Goal: Task Accomplishment & Management: Use online tool/utility

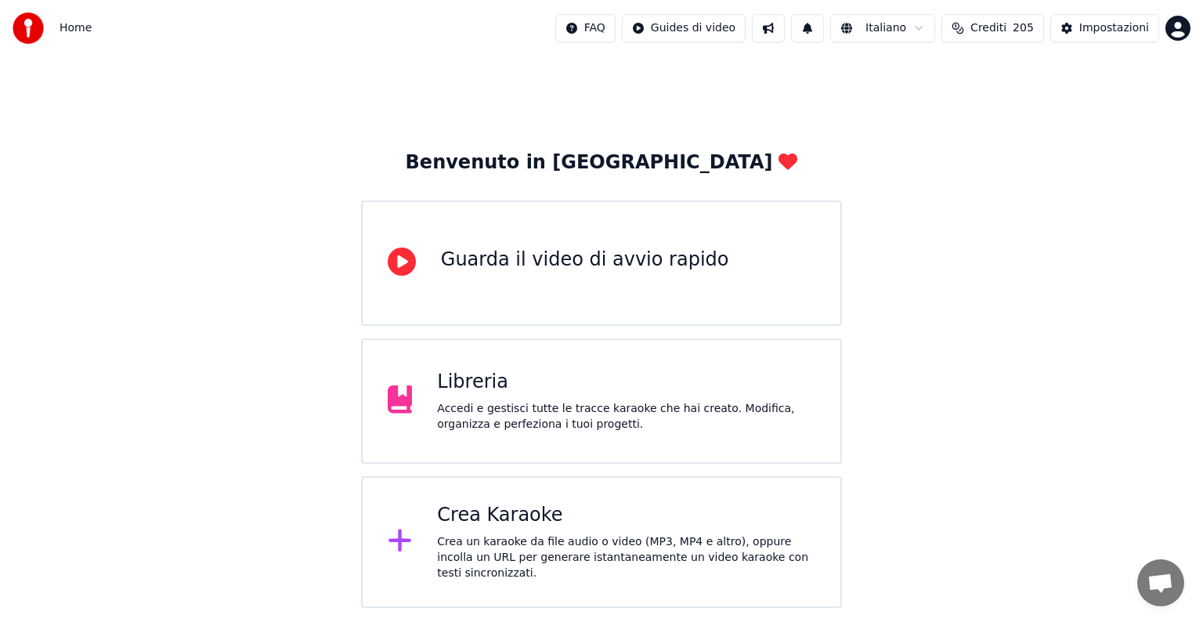
click at [508, 549] on div "Crea un karaoke da file audio o video (MP3, MP4 e altro), oppure incolla un URL…" at bounding box center [626, 557] width 378 height 47
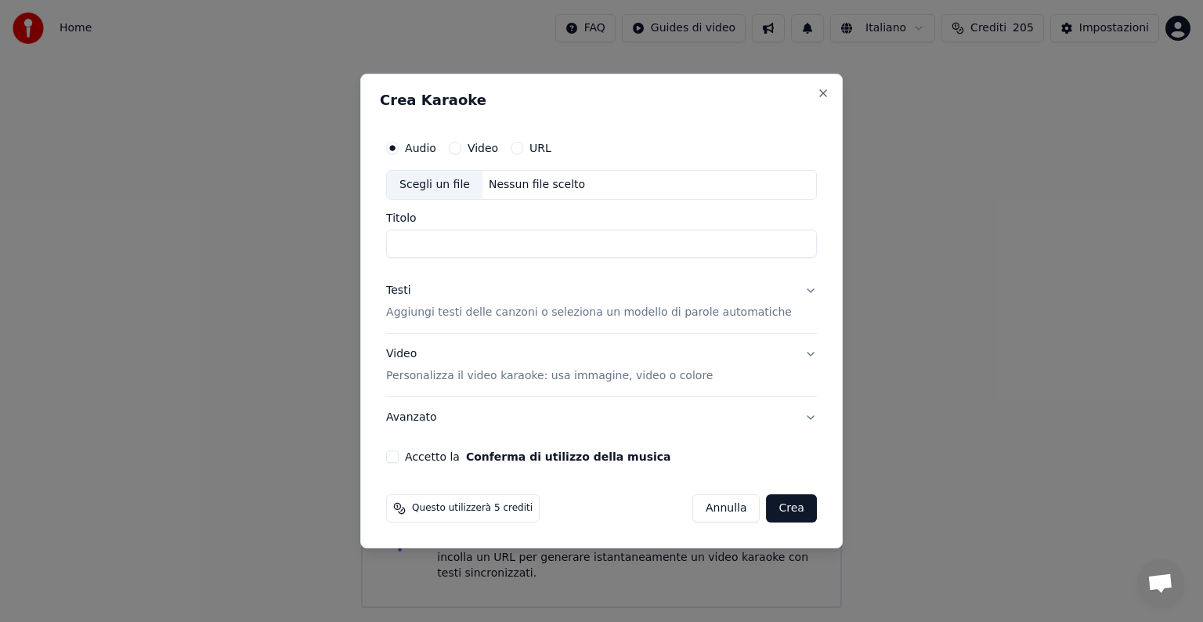
click at [541, 182] on div "Nessun file scelto" at bounding box center [536, 185] width 109 height 16
click at [789, 288] on button "Testi Aggiungi testi delle canzoni o seleziona un modello di parole automatiche" at bounding box center [601, 301] width 431 height 63
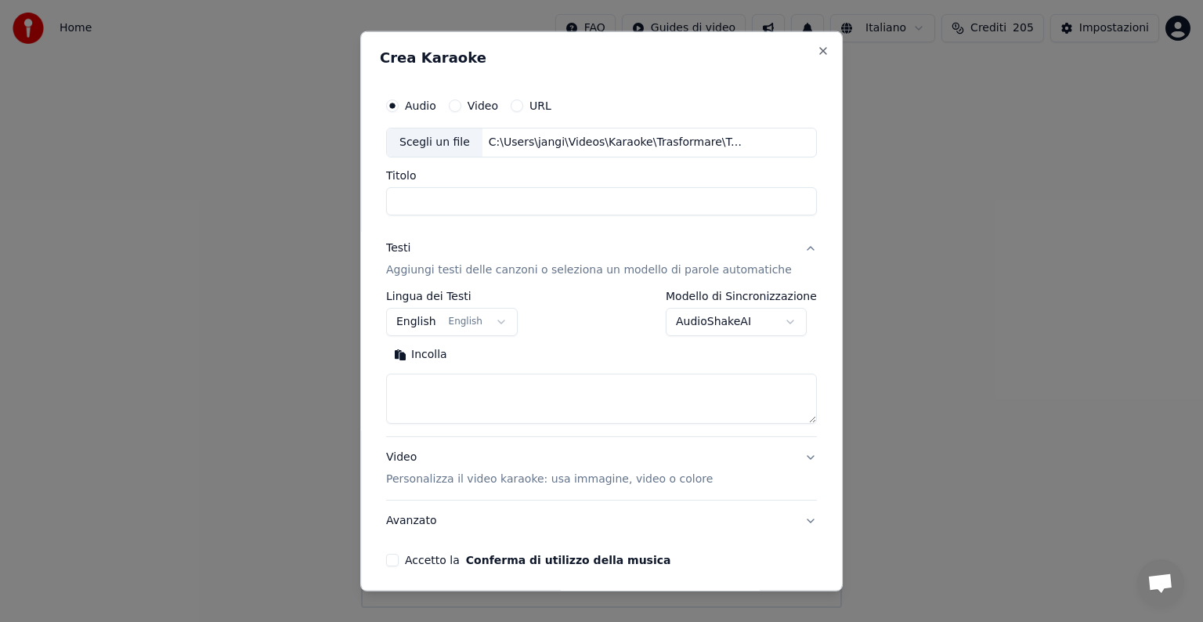
type input "**********"
click at [487, 323] on button "English English" at bounding box center [452, 322] width 132 height 28
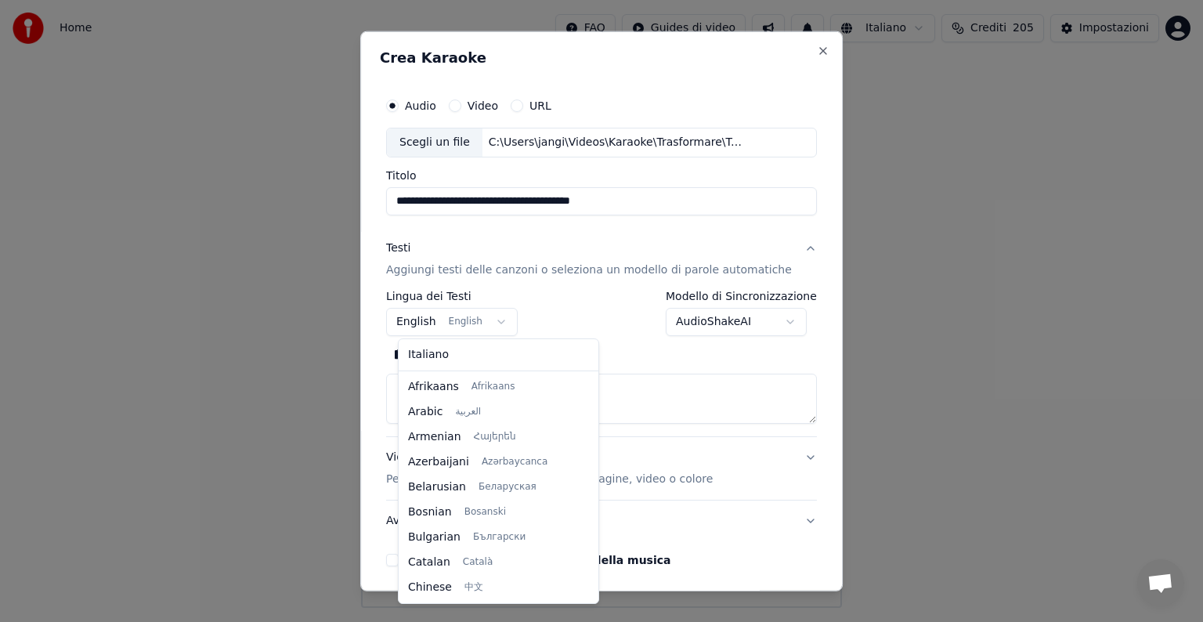
scroll to position [125, 0]
select select "**"
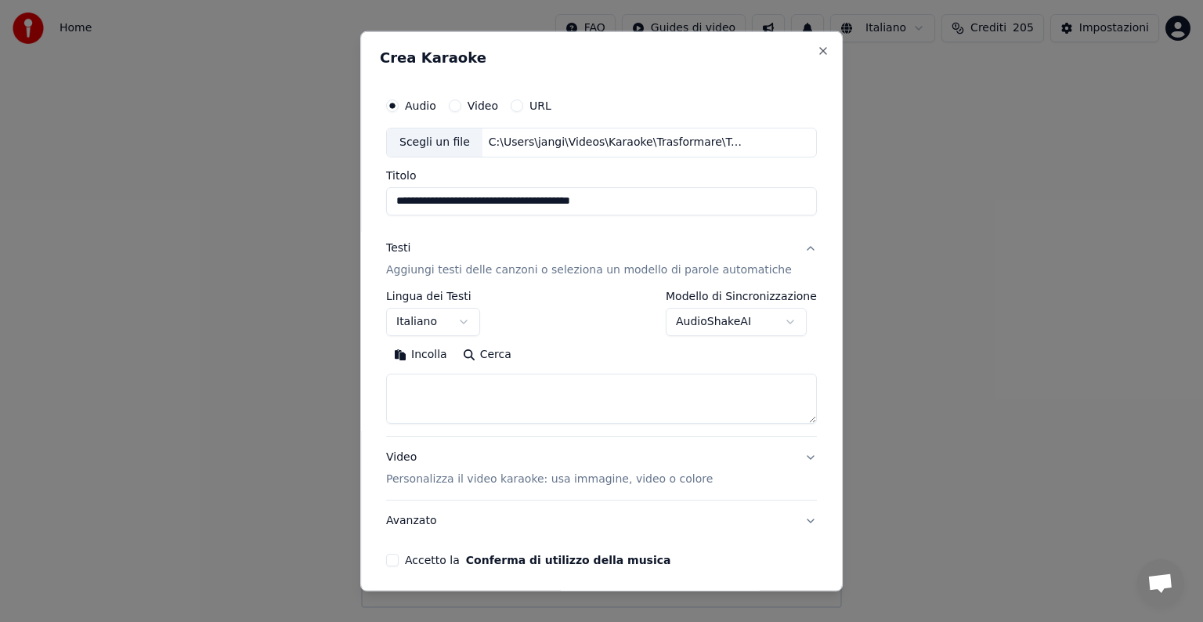
click at [460, 391] on textarea at bounding box center [601, 398] width 431 height 50
click at [435, 352] on button "Incolla" at bounding box center [420, 354] width 69 height 25
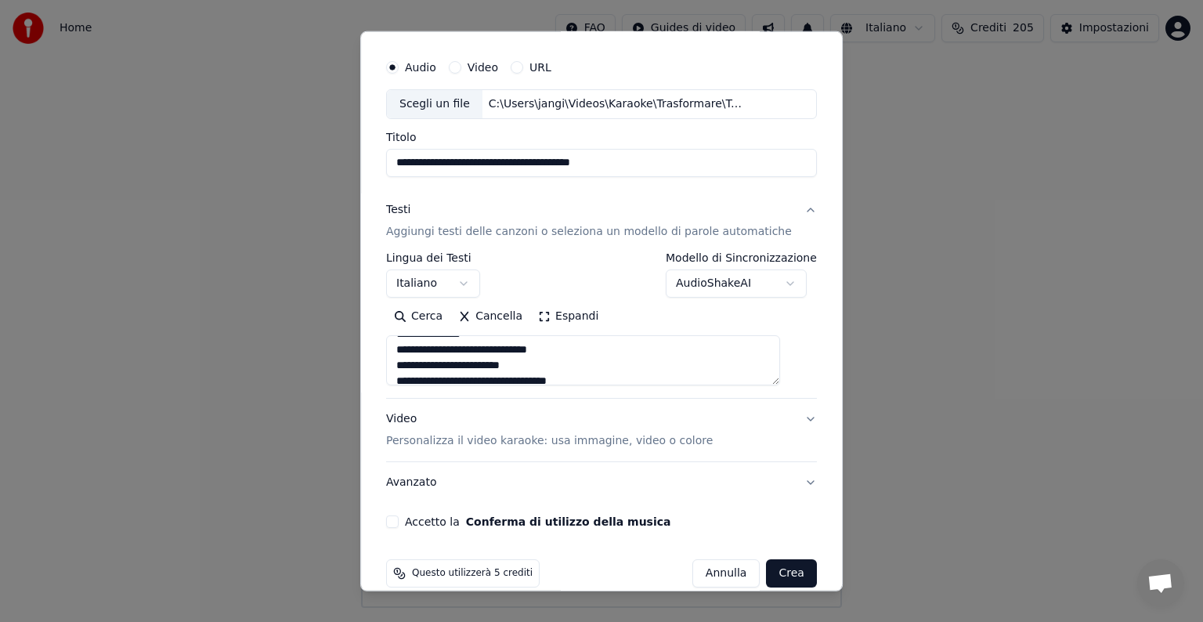
scroll to position [60, 0]
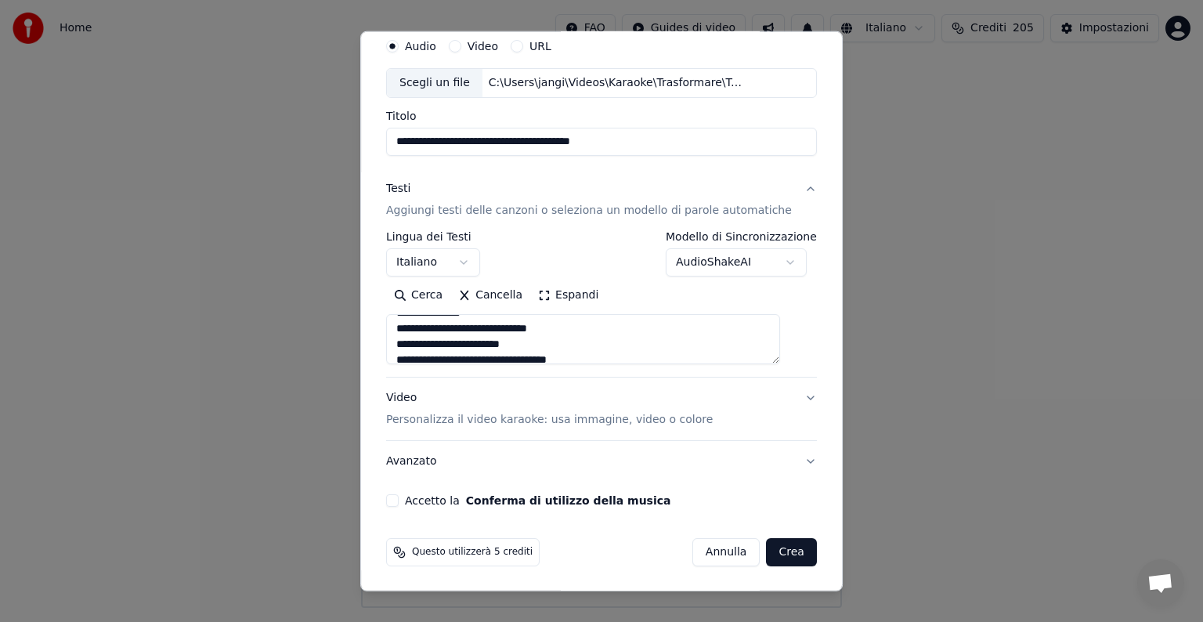
click at [785, 394] on button "Video Personalizza il video karaoke: usa immagine, video o colore" at bounding box center [601, 408] width 431 height 63
type textarea "**********"
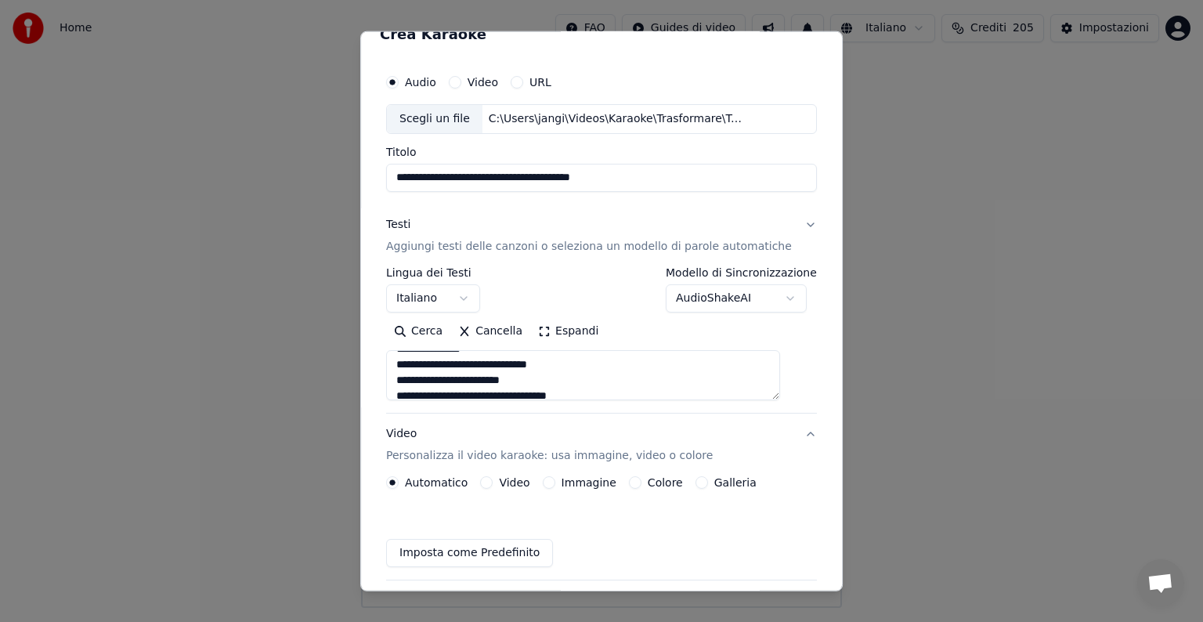
scroll to position [17, 0]
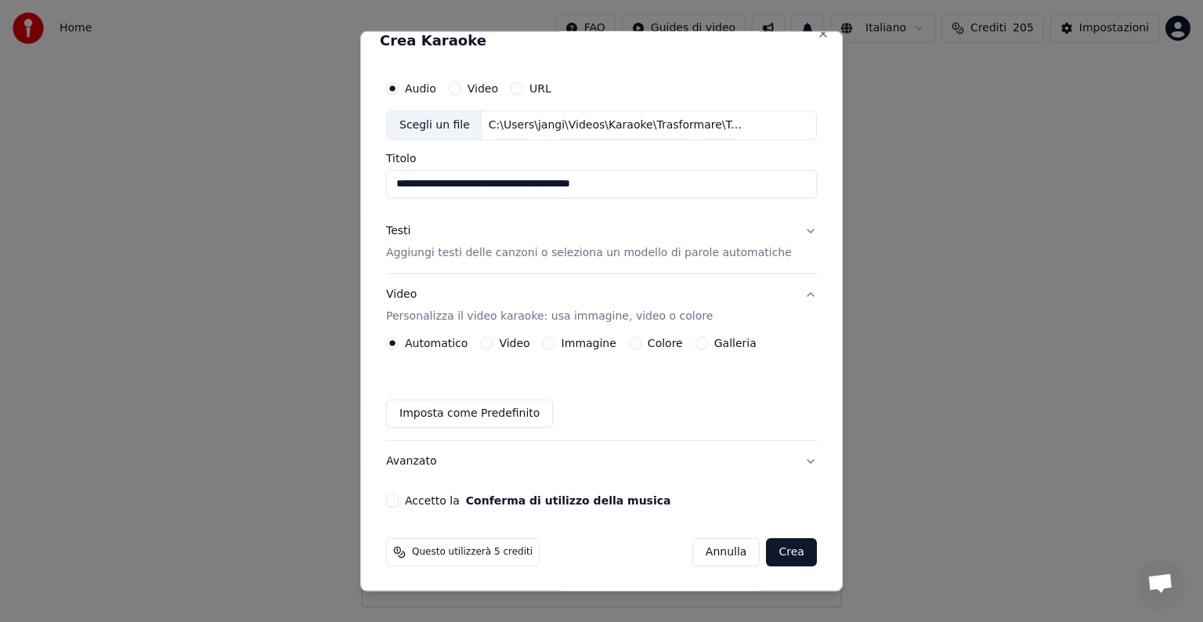
click at [553, 344] on button "Immagine" at bounding box center [549, 343] width 13 height 13
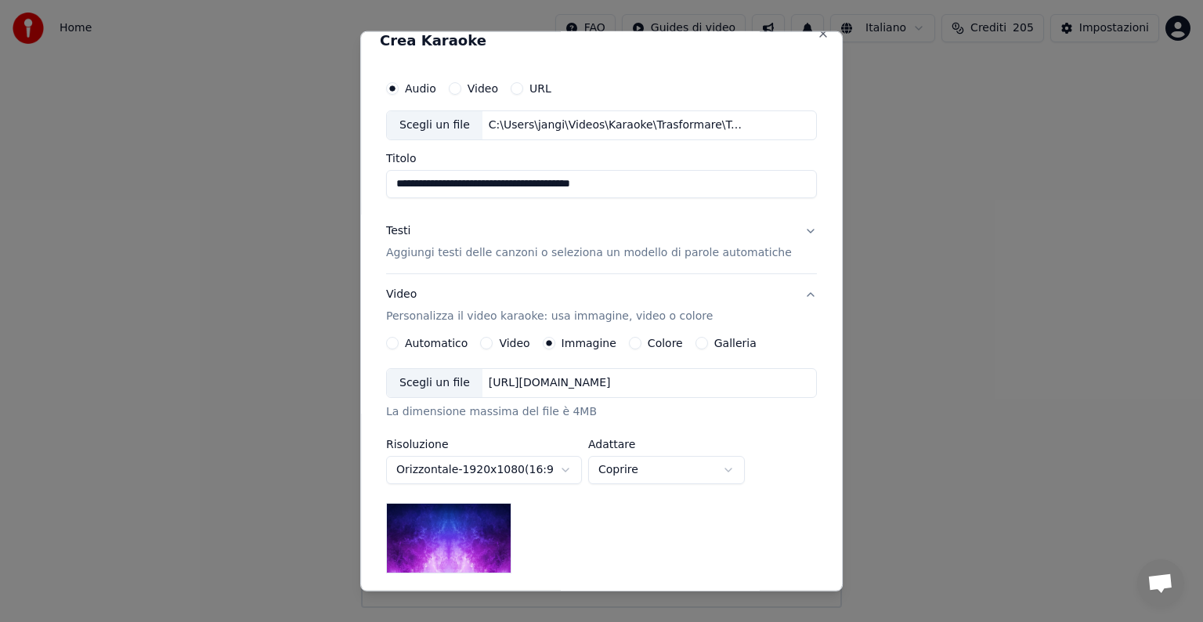
click at [556, 378] on div "[URL][DOMAIN_NAME]" at bounding box center [549, 383] width 135 height 16
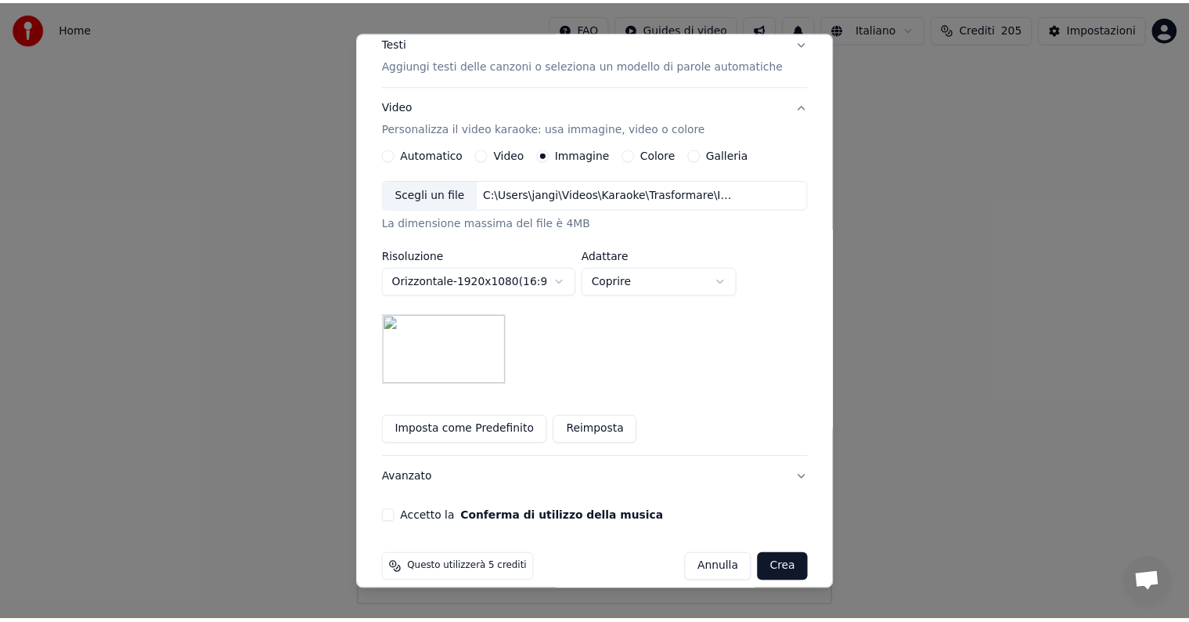
scroll to position [222, 0]
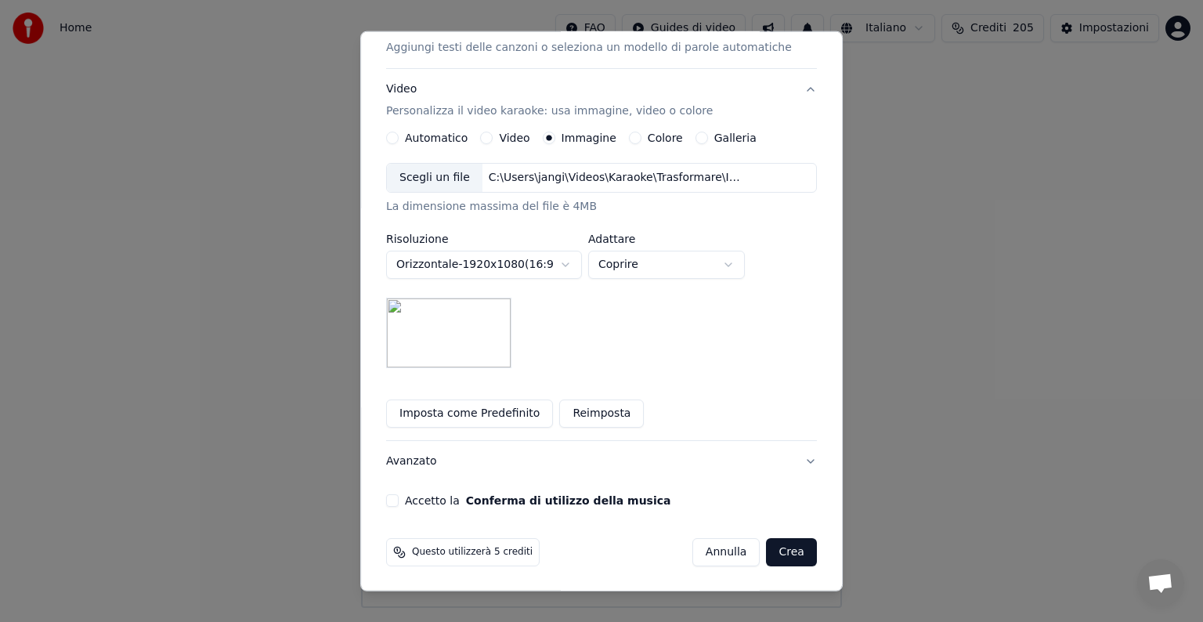
click at [398, 495] on button "Accetto la Conferma di utilizzo della musica" at bounding box center [392, 500] width 13 height 13
click at [777, 552] on button "Crea" at bounding box center [791, 552] width 50 height 28
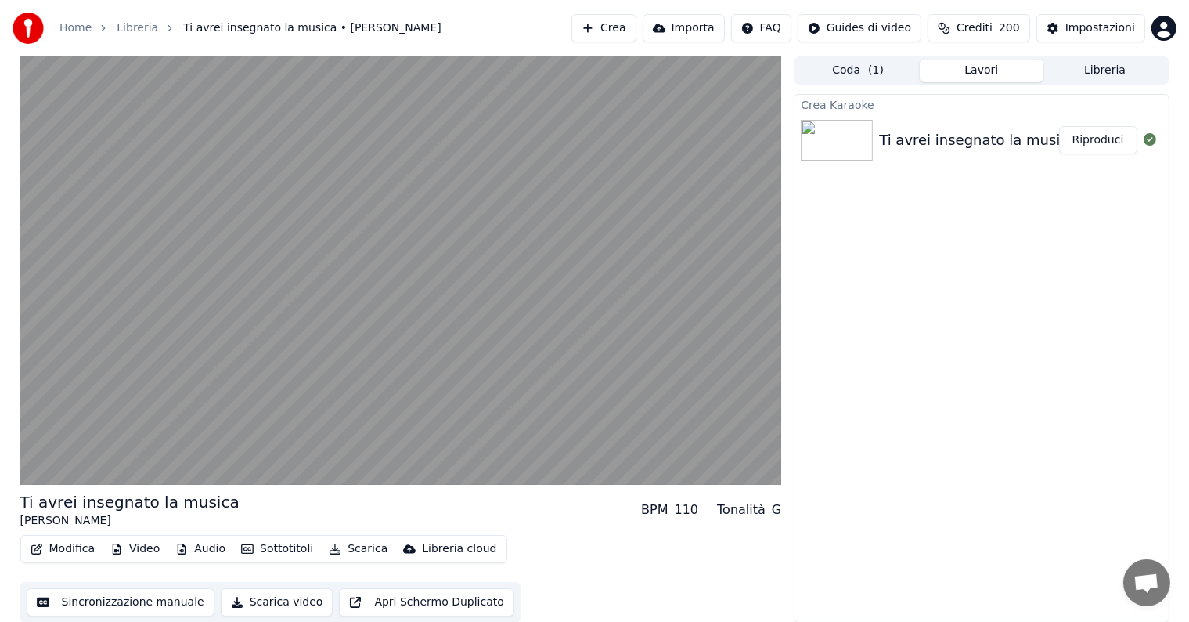
click at [1105, 144] on button "Riproduci" at bounding box center [1098, 140] width 78 height 28
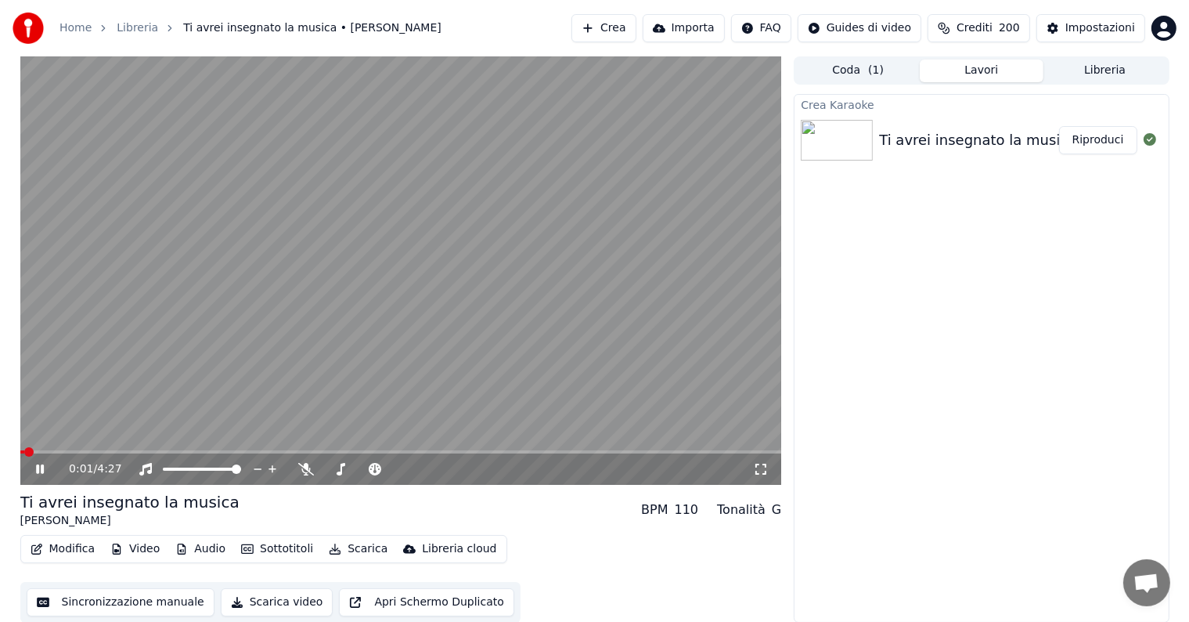
click at [38, 471] on icon at bounding box center [40, 468] width 8 height 9
click at [60, 548] on button "Modifica" at bounding box center [63, 549] width 78 height 22
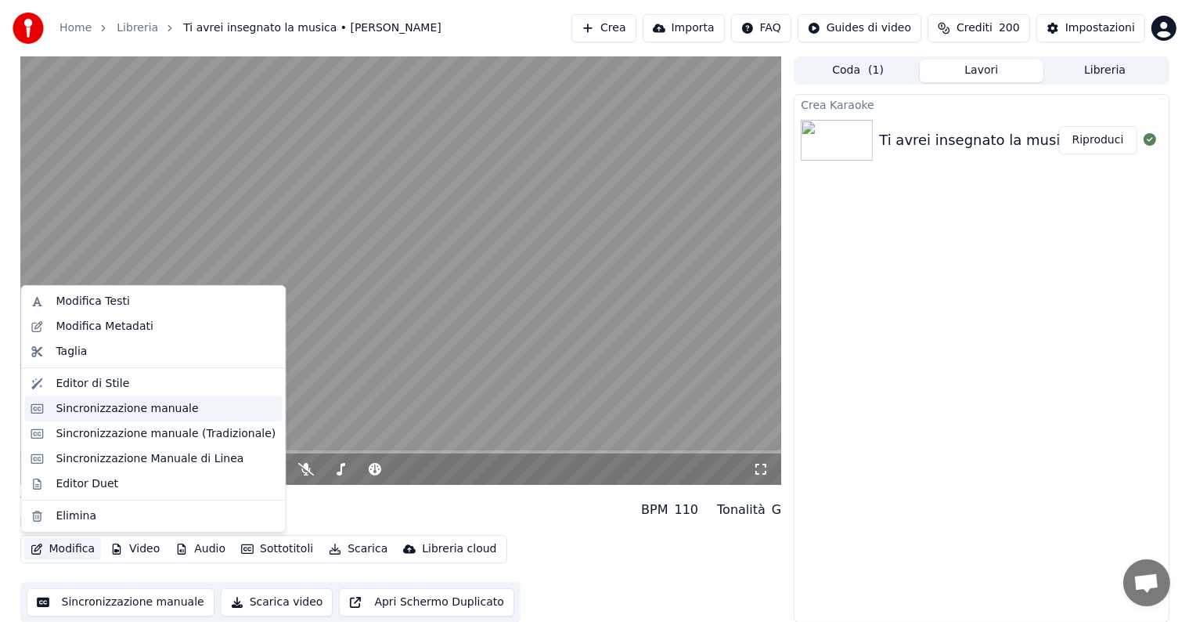
click at [119, 411] on div "Sincronizzazione manuale" at bounding box center [127, 409] width 142 height 16
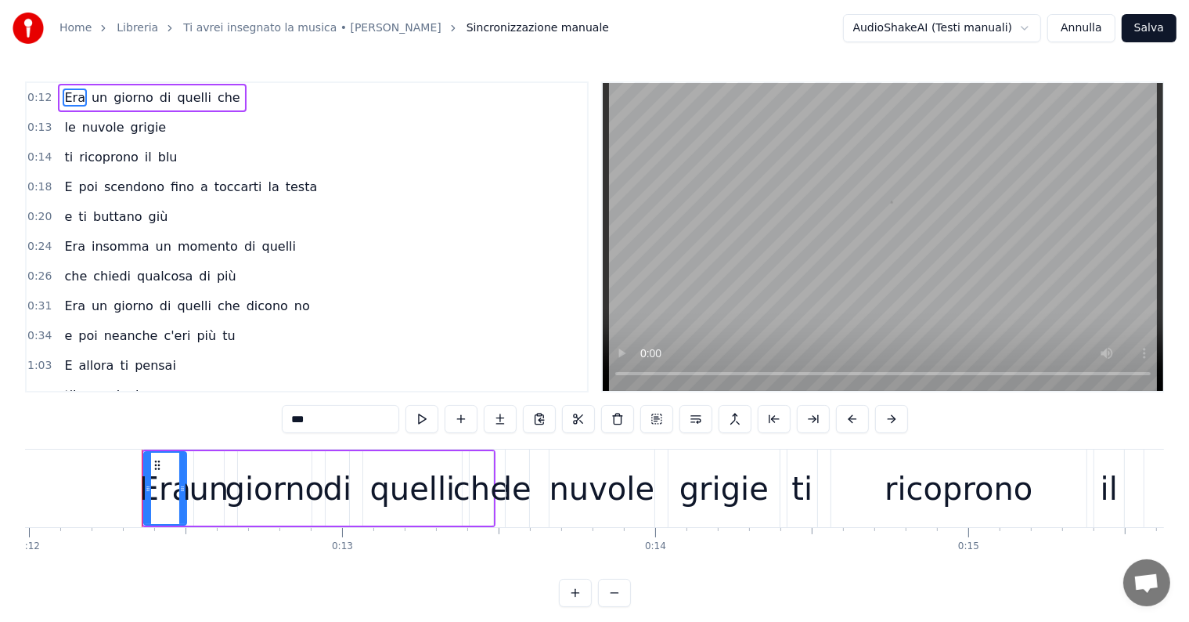
scroll to position [0, 3792]
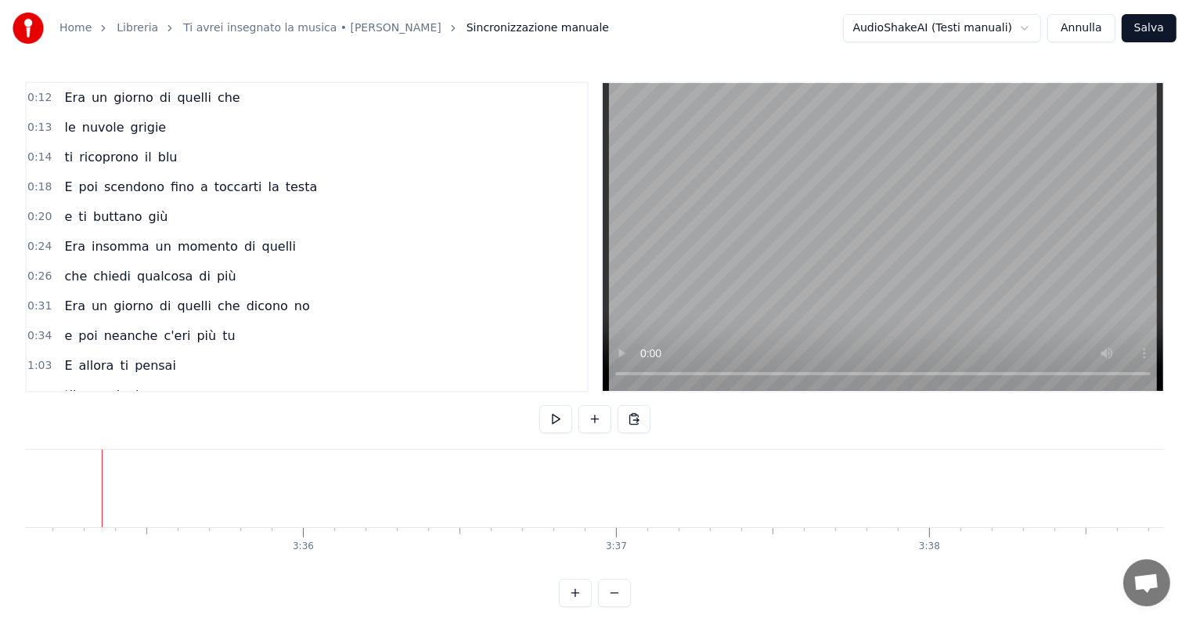
scroll to position [0, 67363]
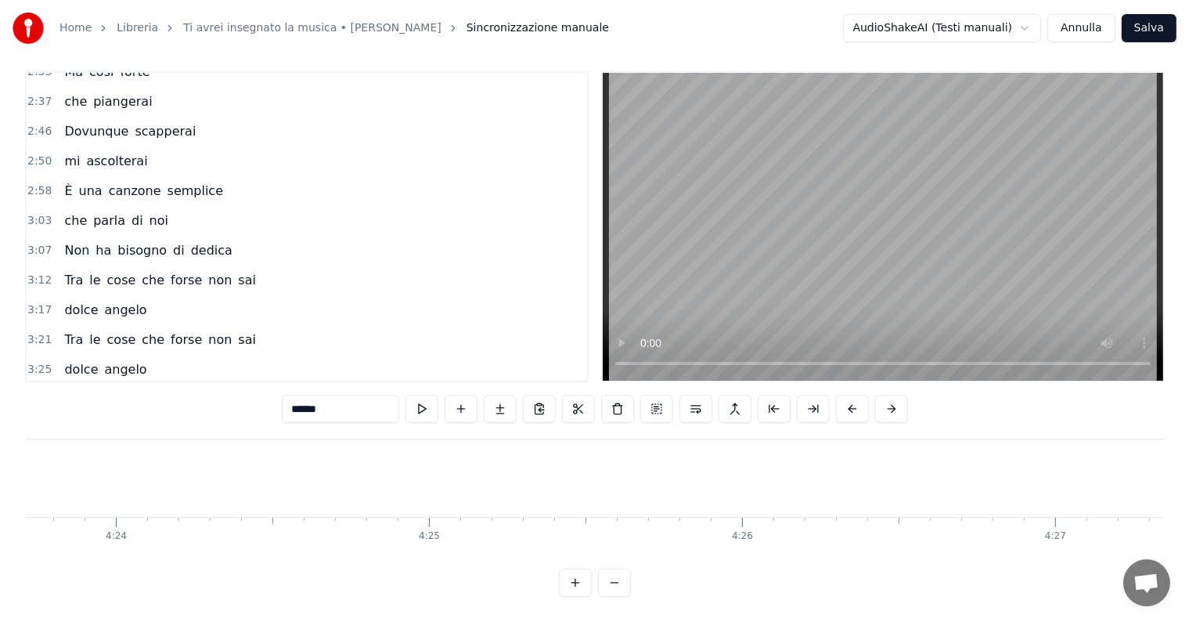
scroll to position [0, 82630]
click at [1147, 34] on button "Salva" at bounding box center [1149, 28] width 55 height 28
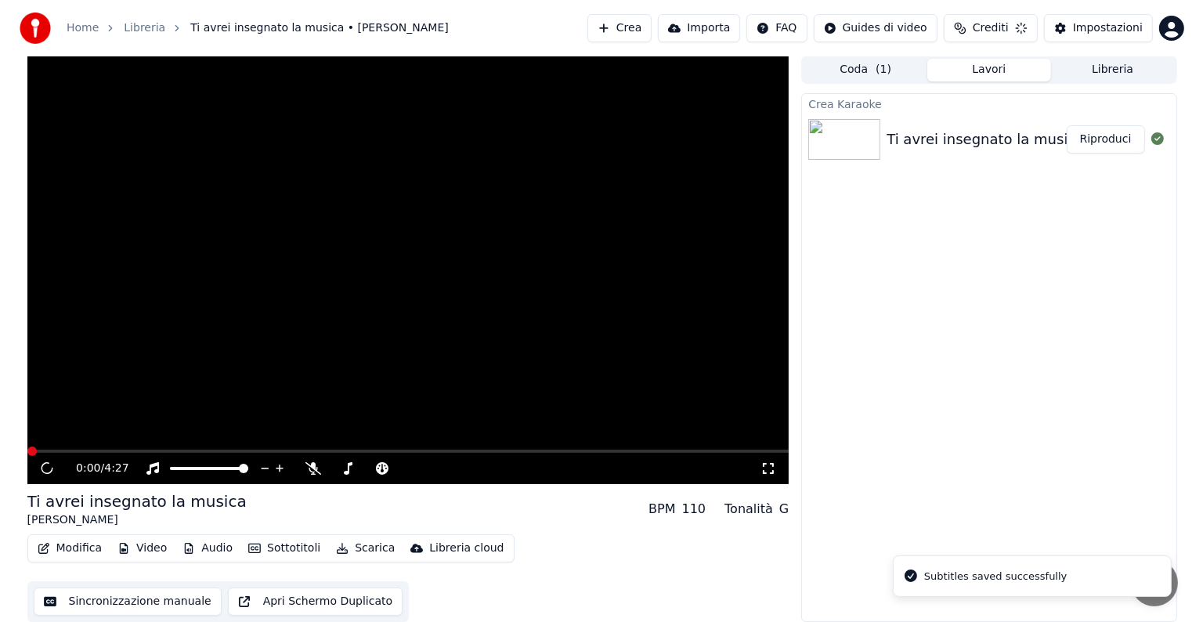
scroll to position [1, 0]
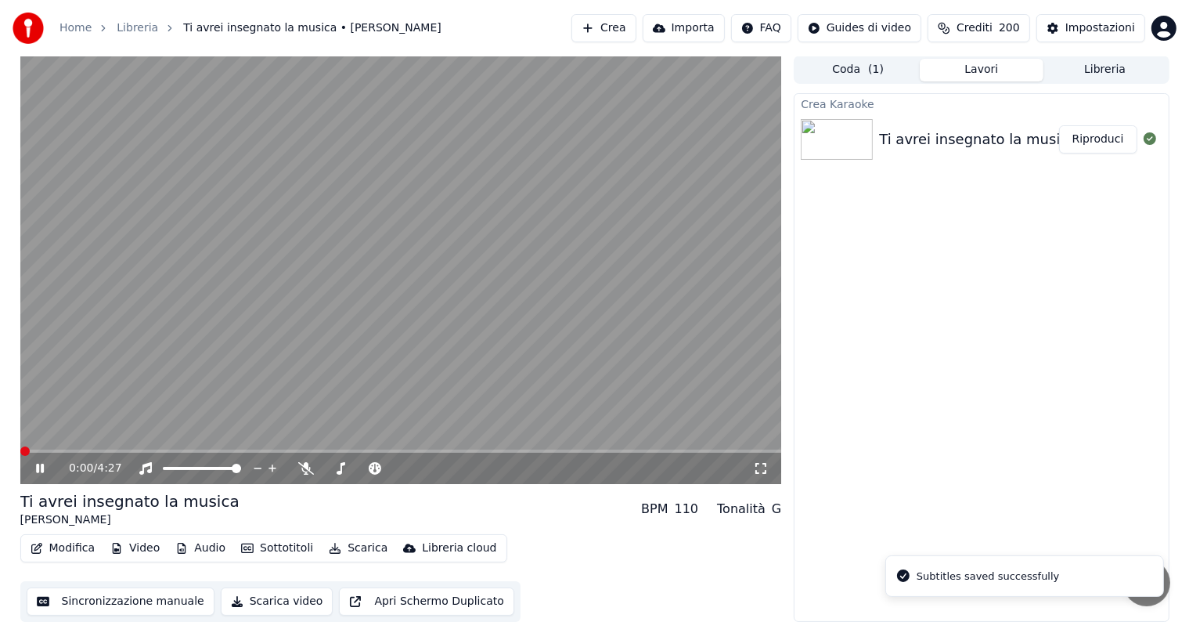
click at [1090, 135] on button "Riproduci" at bounding box center [1098, 139] width 78 height 28
click at [42, 467] on icon at bounding box center [40, 467] width 8 height 9
click at [370, 551] on button "Scarica" at bounding box center [358, 548] width 71 height 22
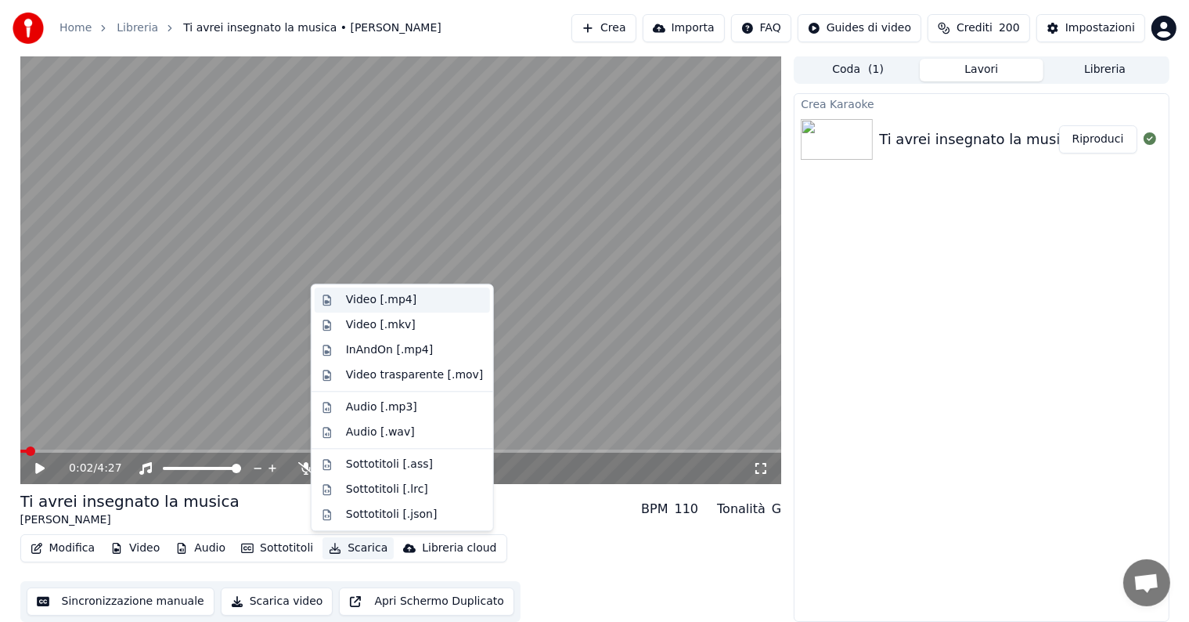
click at [367, 301] on div "Video [.mp4]" at bounding box center [381, 300] width 70 height 16
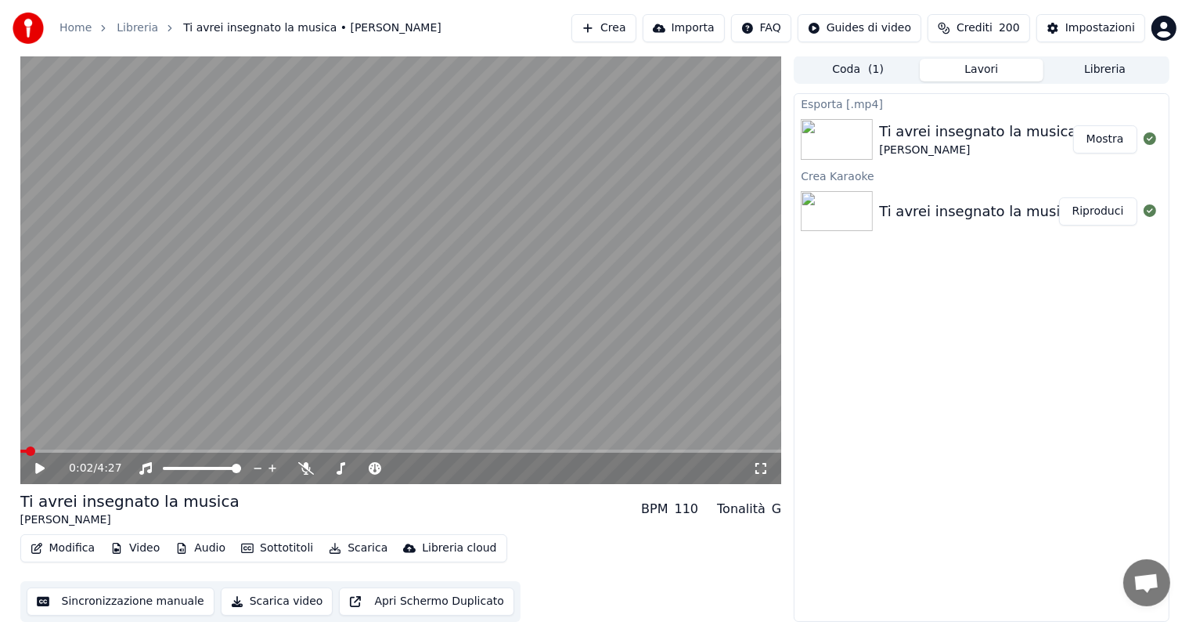
click at [1104, 136] on button "Mostra" at bounding box center [1105, 139] width 64 height 28
click at [631, 32] on button "Crea" at bounding box center [604, 28] width 64 height 28
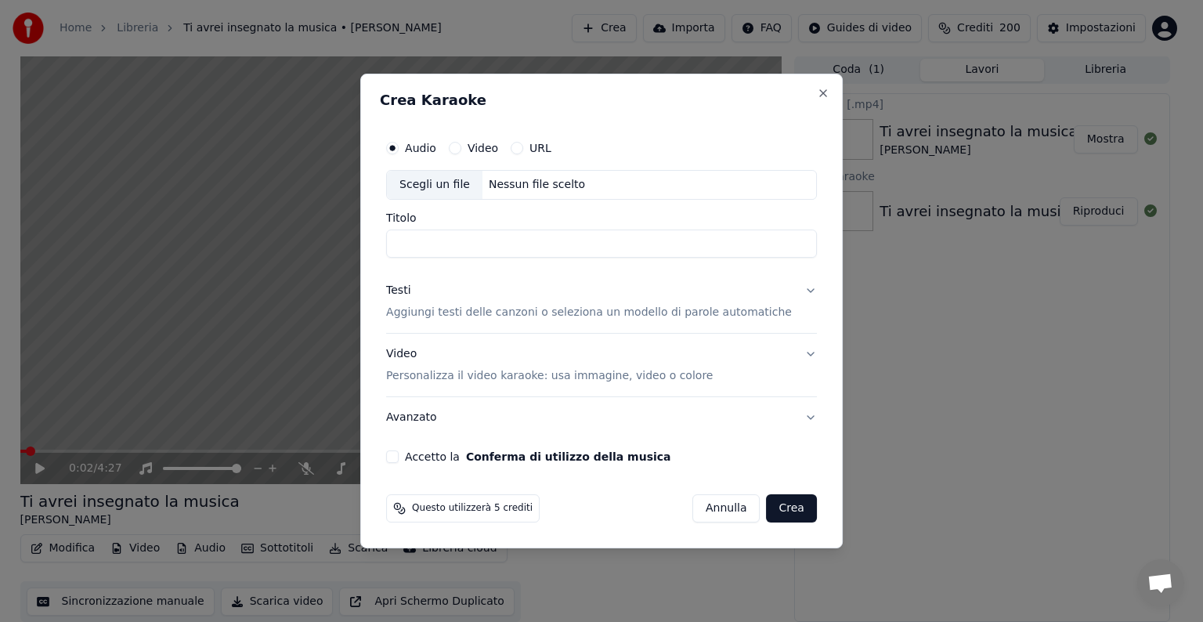
click at [529, 175] on div "Scegli un file Nessun file scelto" at bounding box center [601, 185] width 431 height 30
type input "**********"
click at [793, 290] on button "Testi Aggiungi testi delle canzoni o seleziona un modello di parole automatiche" at bounding box center [601, 301] width 431 height 63
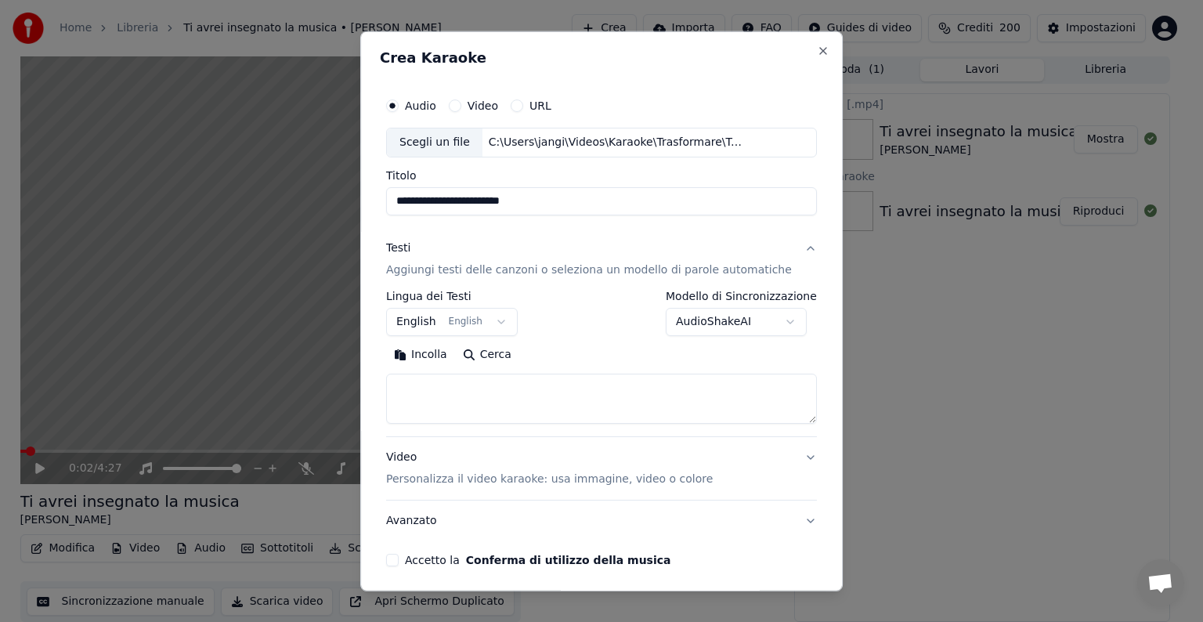
click at [505, 321] on body "**********" at bounding box center [594, 310] width 1189 height 622
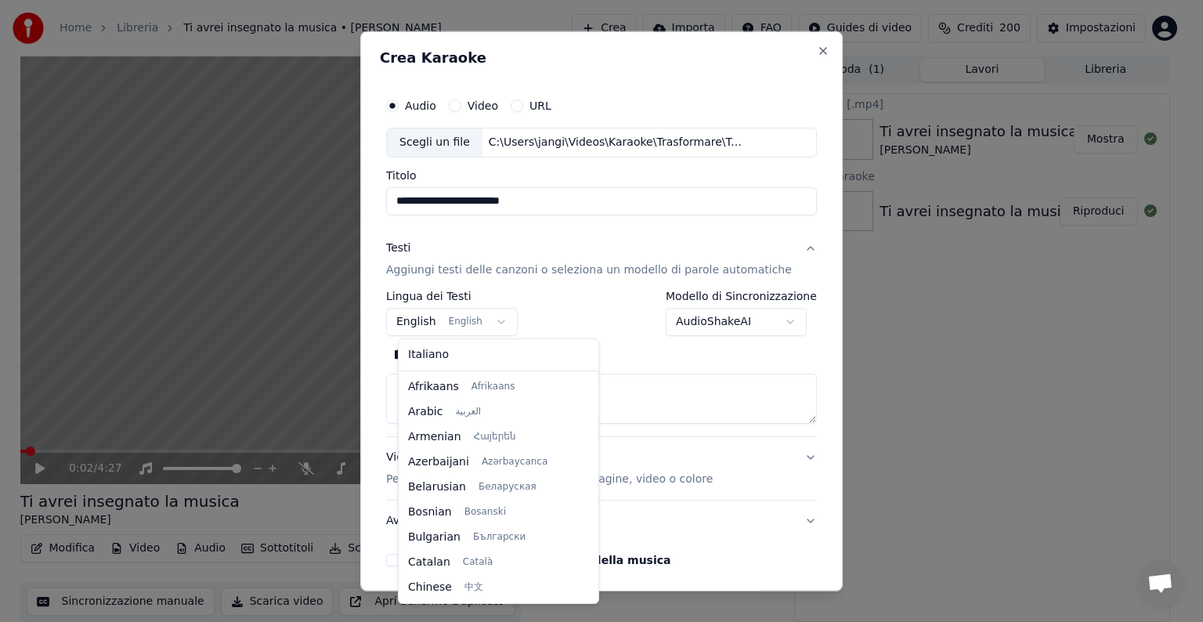
scroll to position [125, 0]
select select "**"
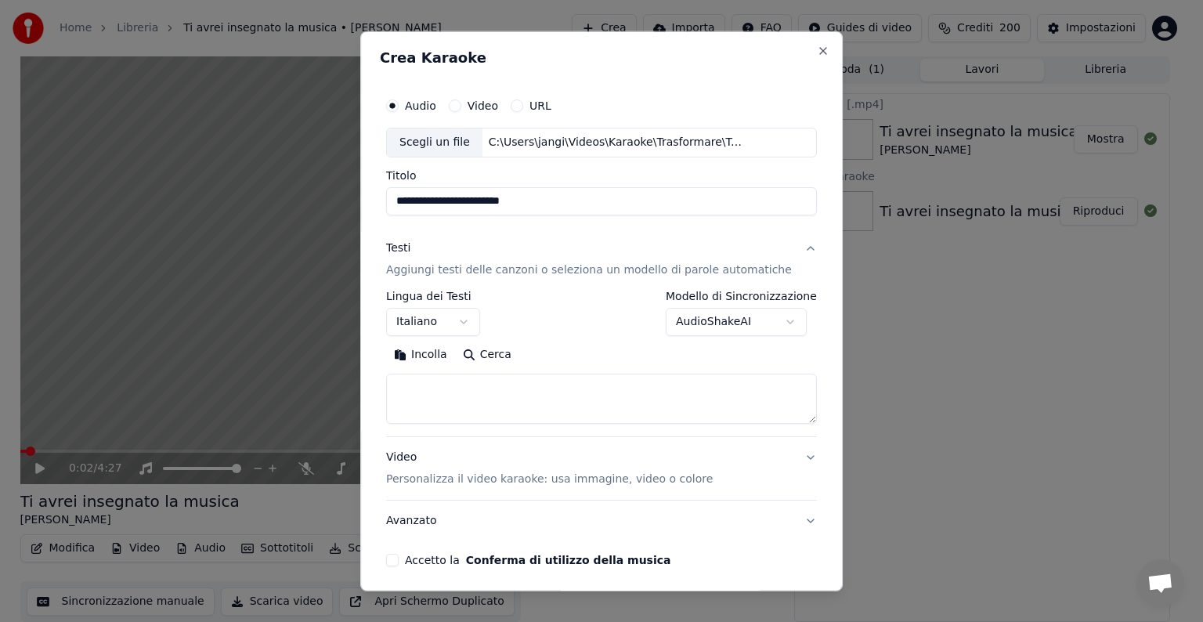
click at [448, 395] on textarea at bounding box center [601, 398] width 431 height 50
click at [441, 356] on button "Incolla" at bounding box center [420, 354] width 69 height 25
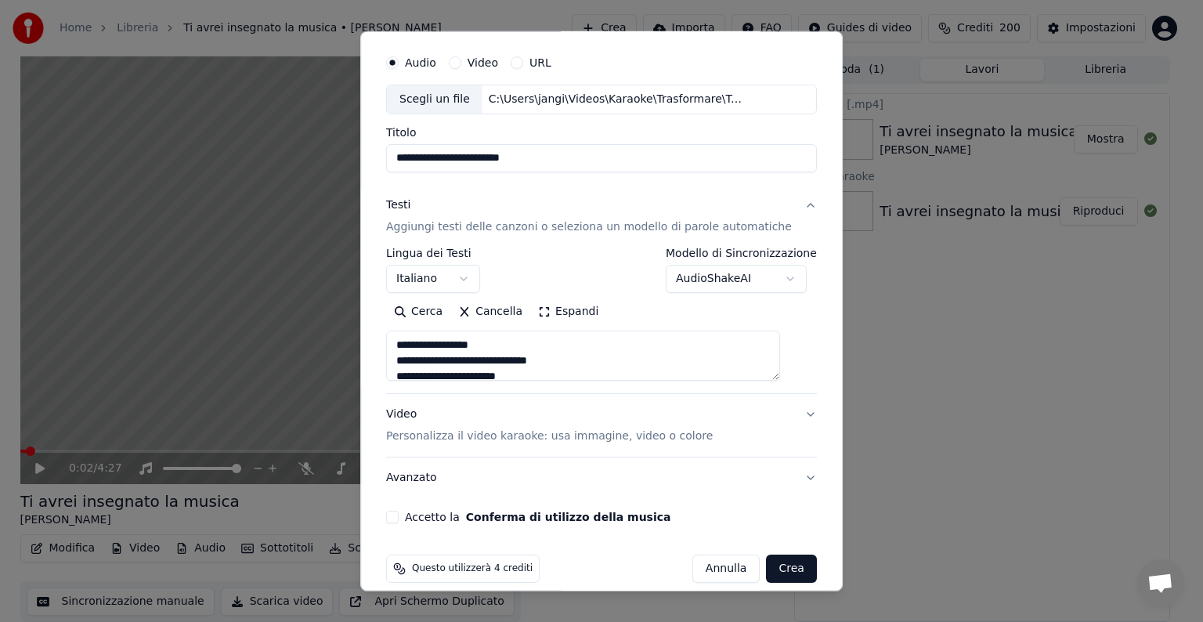
scroll to position [60, 0]
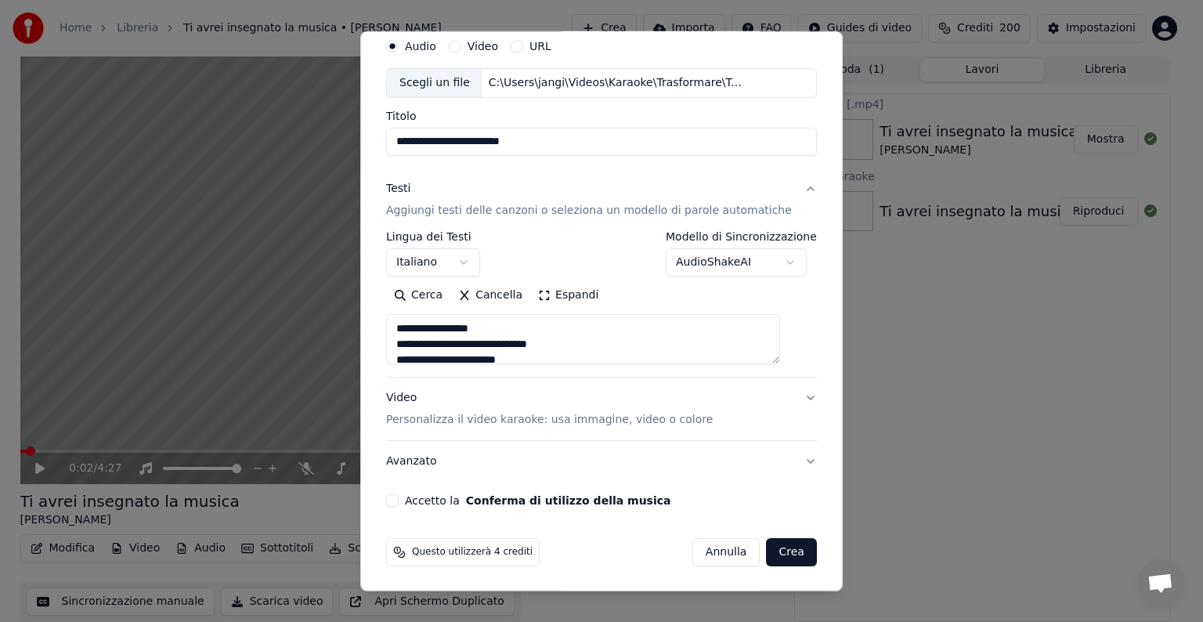
click at [784, 394] on button "Video Personalizza il video karaoke: usa immagine, video o colore" at bounding box center [601, 408] width 431 height 63
type textarea "**********"
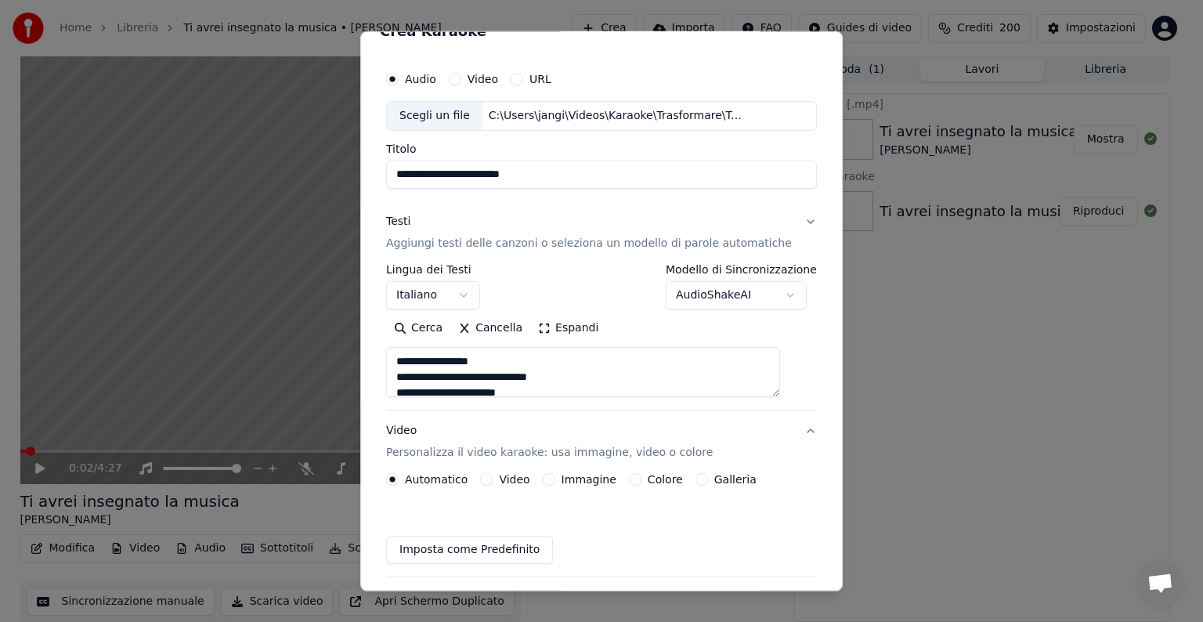
scroll to position [17, 0]
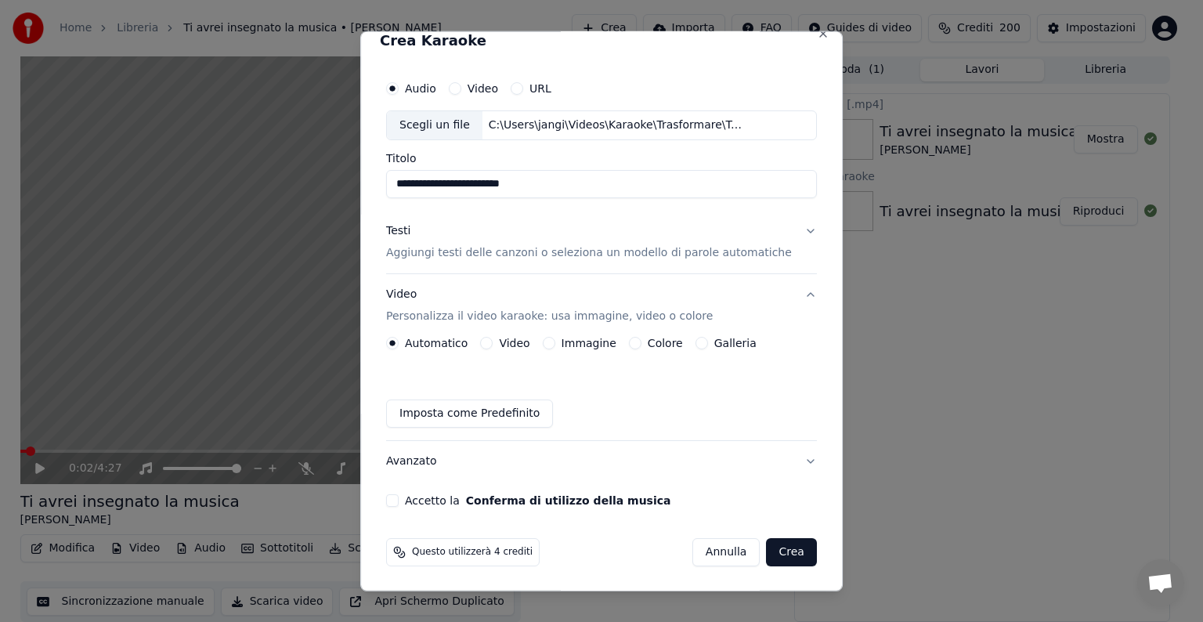
click at [554, 341] on button "Immagine" at bounding box center [549, 343] width 13 height 13
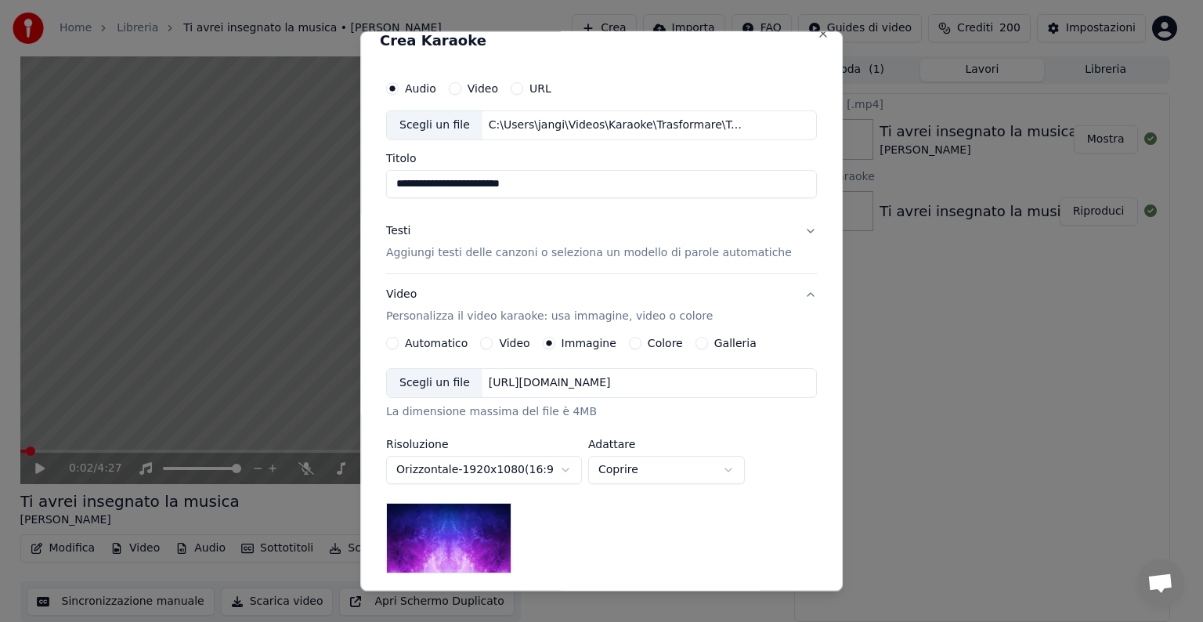
click at [535, 384] on div "[URL][DOMAIN_NAME]" at bounding box center [549, 383] width 135 height 16
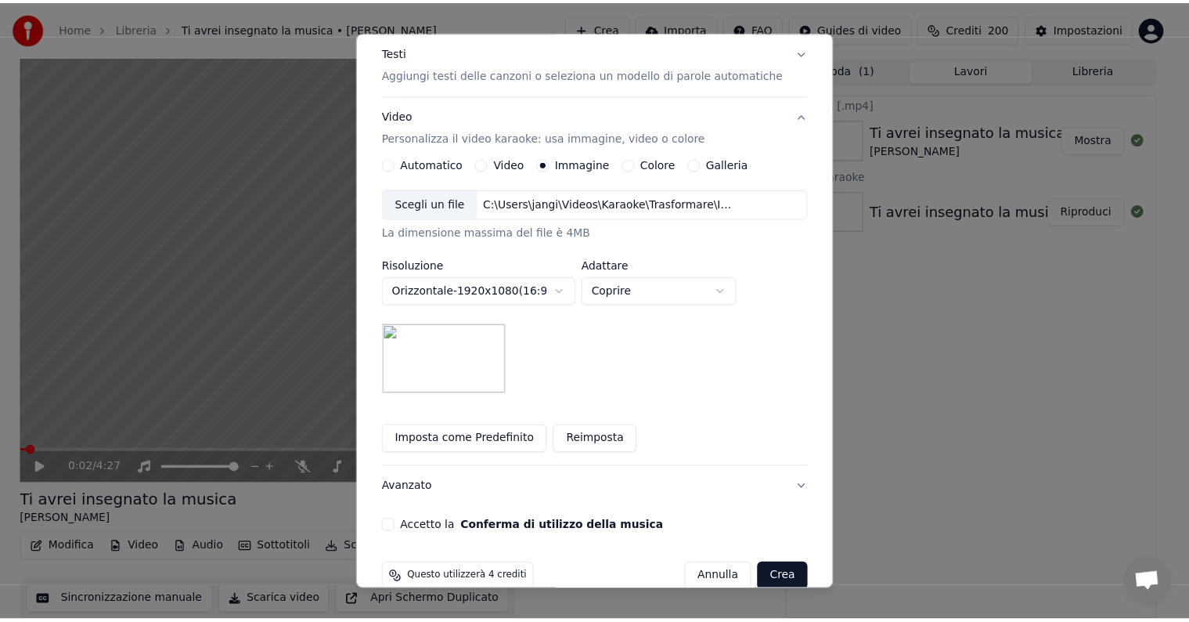
scroll to position [222, 0]
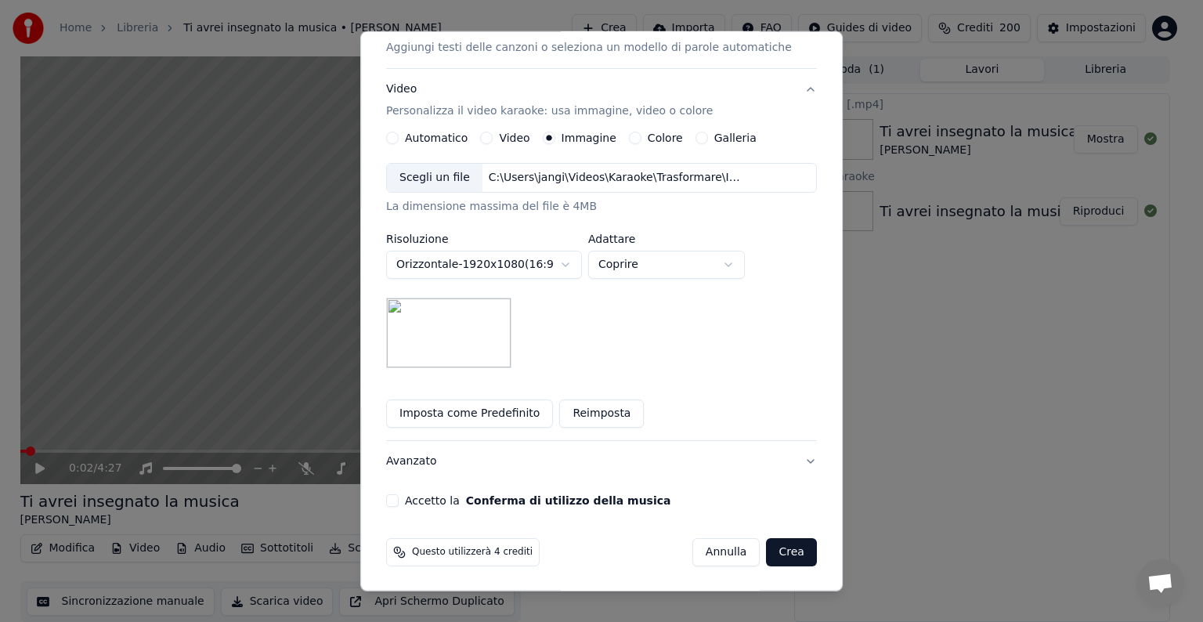
click at [398, 499] on button "Accetto la Conferma di utilizzo della musica" at bounding box center [392, 500] width 13 height 13
click at [766, 550] on button "Crea" at bounding box center [791, 552] width 50 height 28
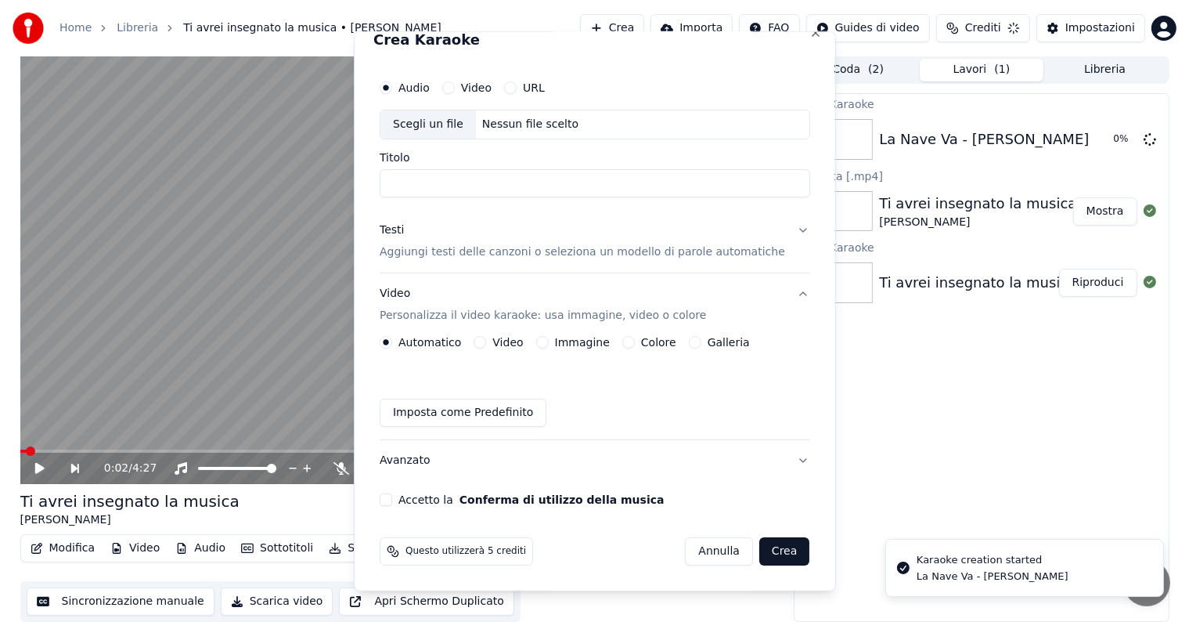
scroll to position [17, 0]
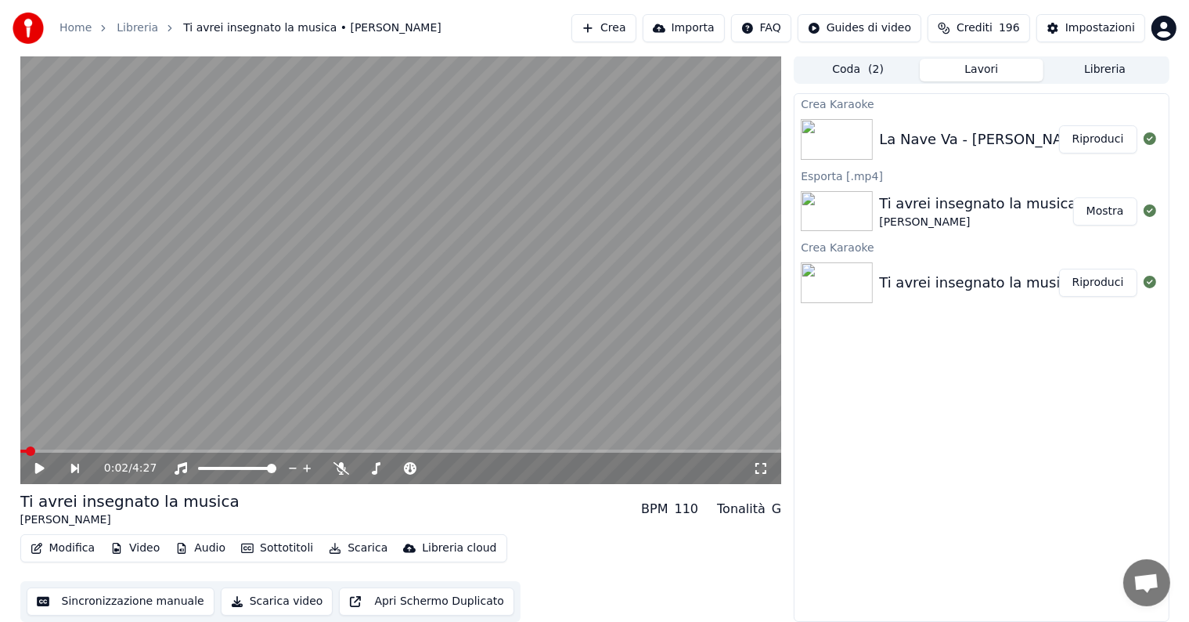
click at [1083, 141] on button "Riproduci" at bounding box center [1098, 139] width 78 height 28
click at [37, 467] on icon at bounding box center [40, 467] width 8 height 9
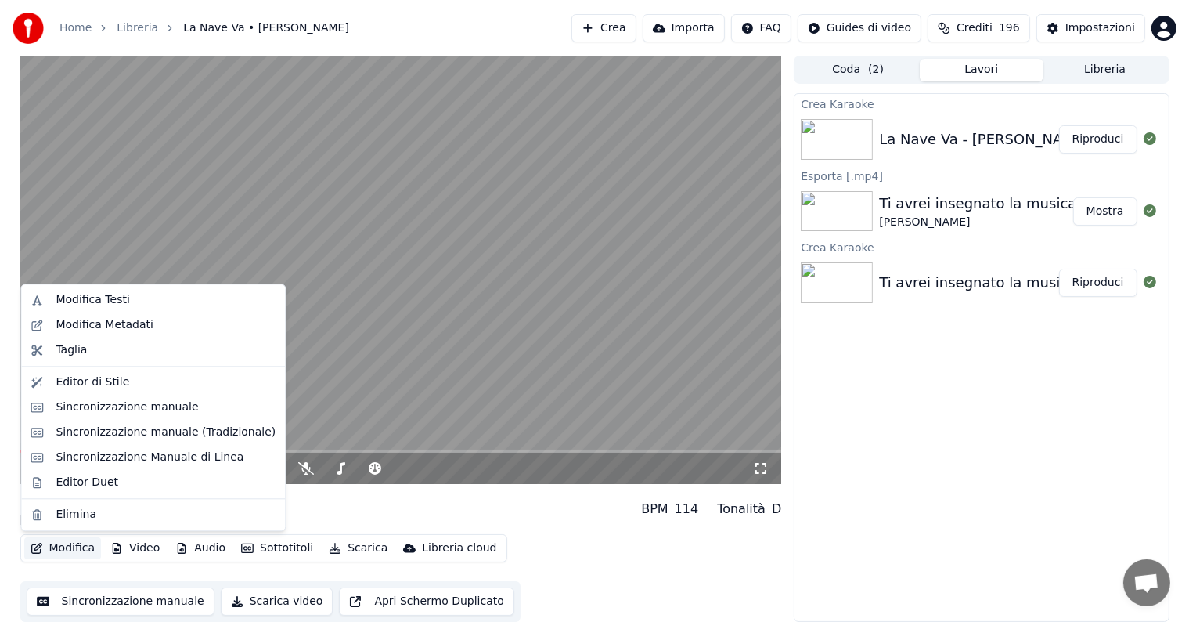
click at [77, 550] on button "Modifica" at bounding box center [63, 548] width 78 height 22
click at [100, 405] on div "Sincronizzazione manuale" at bounding box center [127, 407] width 142 height 16
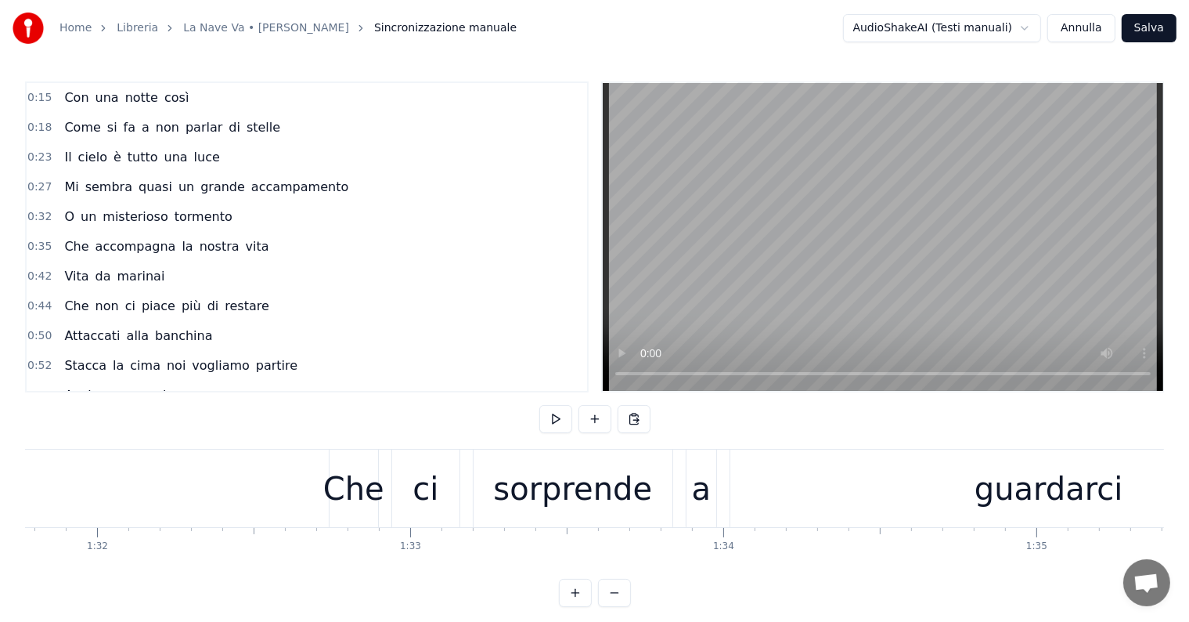
scroll to position [0, 29029]
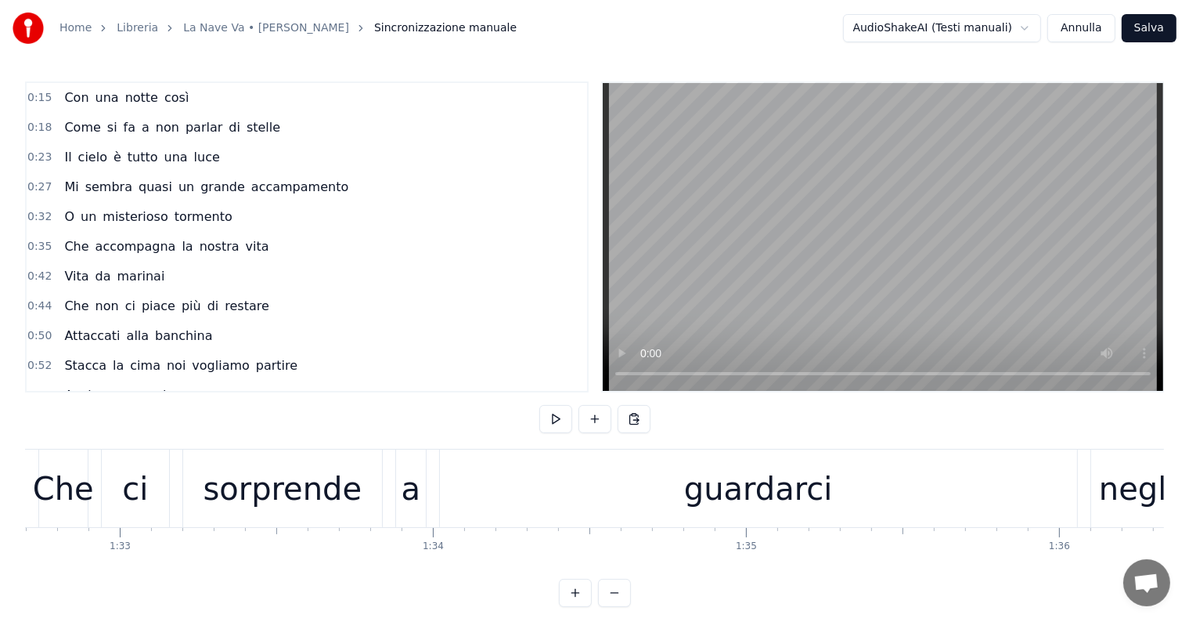
click at [714, 481] on div "guardarci" at bounding box center [758, 488] width 149 height 47
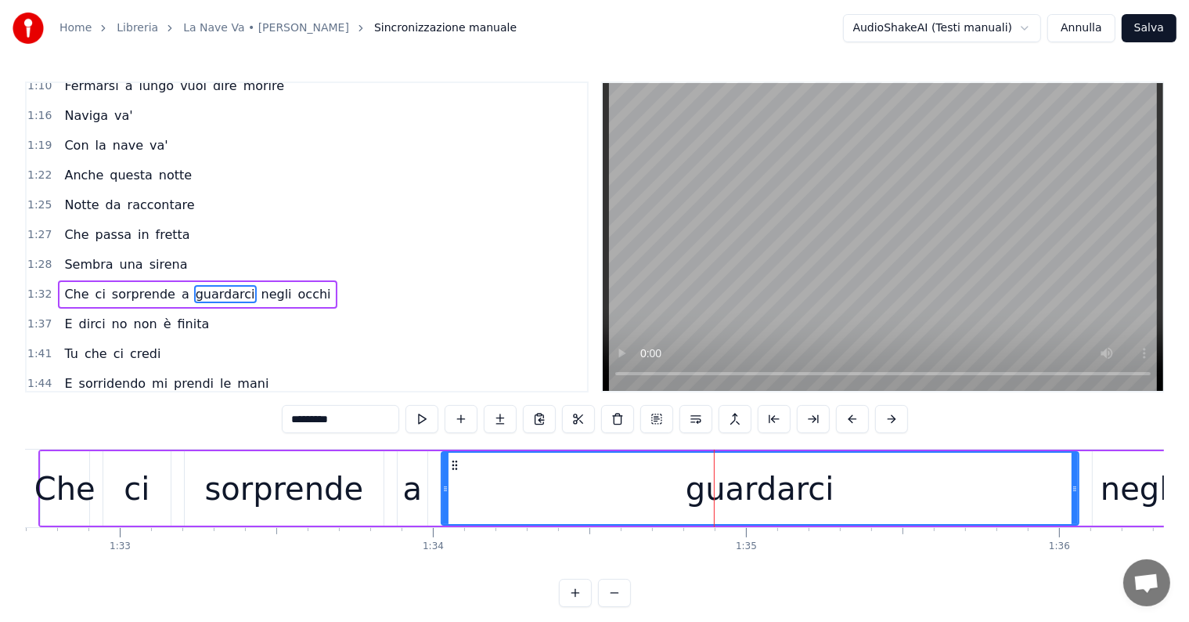
scroll to position [436, 0]
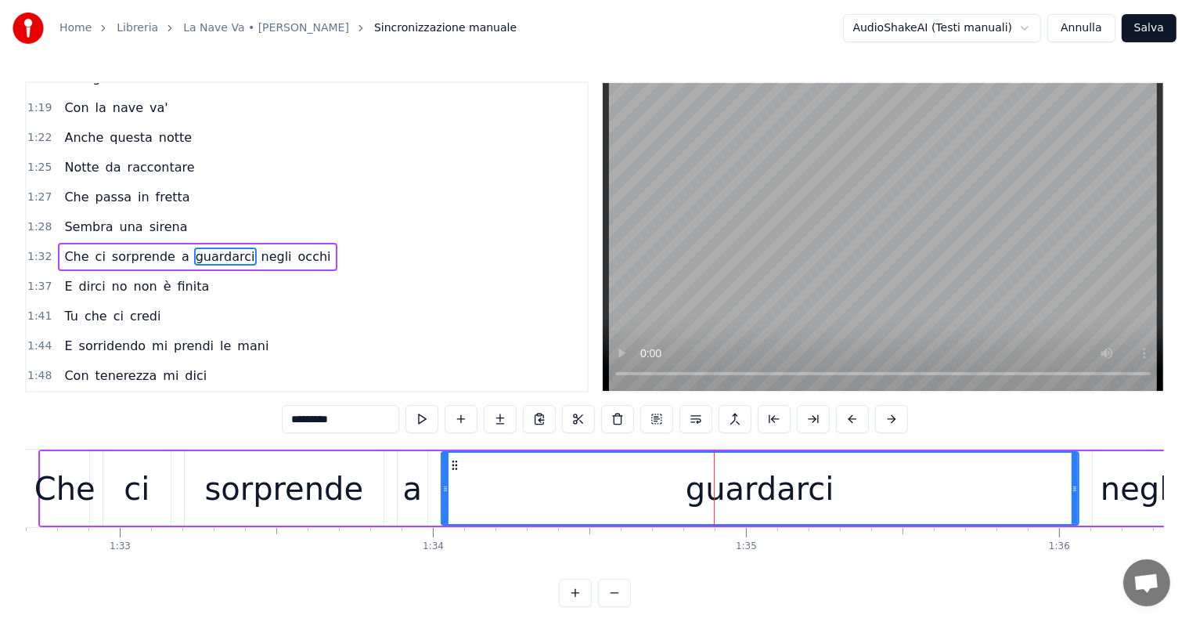
click at [247, 492] on div "sorprende" at bounding box center [283, 488] width 159 height 47
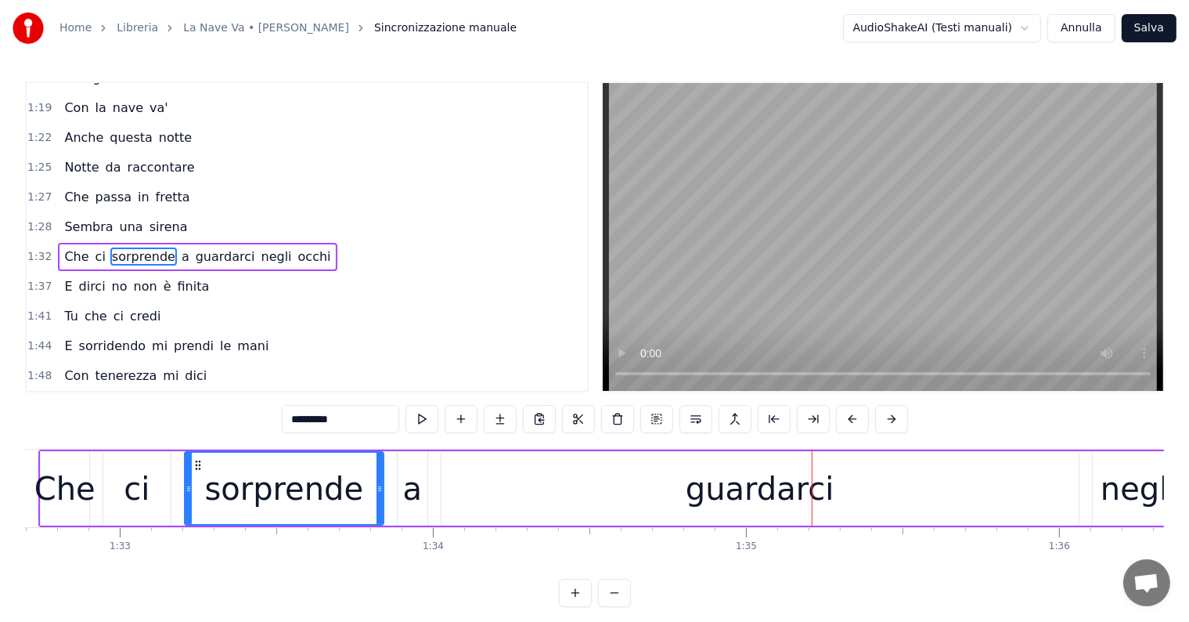
click at [753, 504] on div "guardarci" at bounding box center [760, 488] width 149 height 47
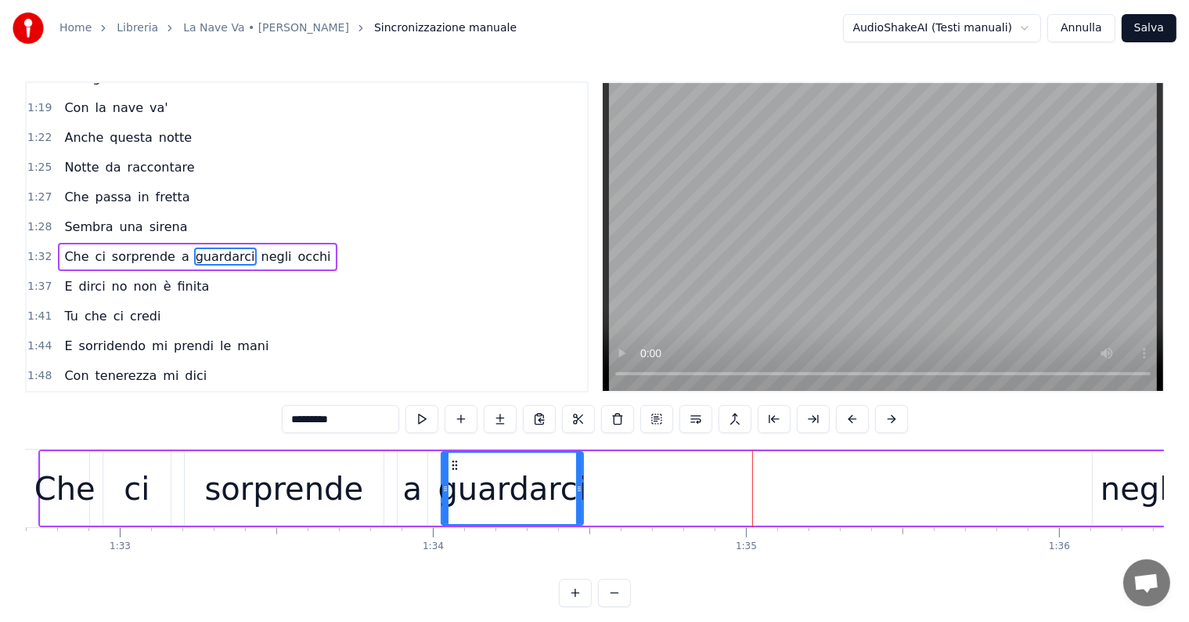
drag, startPoint x: 1073, startPoint y: 467, endPoint x: 578, endPoint y: 467, distance: 495.6
click at [578, 467] on div at bounding box center [579, 488] width 6 height 71
click at [330, 411] on input "*********" at bounding box center [320, 419] width 117 height 28
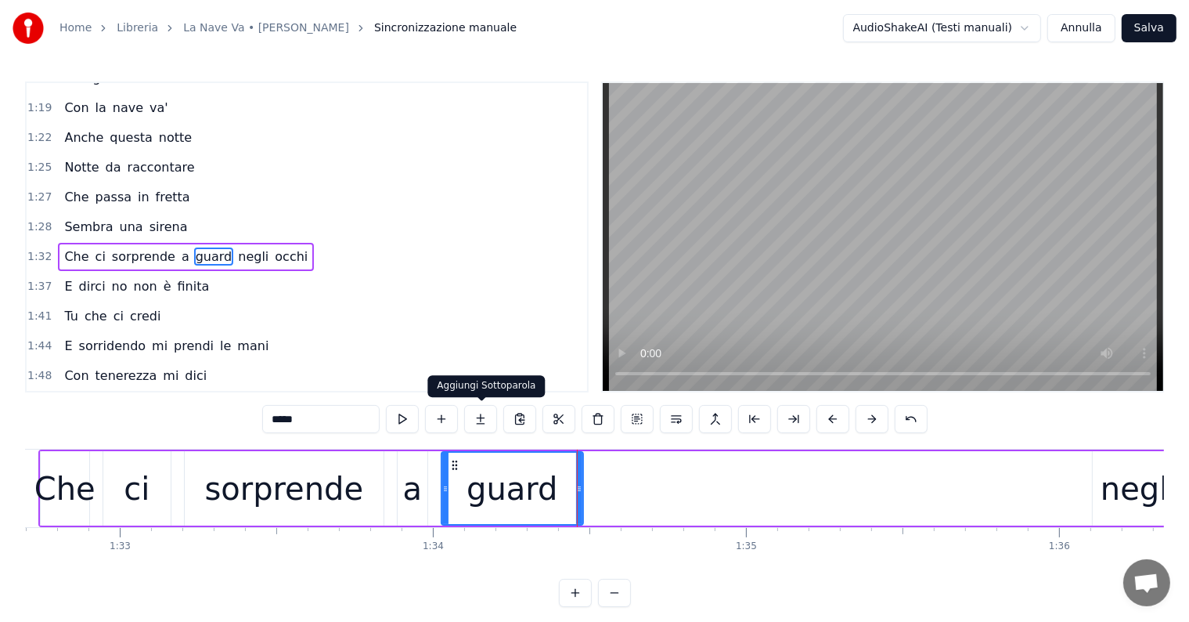
type input "*****"
click at [487, 423] on button at bounding box center [480, 419] width 33 height 28
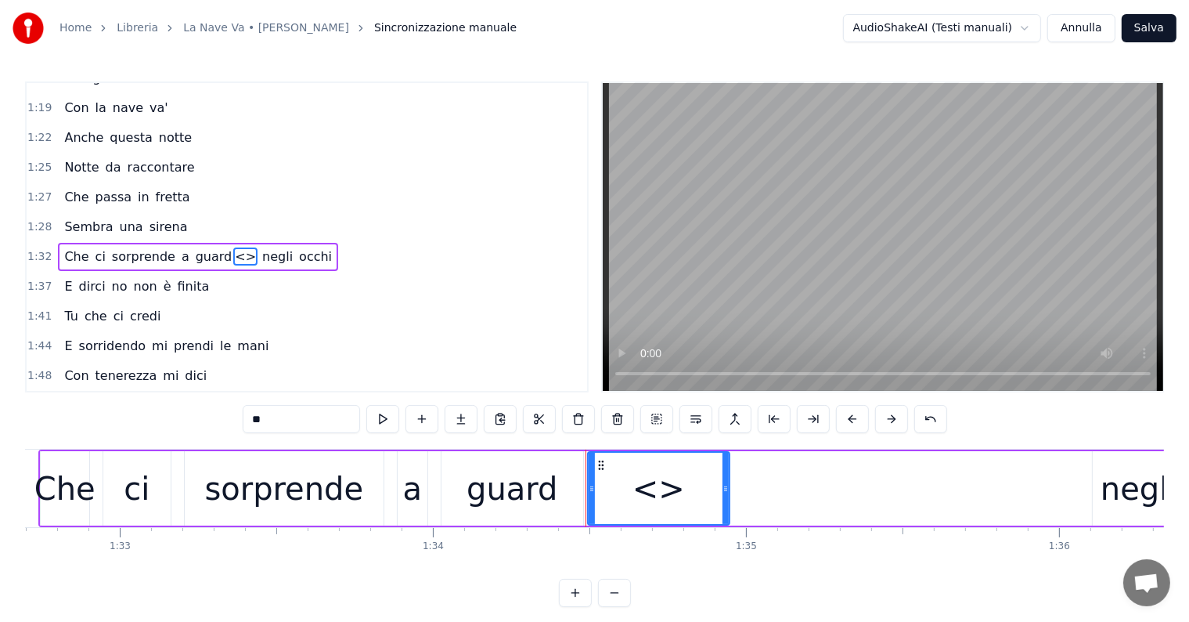
click at [313, 418] on input "**" at bounding box center [301, 419] width 117 height 28
type input "*"
click at [466, 423] on button at bounding box center [461, 419] width 33 height 28
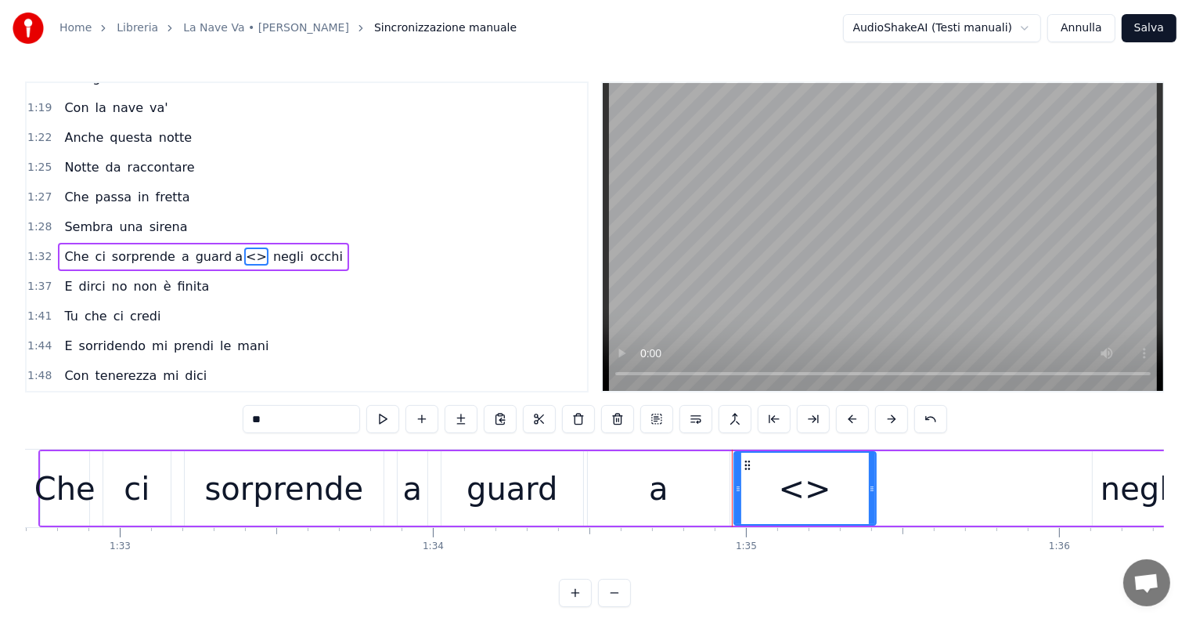
click at [313, 430] on input "**" at bounding box center [301, 419] width 117 height 28
type input "*"
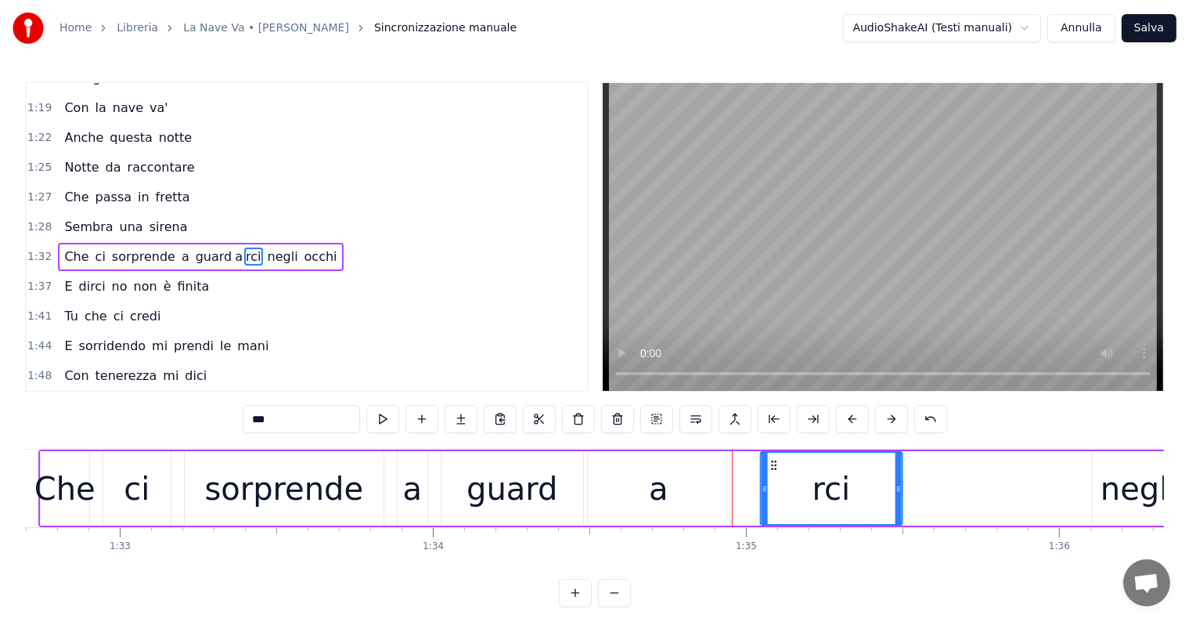
drag, startPoint x: 746, startPoint y: 464, endPoint x: 773, endPoint y: 467, distance: 26.7
click at [773, 467] on icon at bounding box center [773, 465] width 13 height 13
click at [547, 496] on div "guard" at bounding box center [512, 488] width 91 height 47
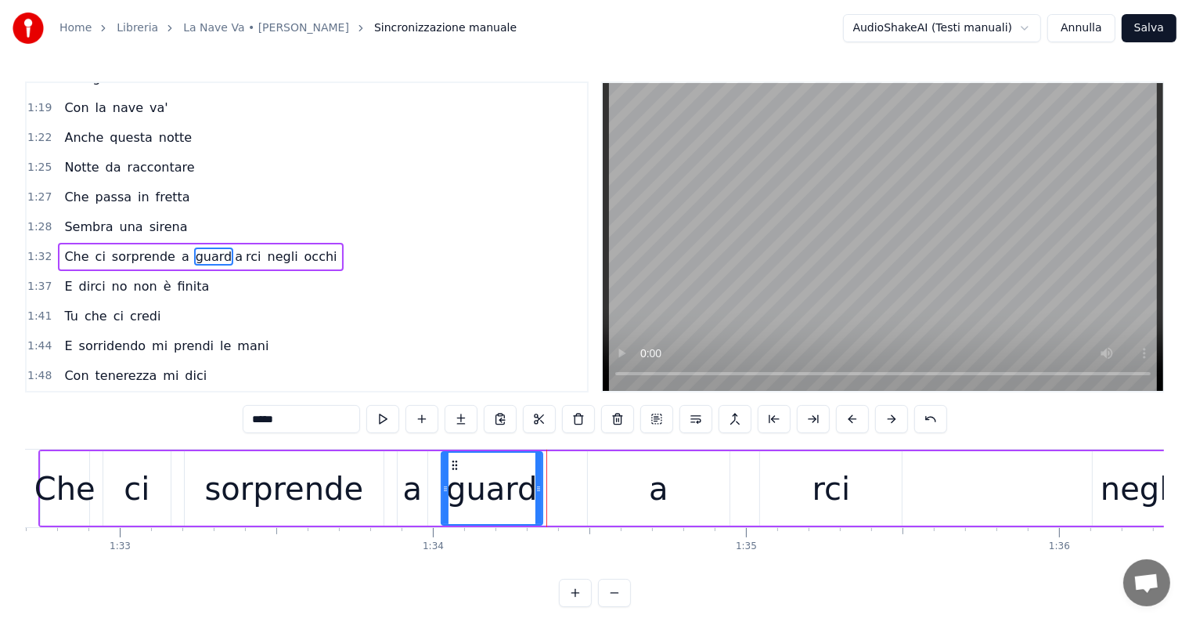
drag, startPoint x: 582, startPoint y: 486, endPoint x: 541, endPoint y: 484, distance: 40.8
click at [541, 484] on icon at bounding box center [539, 488] width 6 height 13
click at [629, 508] on div "a" at bounding box center [659, 488] width 142 height 74
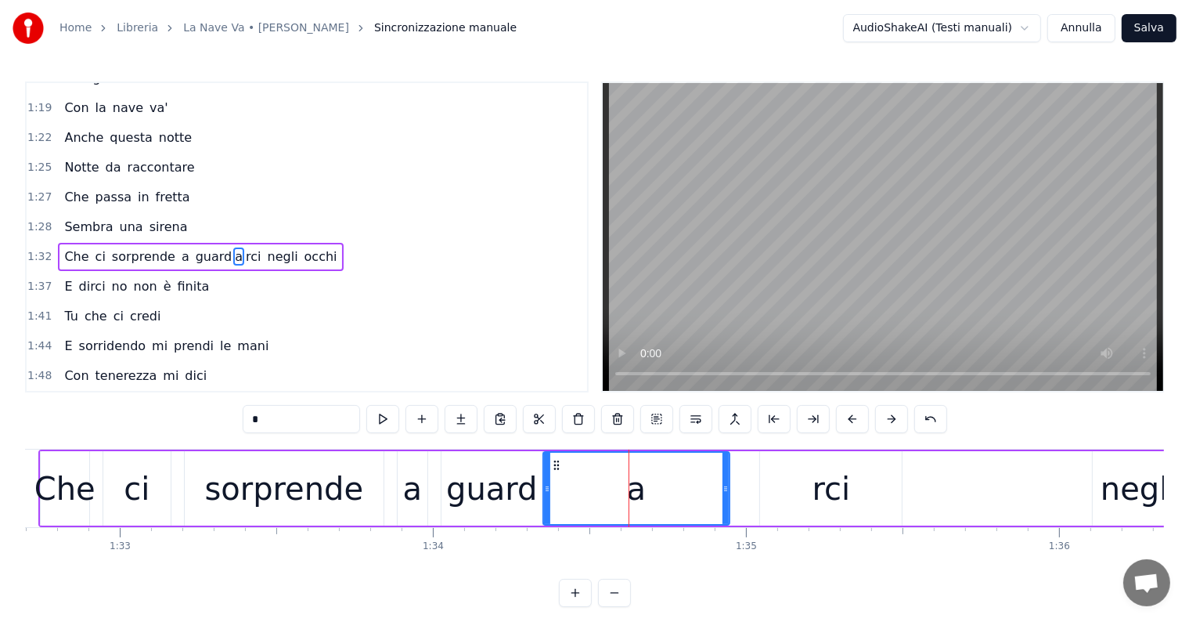
drag, startPoint x: 590, startPoint y: 487, endPoint x: 545, endPoint y: 488, distance: 44.6
click at [545, 488] on icon at bounding box center [547, 488] width 6 height 13
drag, startPoint x: 723, startPoint y: 481, endPoint x: 756, endPoint y: 482, distance: 32.9
click at [756, 482] on div at bounding box center [758, 488] width 6 height 71
click at [287, 497] on div "sorprende" at bounding box center [283, 488] width 159 height 47
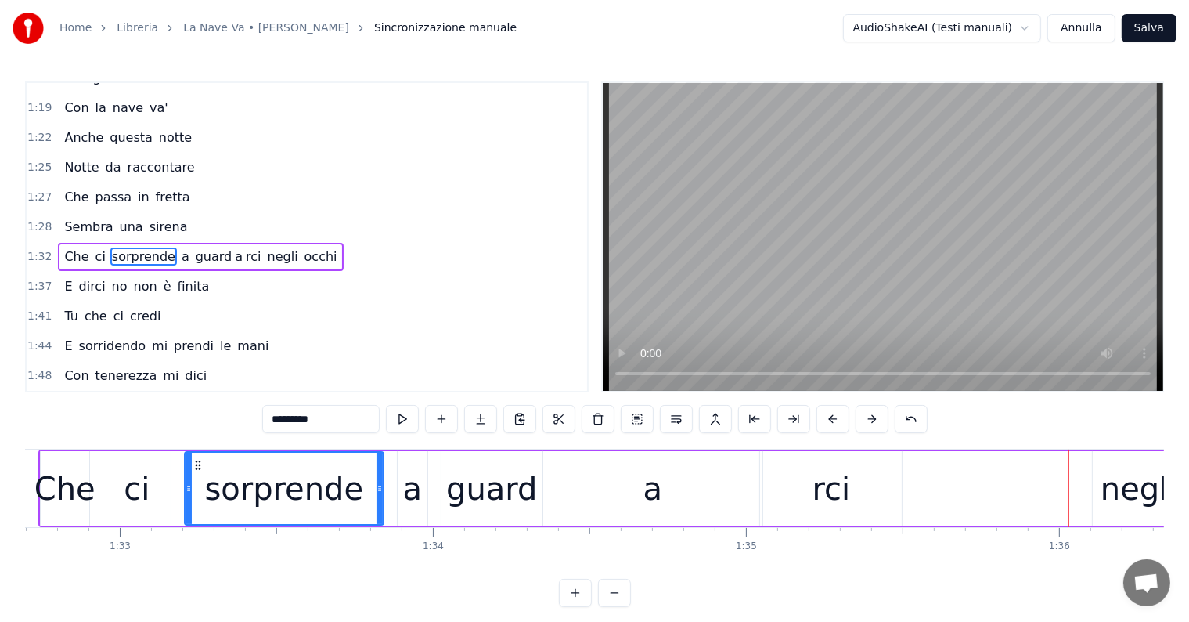
click at [834, 474] on div "rci" at bounding box center [832, 488] width 38 height 47
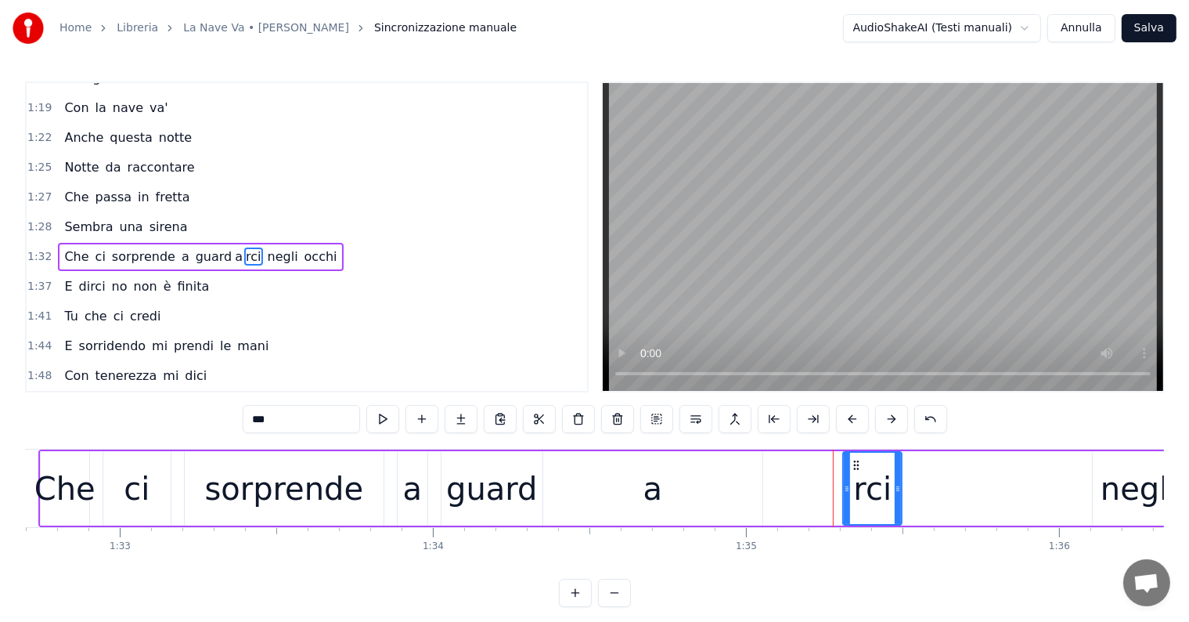
drag, startPoint x: 763, startPoint y: 485, endPoint x: 846, endPoint y: 484, distance: 83.0
click at [846, 484] on icon at bounding box center [847, 488] width 6 height 13
click at [708, 492] on div "a" at bounding box center [652, 488] width 219 height 74
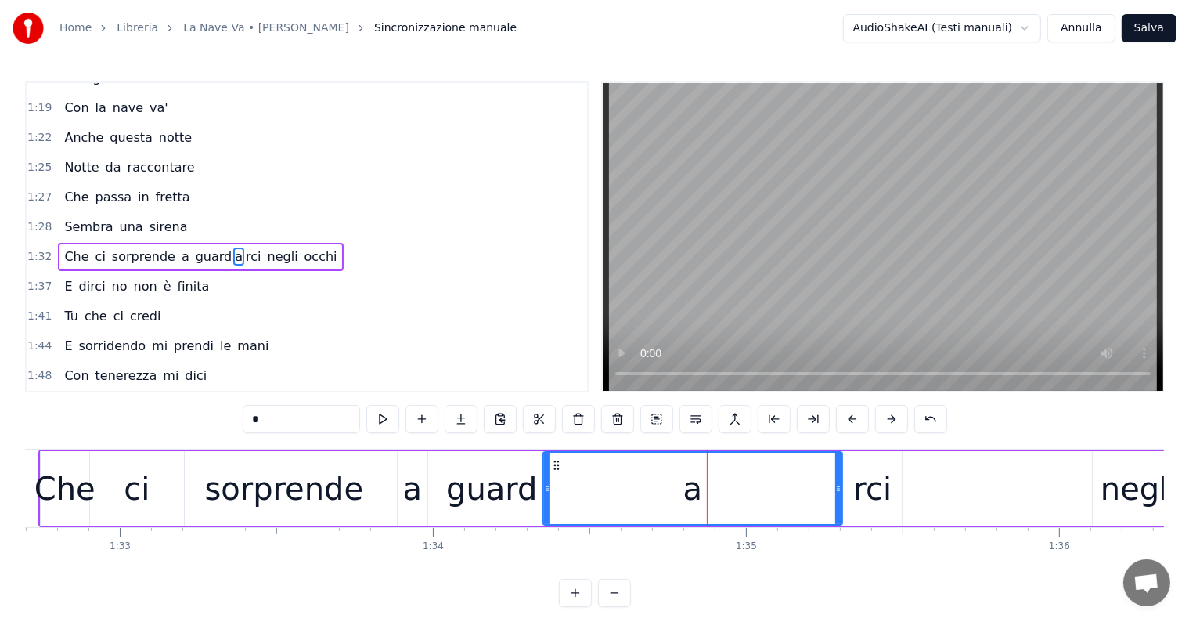
drag, startPoint x: 758, startPoint y: 489, endPoint x: 838, endPoint y: 492, distance: 79.9
click at [838, 492] on icon at bounding box center [838, 488] width 6 height 13
click at [332, 493] on div "sorprende" at bounding box center [283, 488] width 159 height 47
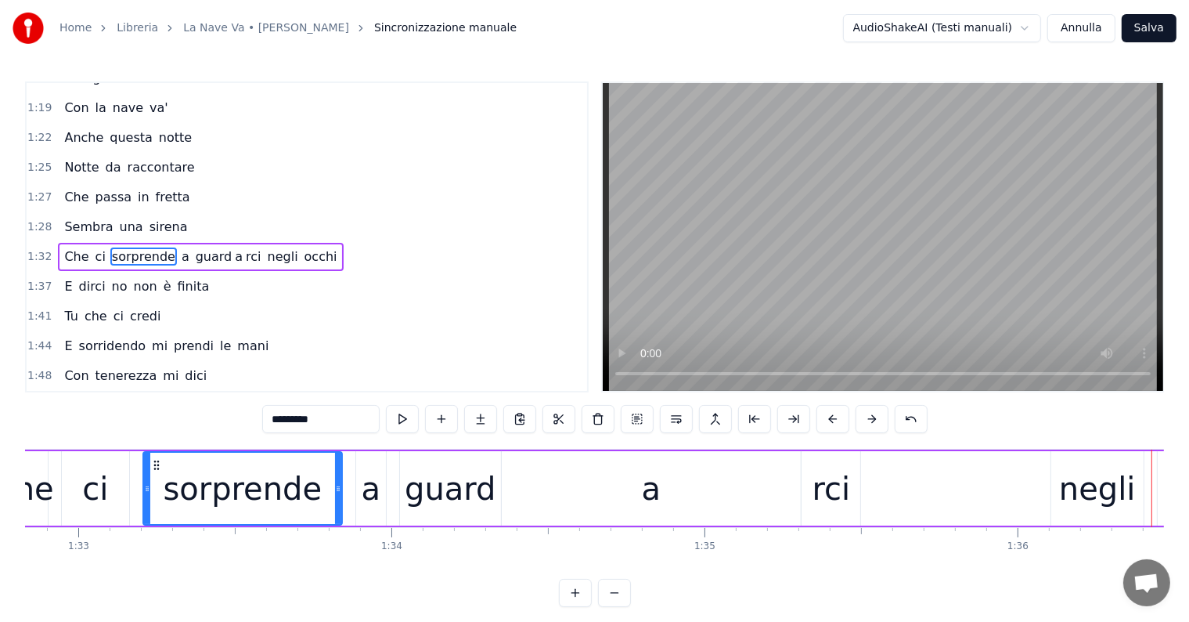
scroll to position [0, 28905]
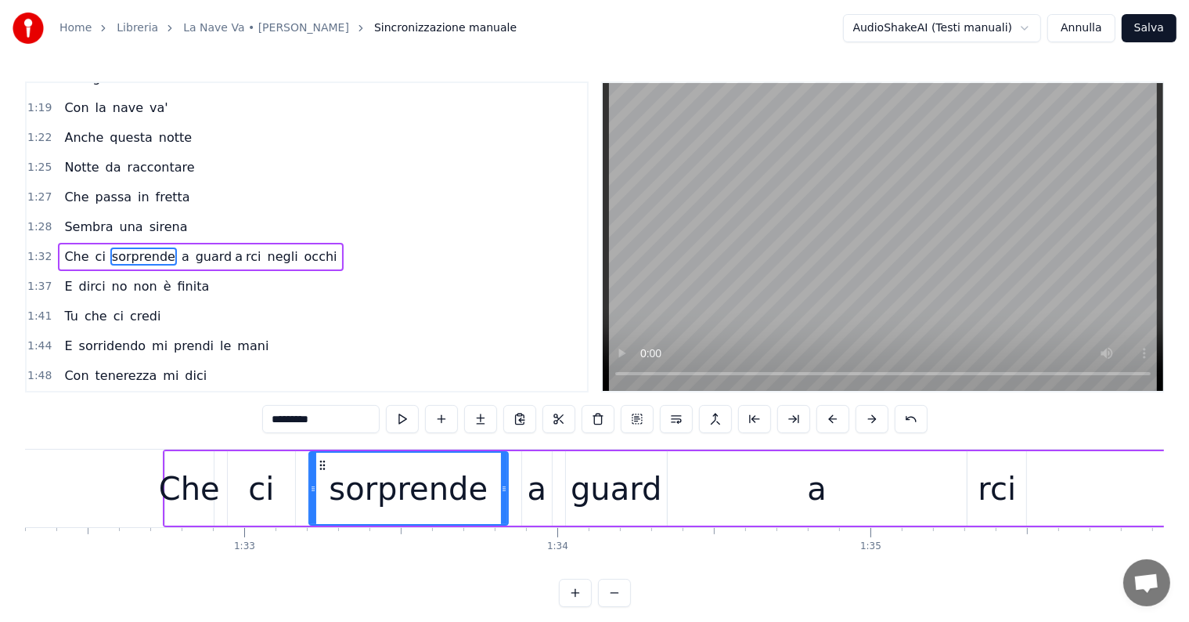
click at [999, 489] on div "rci" at bounding box center [998, 488] width 38 height 47
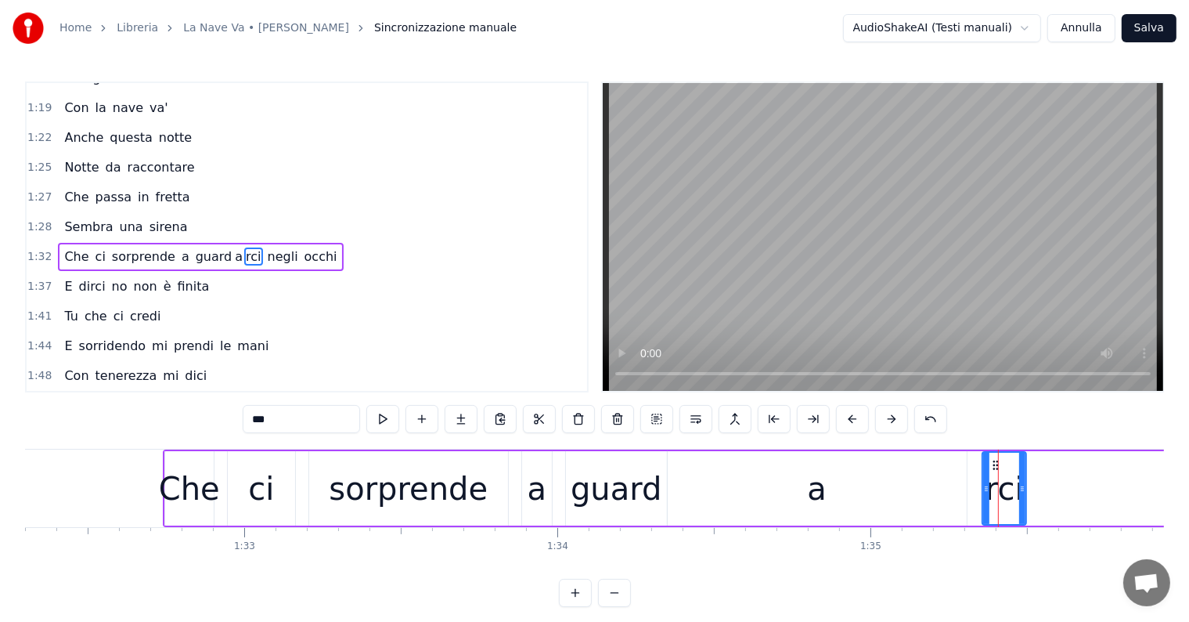
drag, startPoint x: 969, startPoint y: 484, endPoint x: 984, endPoint y: 486, distance: 15.1
click at [984, 486] on icon at bounding box center [986, 488] width 6 height 13
click at [899, 496] on div "a" at bounding box center [817, 488] width 299 height 74
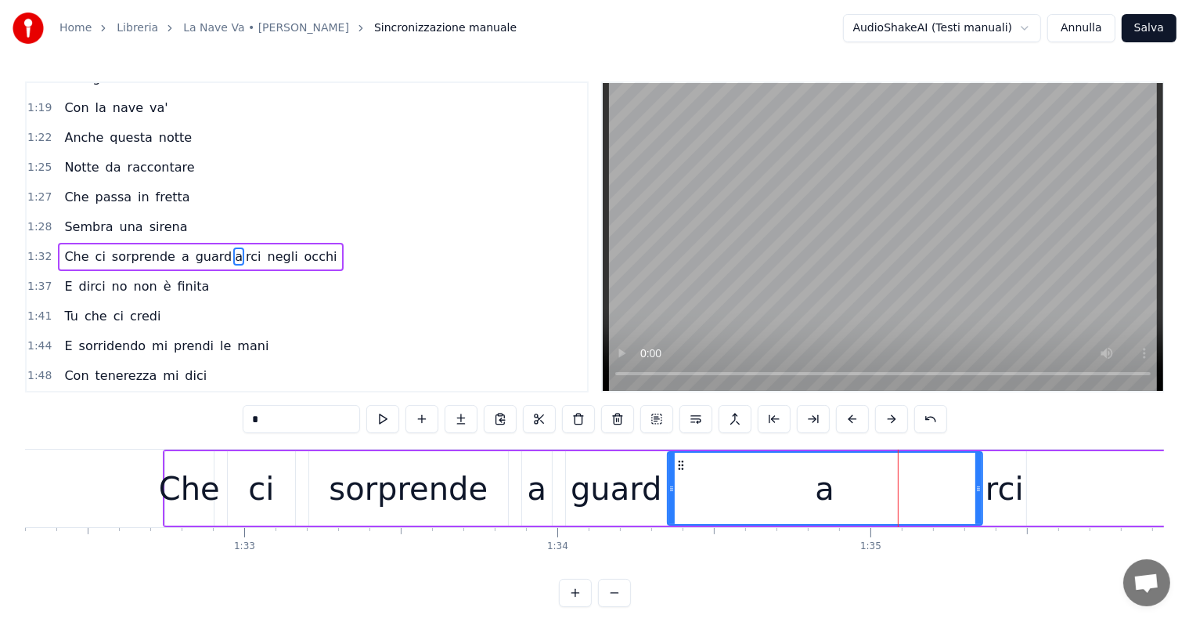
drag, startPoint x: 961, startPoint y: 486, endPoint x: 977, endPoint y: 486, distance: 15.7
click at [977, 486] on icon at bounding box center [978, 488] width 6 height 13
click at [652, 497] on div "guard" at bounding box center [616, 488] width 91 height 47
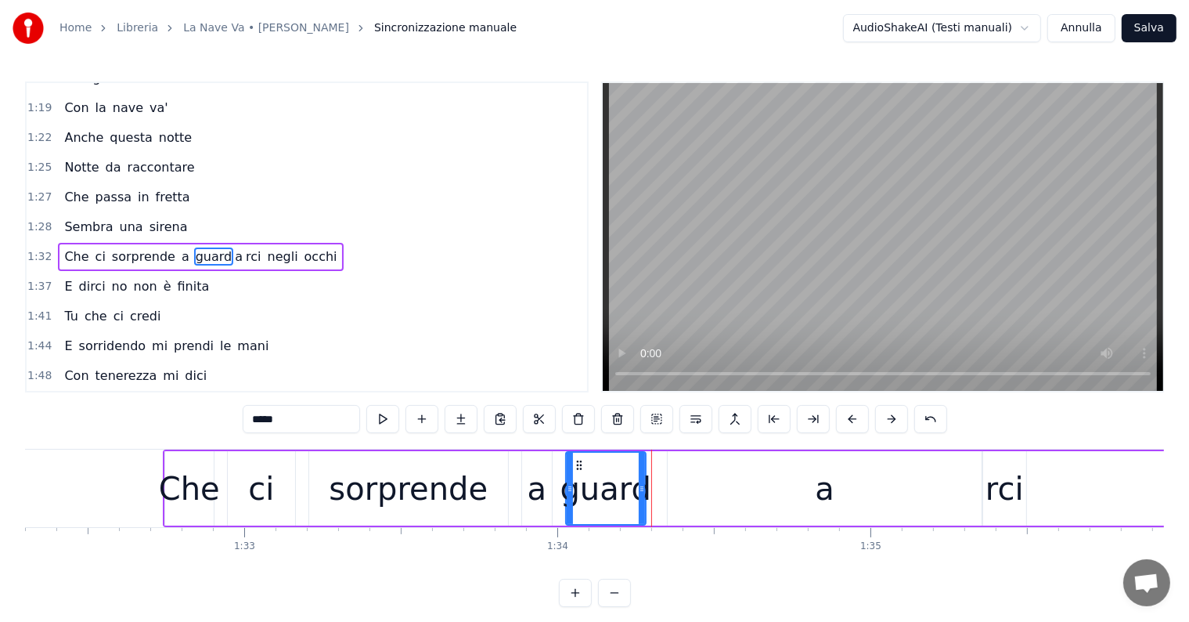
drag, startPoint x: 663, startPoint y: 483, endPoint x: 642, endPoint y: 485, distance: 21.2
click at [642, 485] on icon at bounding box center [642, 488] width 6 height 13
click at [689, 489] on div "a" at bounding box center [825, 488] width 315 height 74
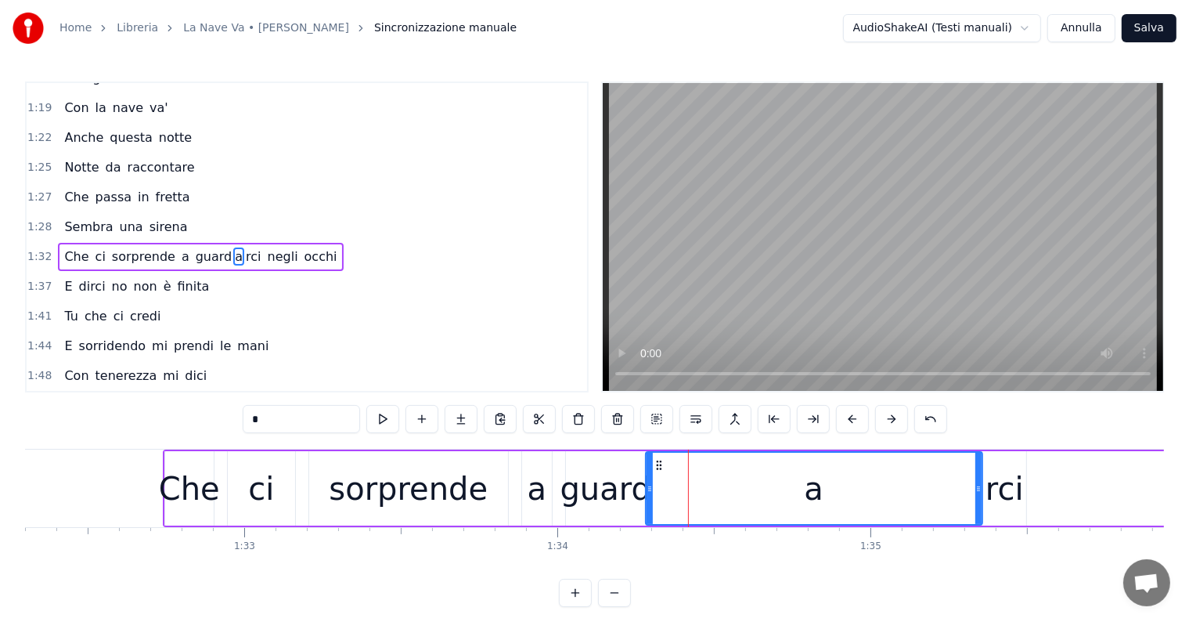
drag, startPoint x: 669, startPoint y: 485, endPoint x: 647, endPoint y: 486, distance: 21.9
click at [647, 486] on icon at bounding box center [650, 488] width 6 height 13
click at [392, 498] on div "sorprende" at bounding box center [408, 488] width 159 height 47
type input "*********"
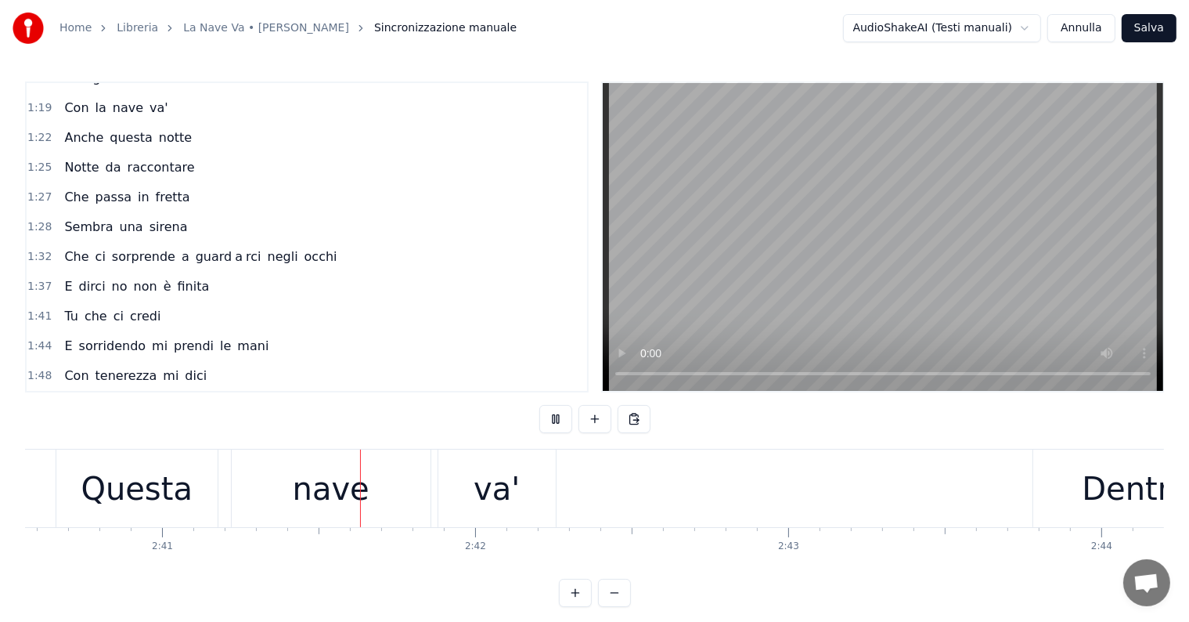
scroll to position [0, 50337]
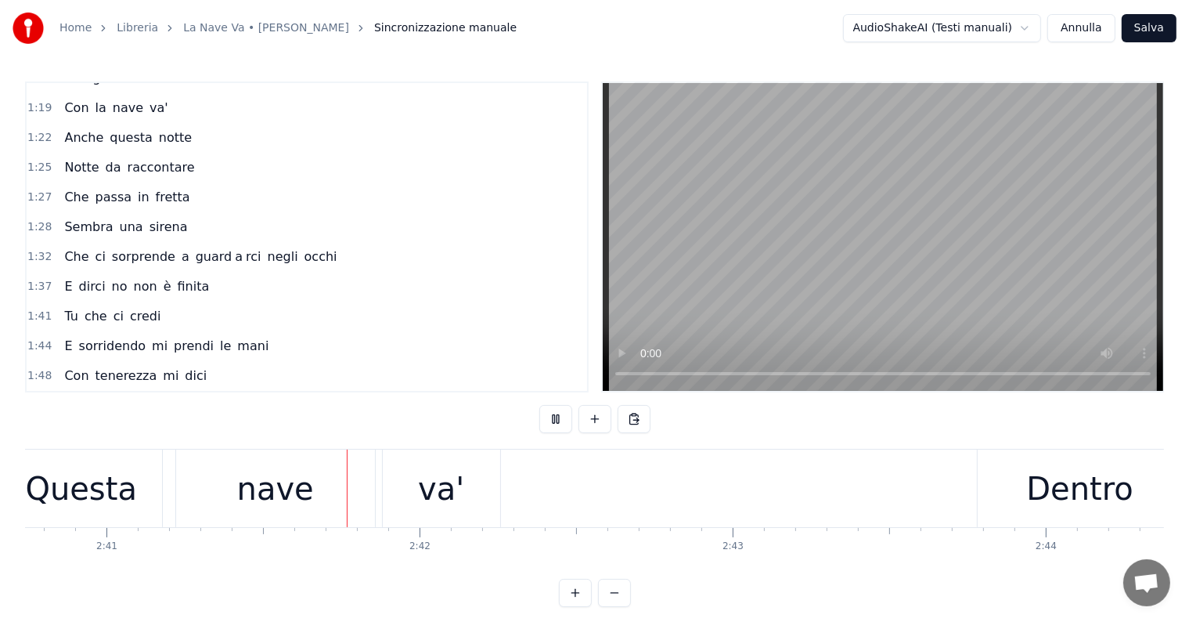
click at [249, 488] on div "nave" at bounding box center [275, 488] width 77 height 47
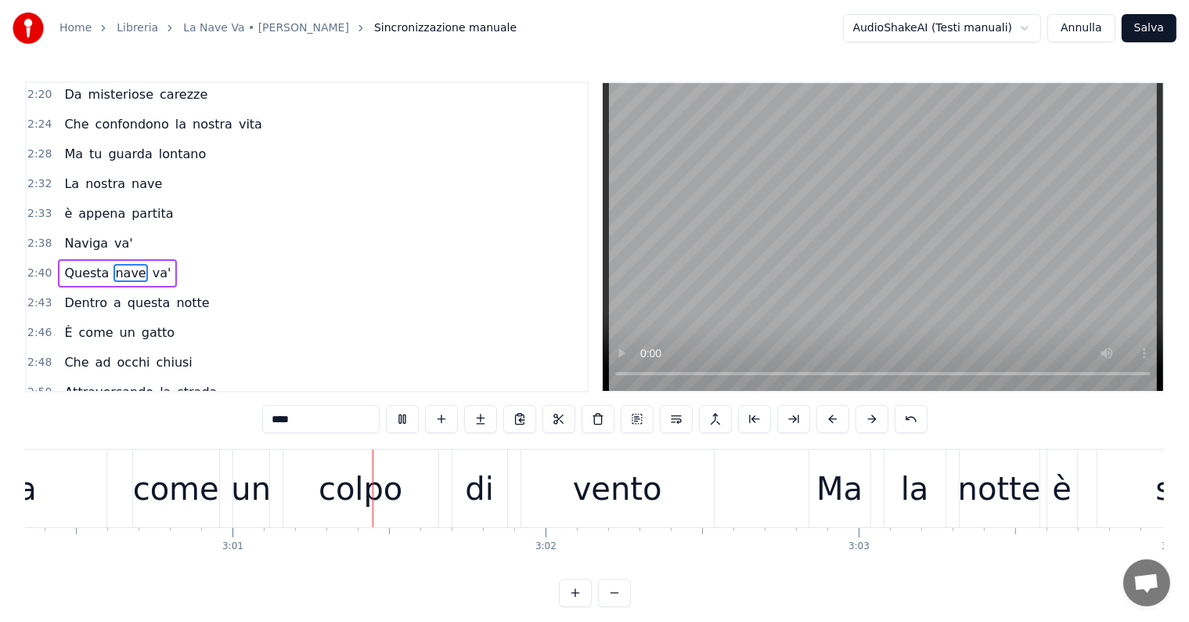
scroll to position [0, 56475]
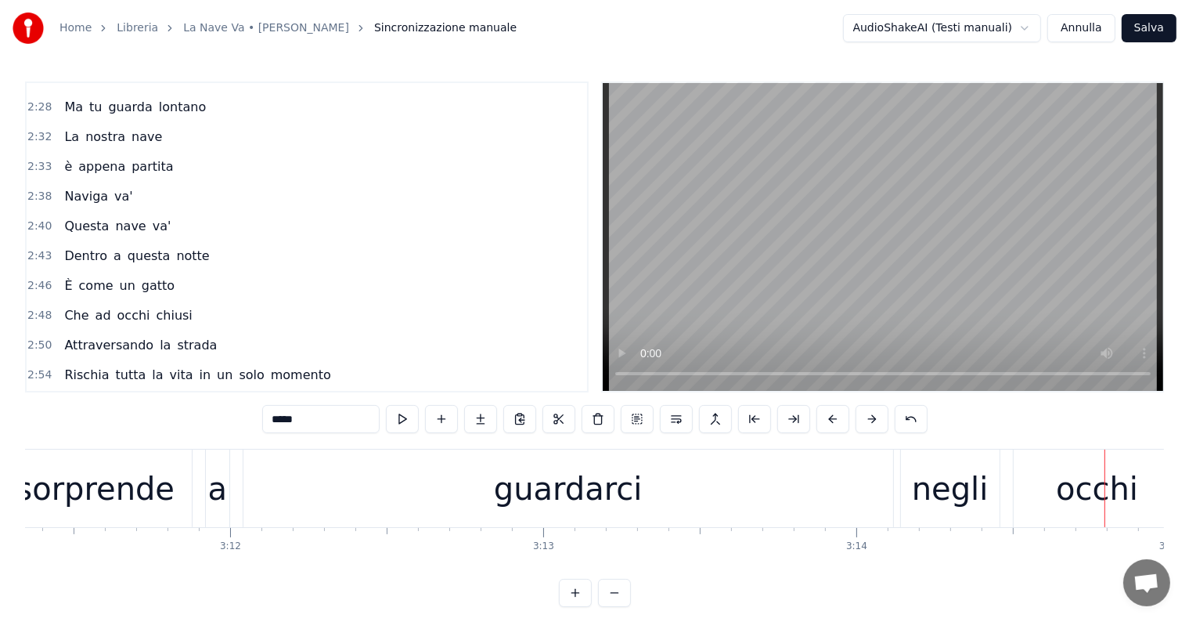
scroll to position [0, 59715]
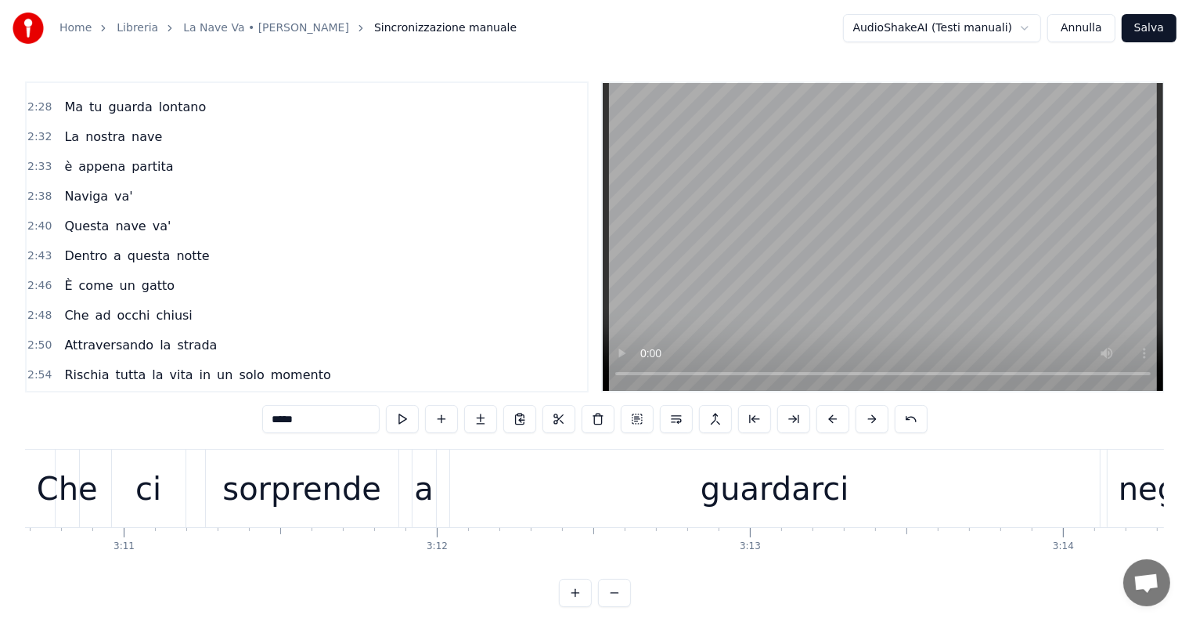
click at [698, 479] on div "guardarci" at bounding box center [775, 488] width 650 height 78
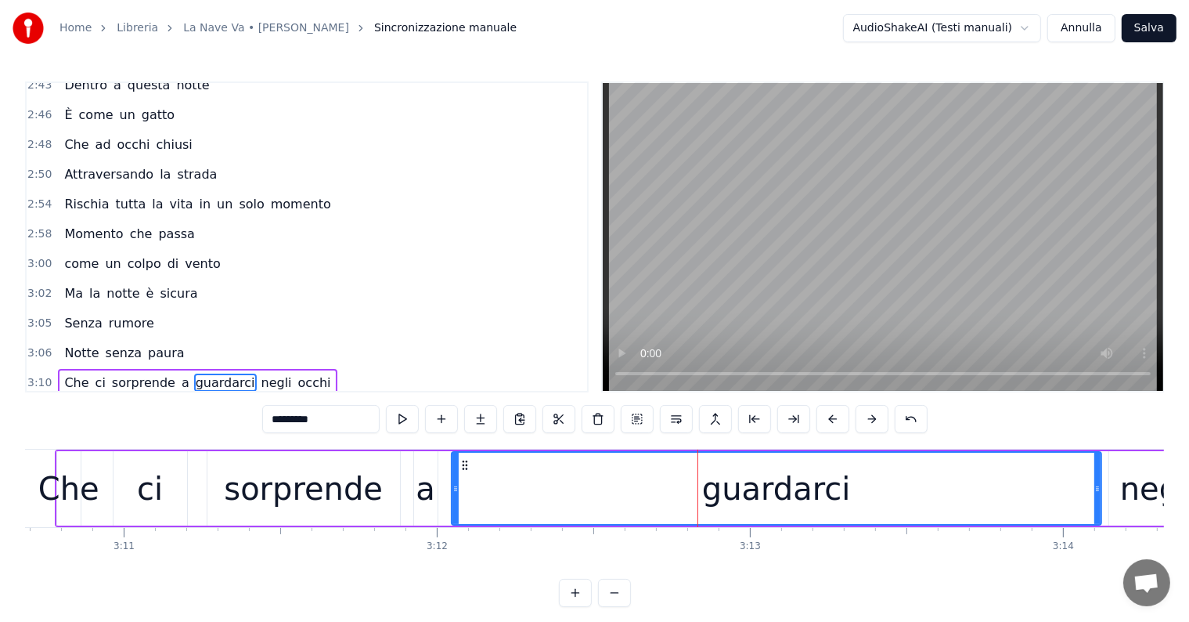
scroll to position [1271, 0]
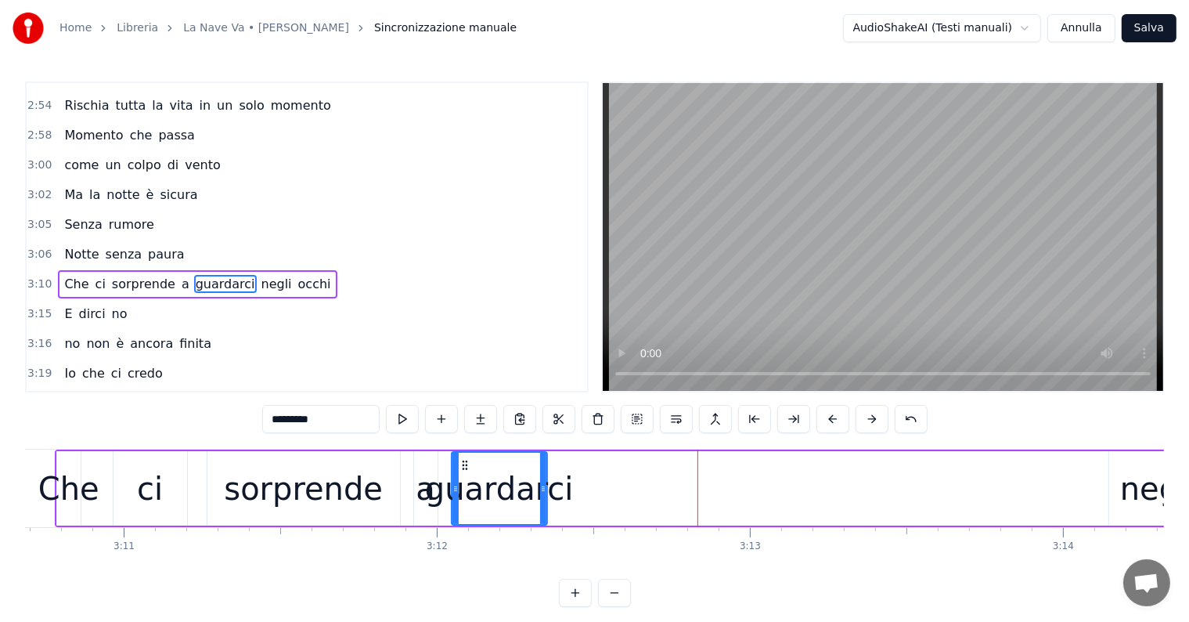
drag, startPoint x: 1098, startPoint y: 475, endPoint x: 539, endPoint y: 481, distance: 559.0
click at [540, 481] on div at bounding box center [543, 488] width 6 height 71
click at [336, 417] on input "*********" at bounding box center [320, 419] width 117 height 28
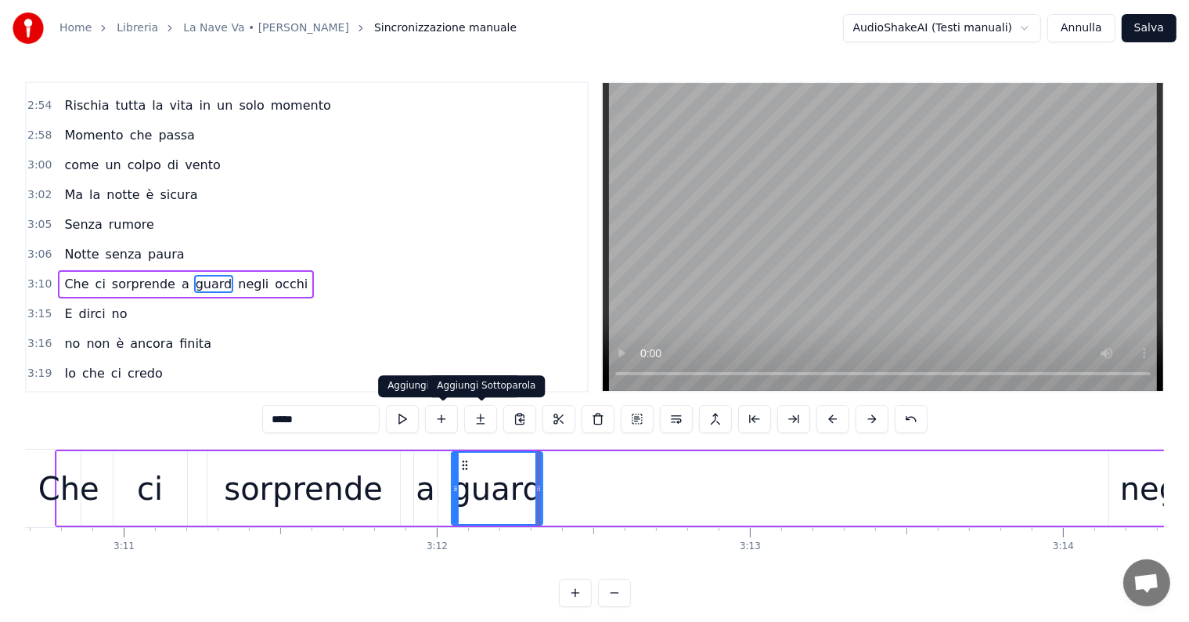
type input "*****"
click at [489, 420] on button at bounding box center [480, 419] width 33 height 28
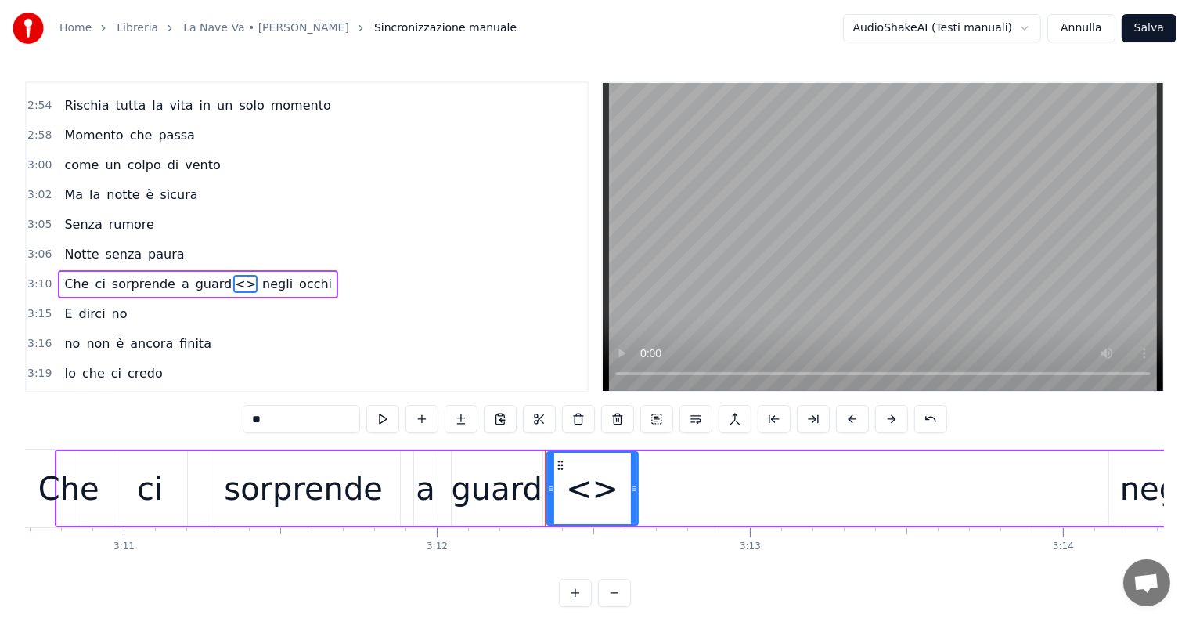
click at [323, 420] on input "**" at bounding box center [301, 419] width 117 height 28
type input "*"
click at [463, 424] on button at bounding box center [461, 419] width 33 height 28
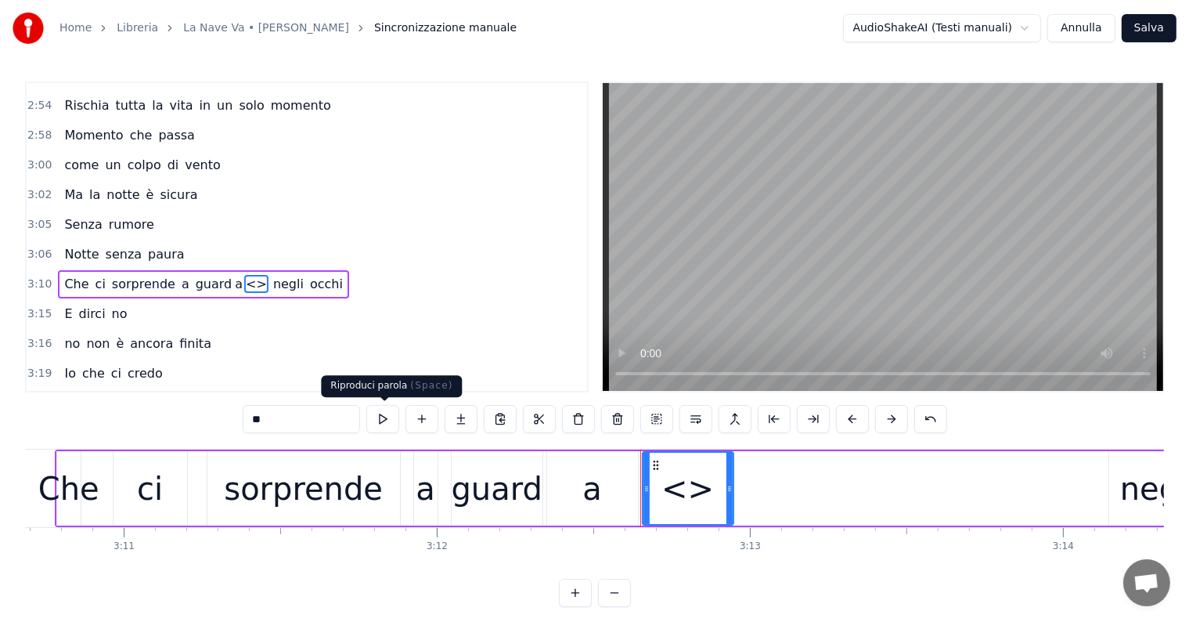
click at [330, 417] on input "**" at bounding box center [301, 419] width 117 height 28
type input "*"
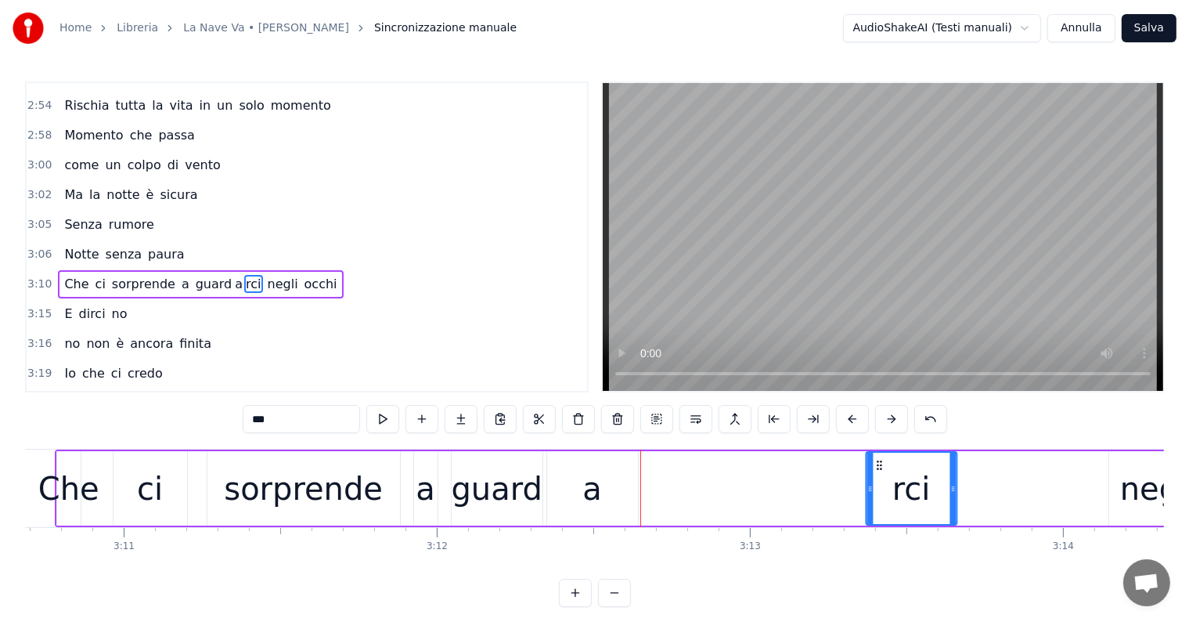
drag, startPoint x: 652, startPoint y: 462, endPoint x: 876, endPoint y: 473, distance: 224.2
click at [876, 473] on div "rci" at bounding box center [911, 488] width 89 height 71
drag, startPoint x: 871, startPoint y: 487, endPoint x: 918, endPoint y: 487, distance: 47.0
click at [918, 487] on icon at bounding box center [917, 488] width 6 height 13
click at [594, 508] on div "a" at bounding box center [592, 488] width 20 height 47
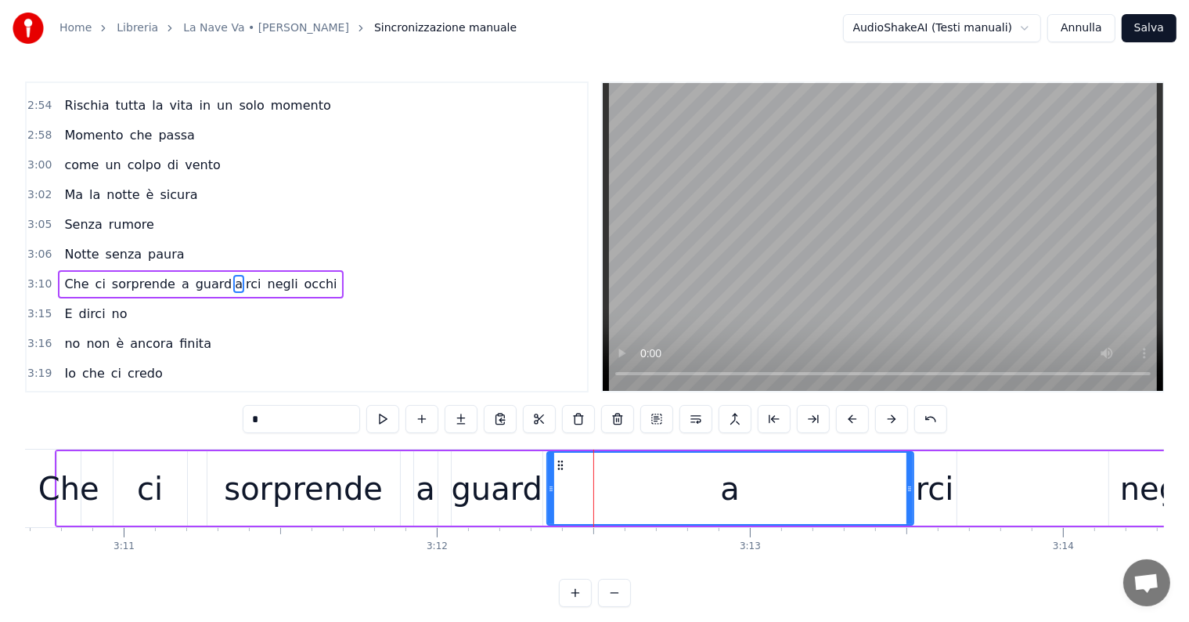
drag, startPoint x: 633, startPoint y: 489, endPoint x: 909, endPoint y: 487, distance: 275.6
click at [909, 487] on icon at bounding box center [910, 488] width 6 height 13
click at [544, 477] on div at bounding box center [547, 488] width 6 height 71
click at [338, 490] on div "sorprende" at bounding box center [303, 488] width 159 height 47
type input "*********"
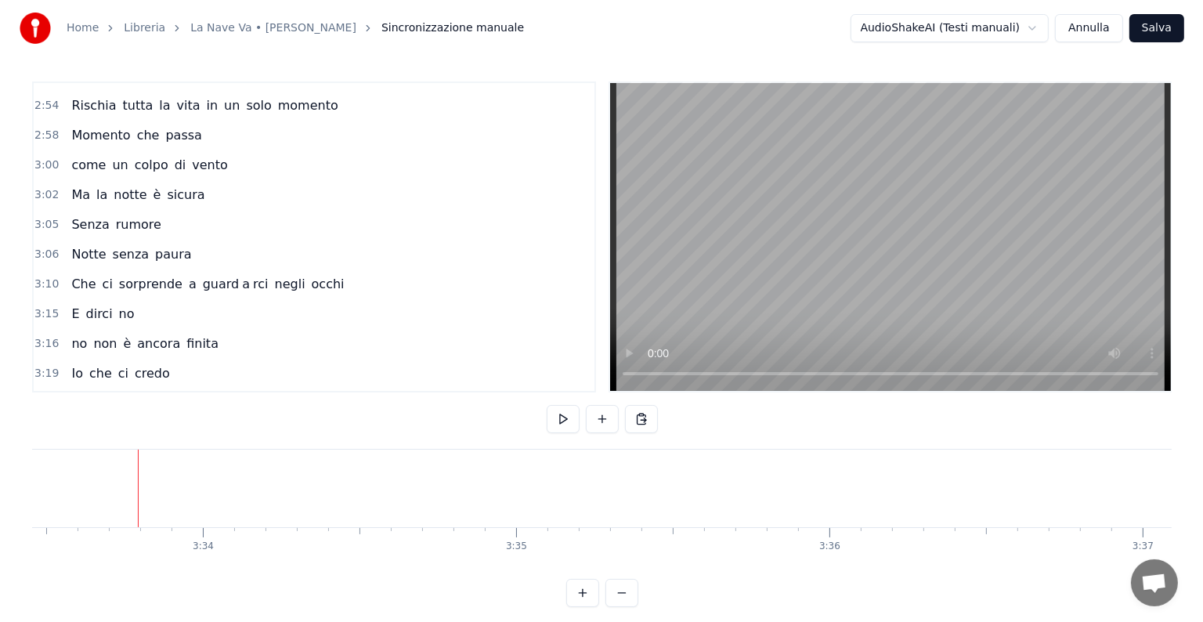
scroll to position [0, 66872]
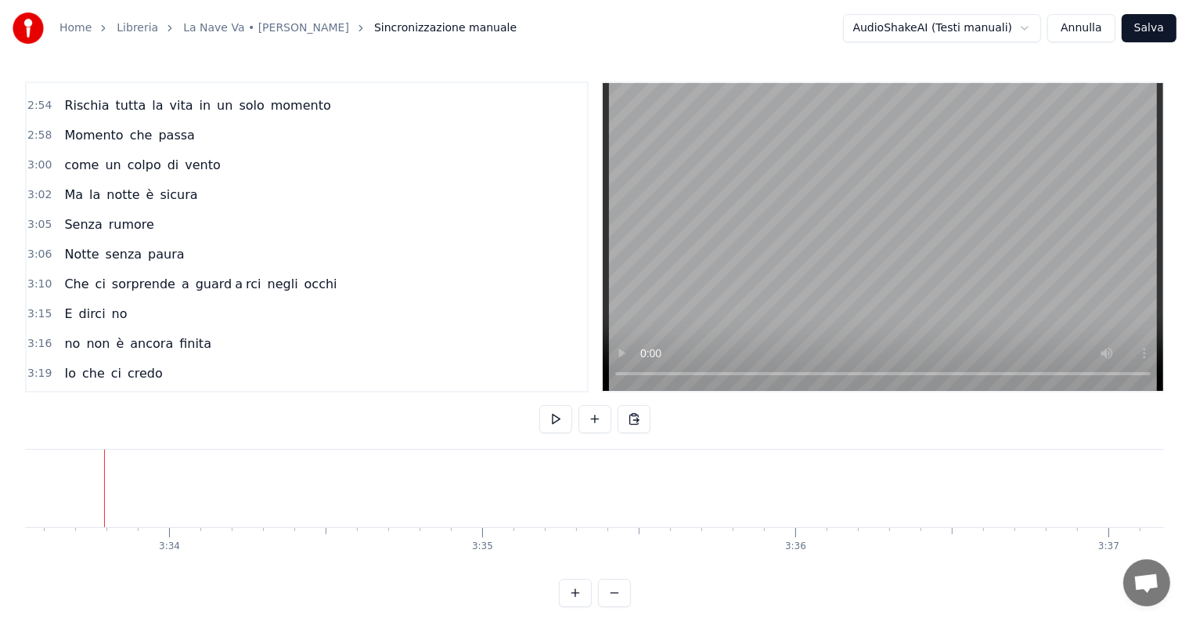
click at [1146, 33] on button "Salva" at bounding box center [1149, 28] width 55 height 28
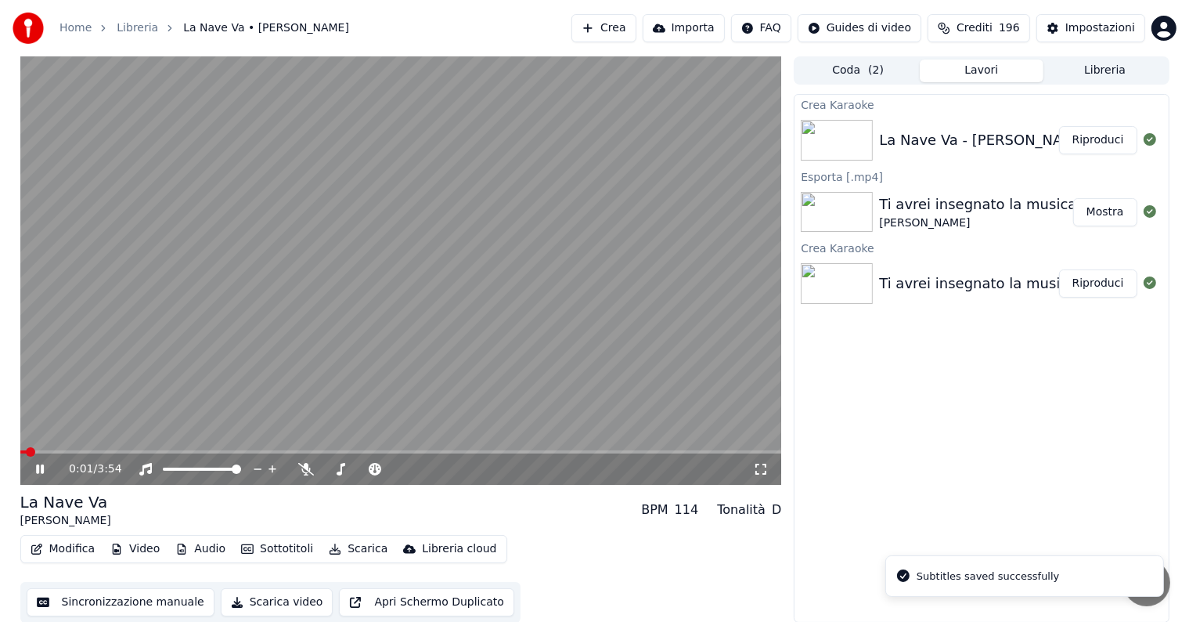
click at [1087, 139] on button "Riproduci" at bounding box center [1098, 140] width 78 height 28
click at [38, 463] on icon at bounding box center [51, 469] width 37 height 13
click at [347, 543] on button "Scarica" at bounding box center [358, 549] width 71 height 22
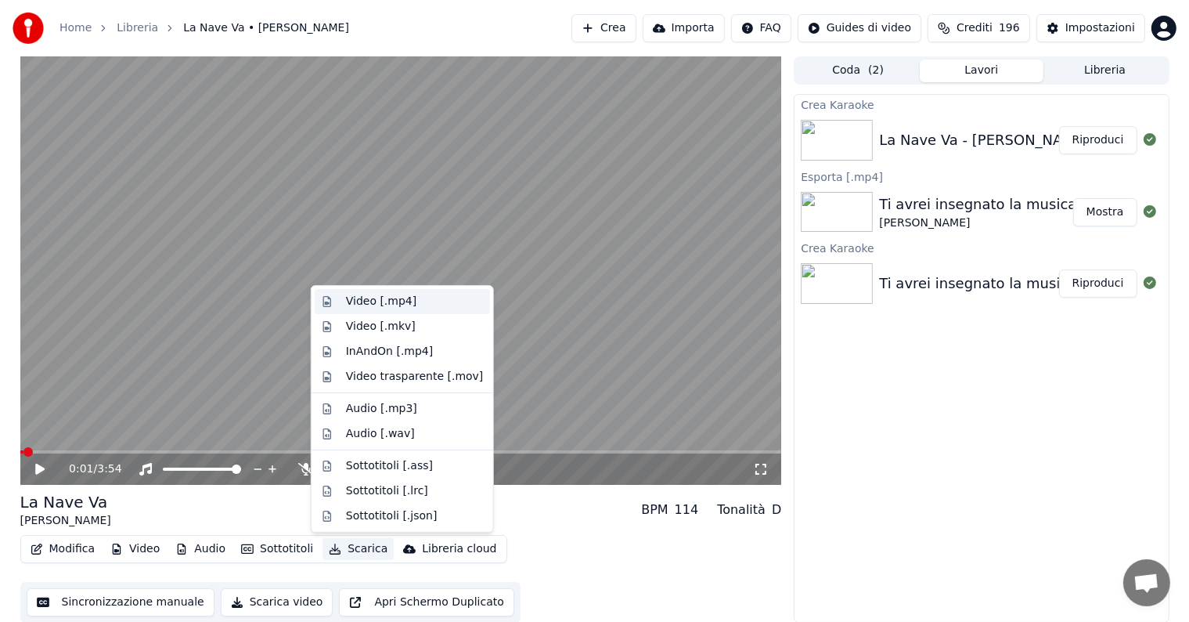
click at [366, 302] on div "Video [.mp4]" at bounding box center [381, 302] width 70 height 16
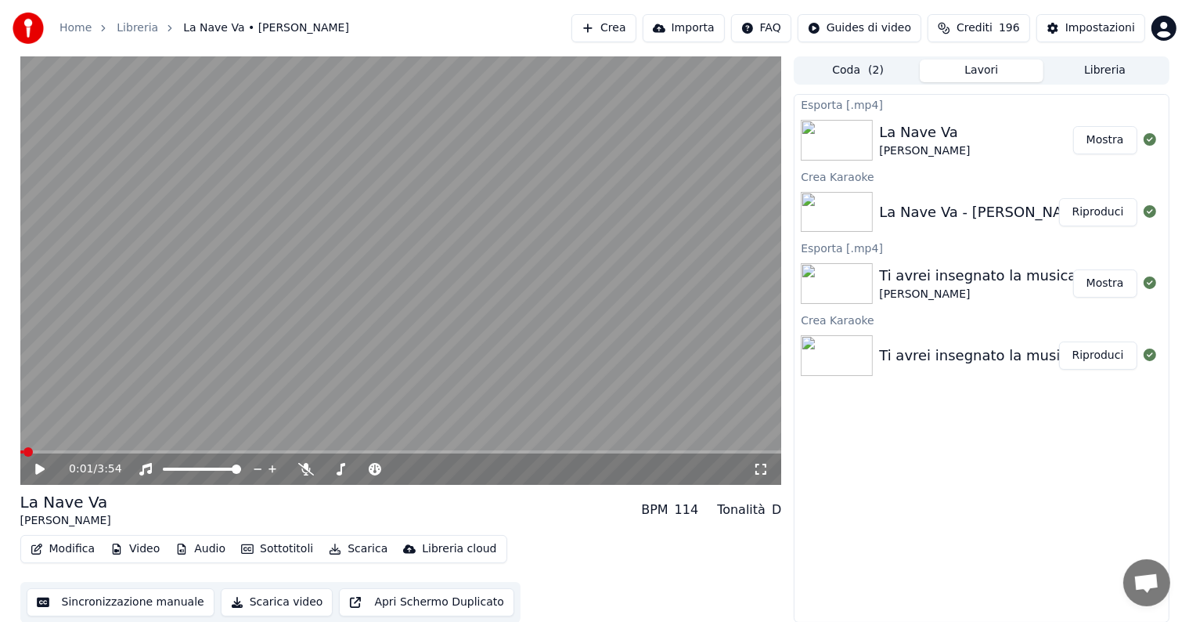
click at [1101, 142] on button "Mostra" at bounding box center [1105, 140] width 64 height 28
click at [636, 23] on button "Crea" at bounding box center [604, 28] width 64 height 28
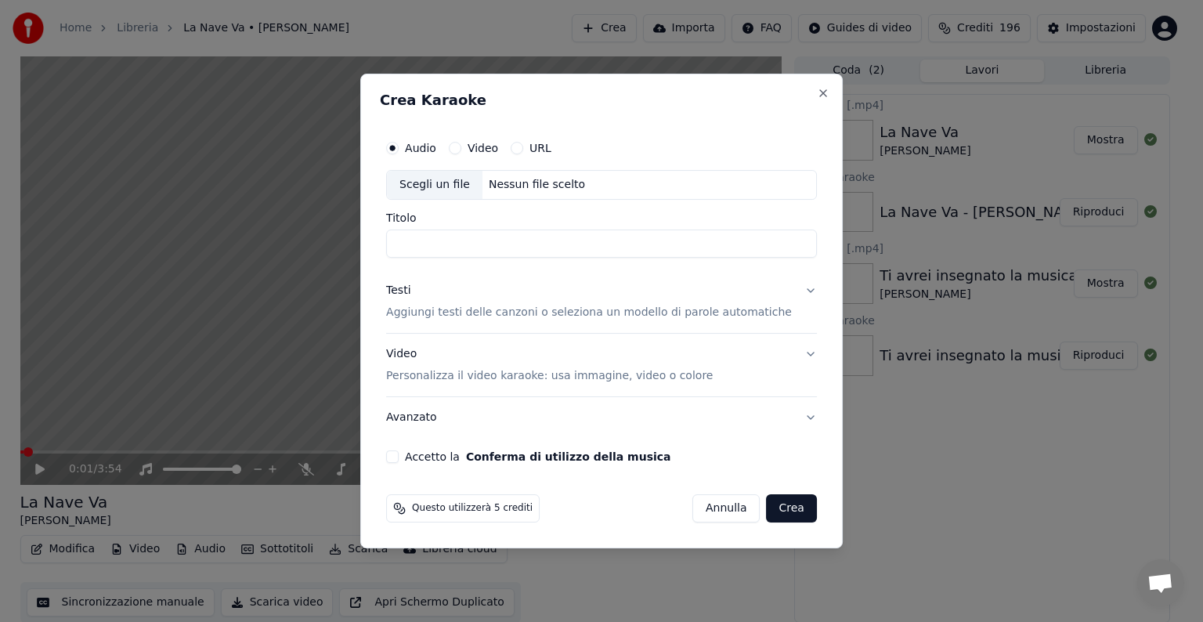
click at [563, 179] on div "Nessun file scelto" at bounding box center [536, 185] width 109 height 16
type input "**********"
click at [792, 290] on button "Testi Aggiungi testi delle canzoni o seleziona un modello di parole automatiche" at bounding box center [601, 301] width 431 height 63
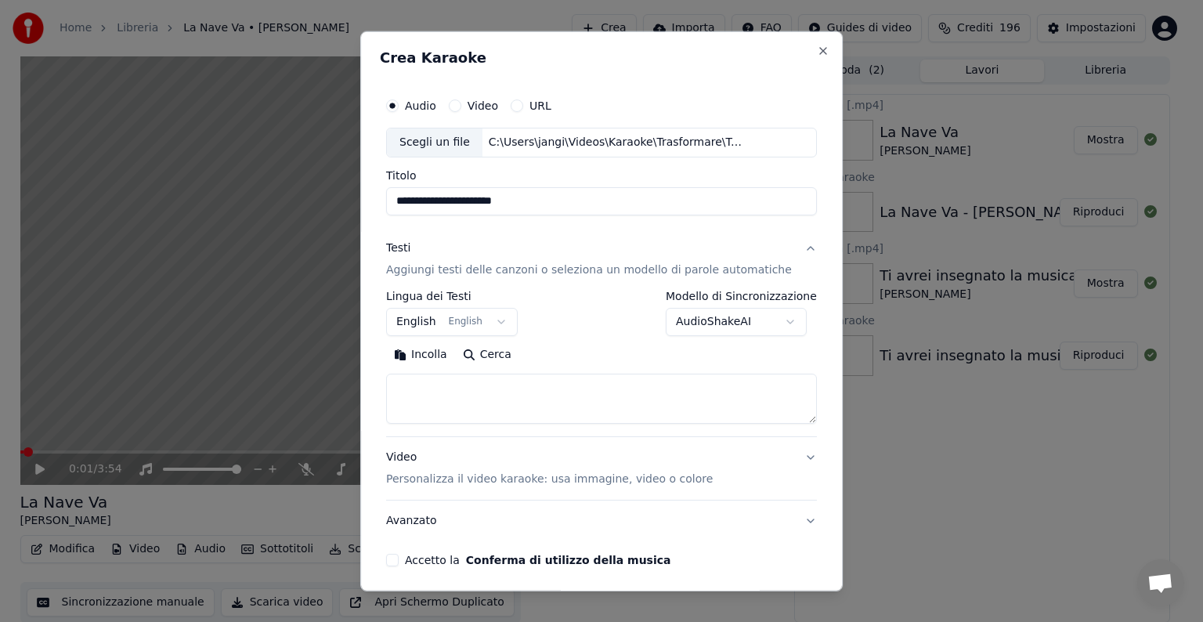
click at [507, 324] on body "**********" at bounding box center [594, 311] width 1189 height 622
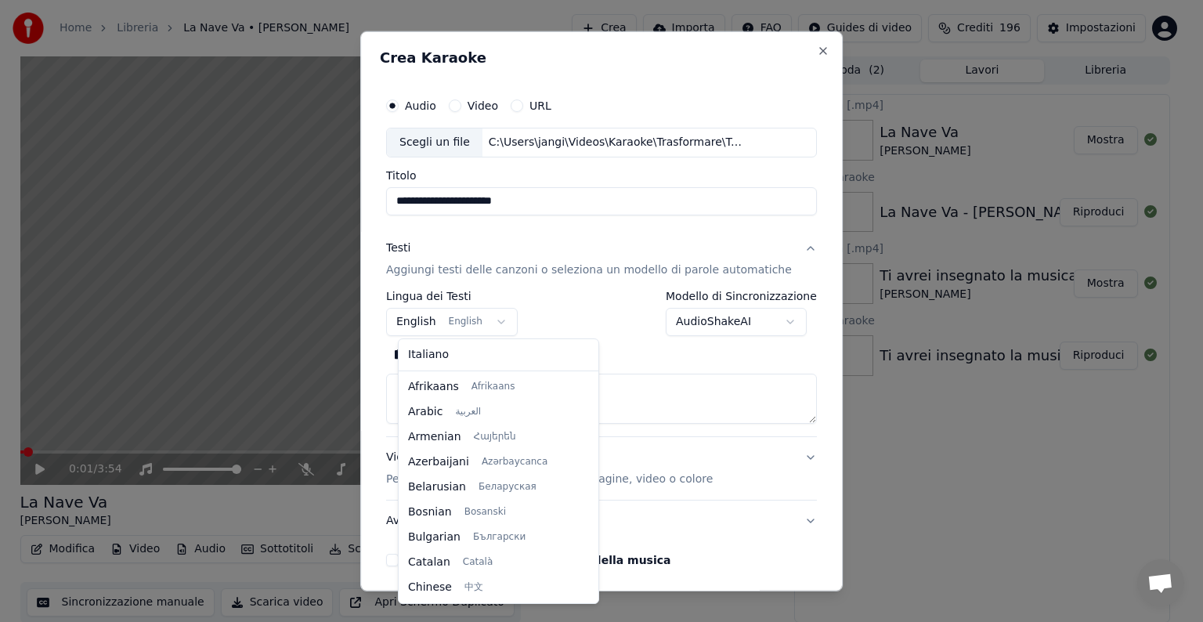
scroll to position [125, 0]
select select "**"
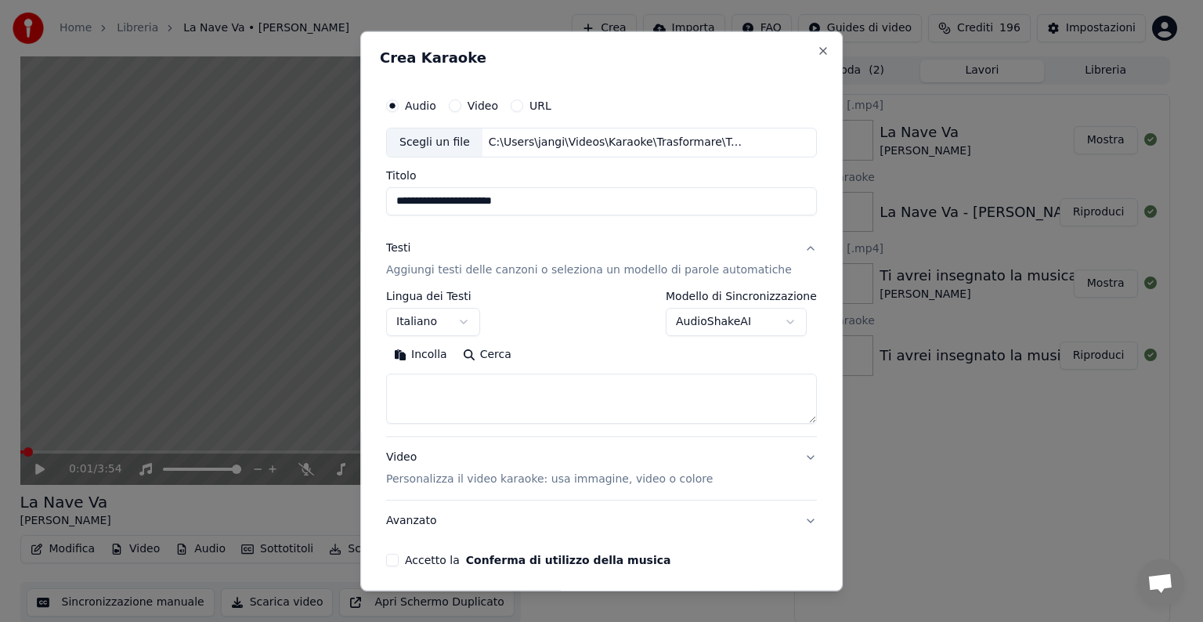
click at [442, 407] on textarea at bounding box center [601, 398] width 431 height 50
click at [439, 354] on button "Incolla" at bounding box center [420, 354] width 69 height 25
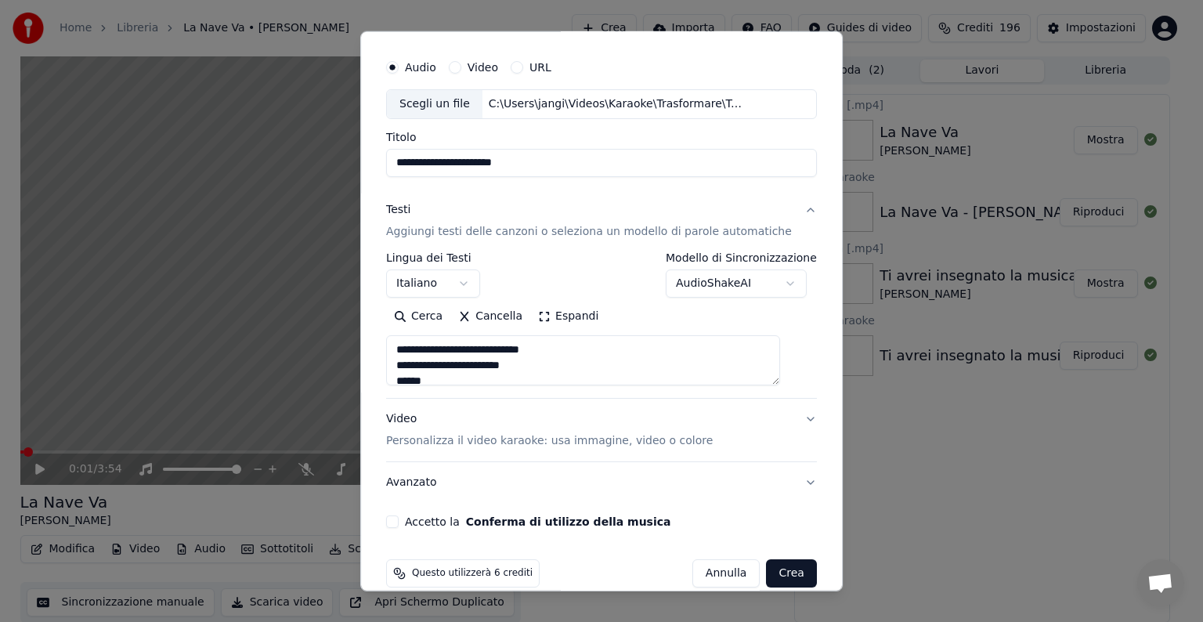
scroll to position [60, 0]
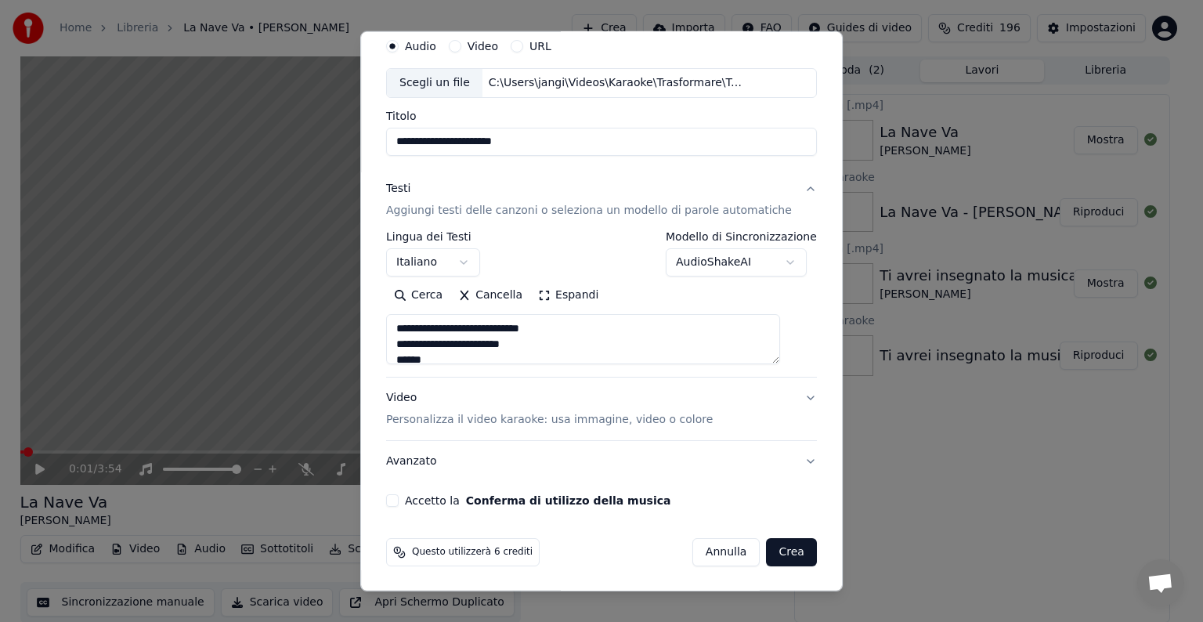
click at [484, 418] on p "Personalizza il video karaoke: usa immagine, video o colore" at bounding box center [549, 420] width 326 height 16
type textarea "**********"
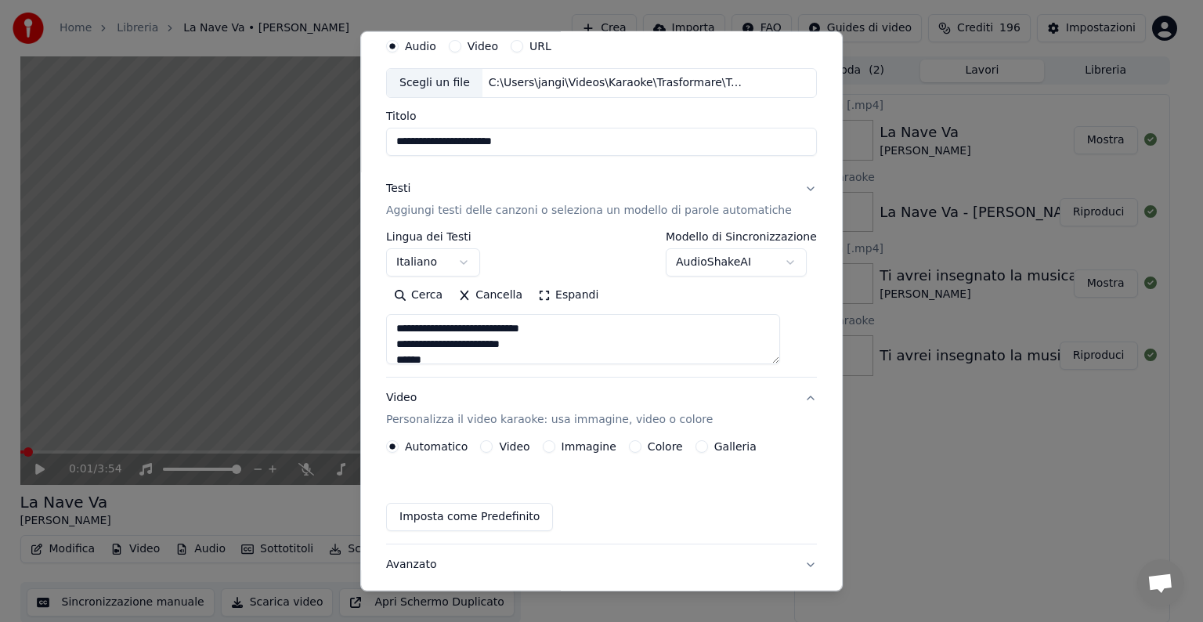
scroll to position [17, 0]
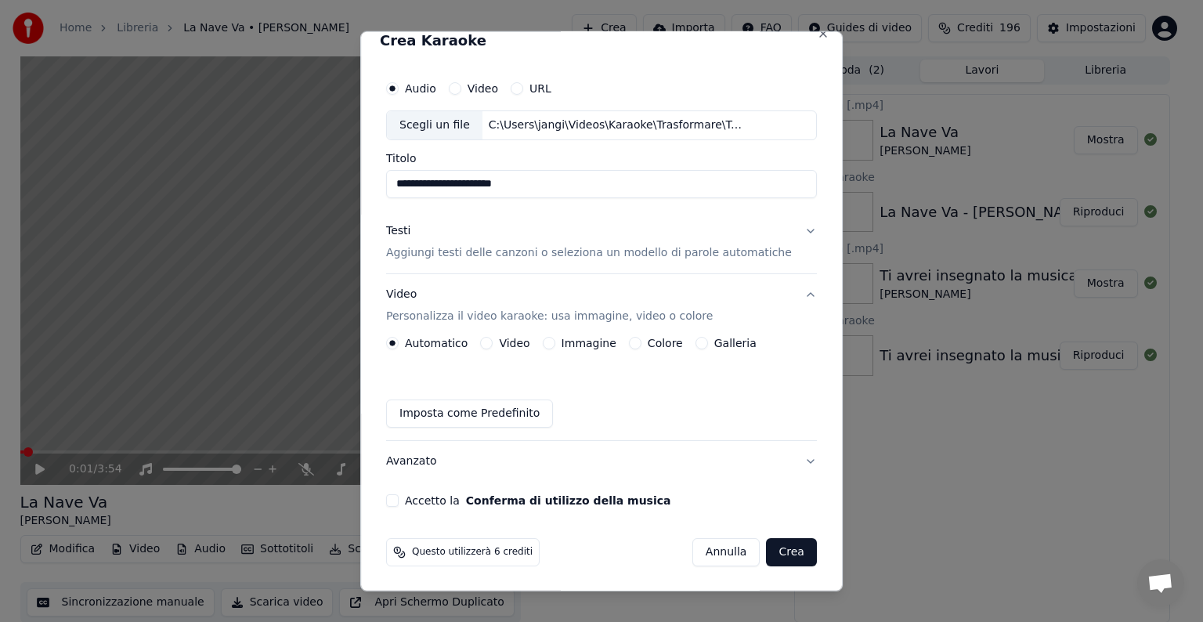
click at [551, 341] on button "Immagine" at bounding box center [549, 343] width 13 height 13
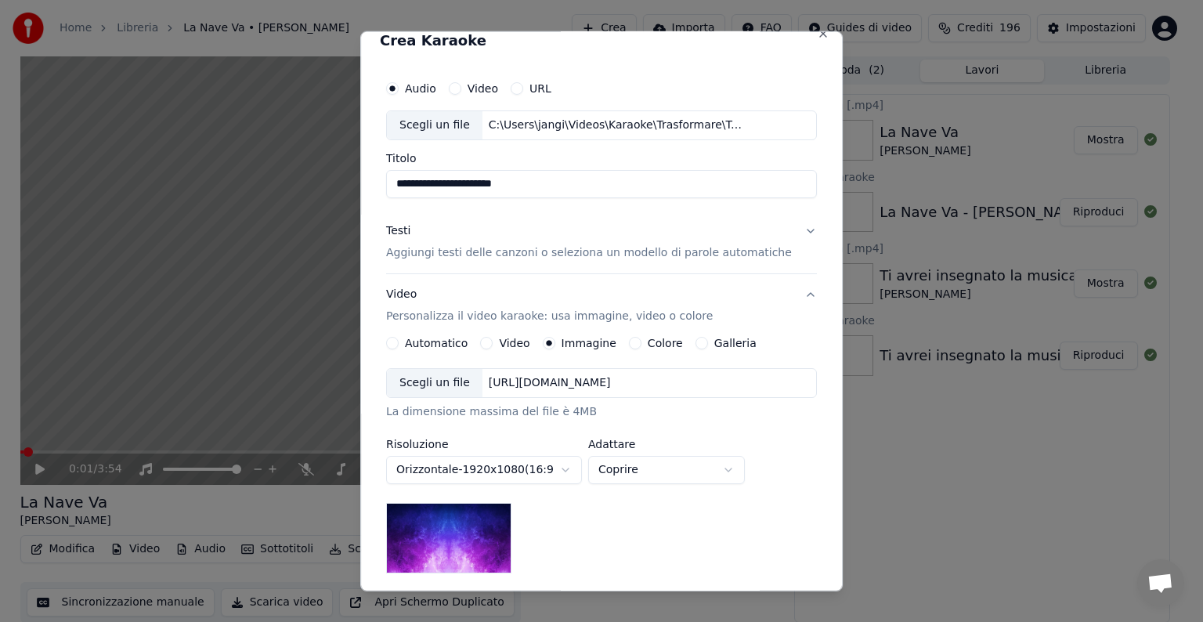
click at [617, 377] on div "[URL][DOMAIN_NAME]" at bounding box center [549, 383] width 135 height 16
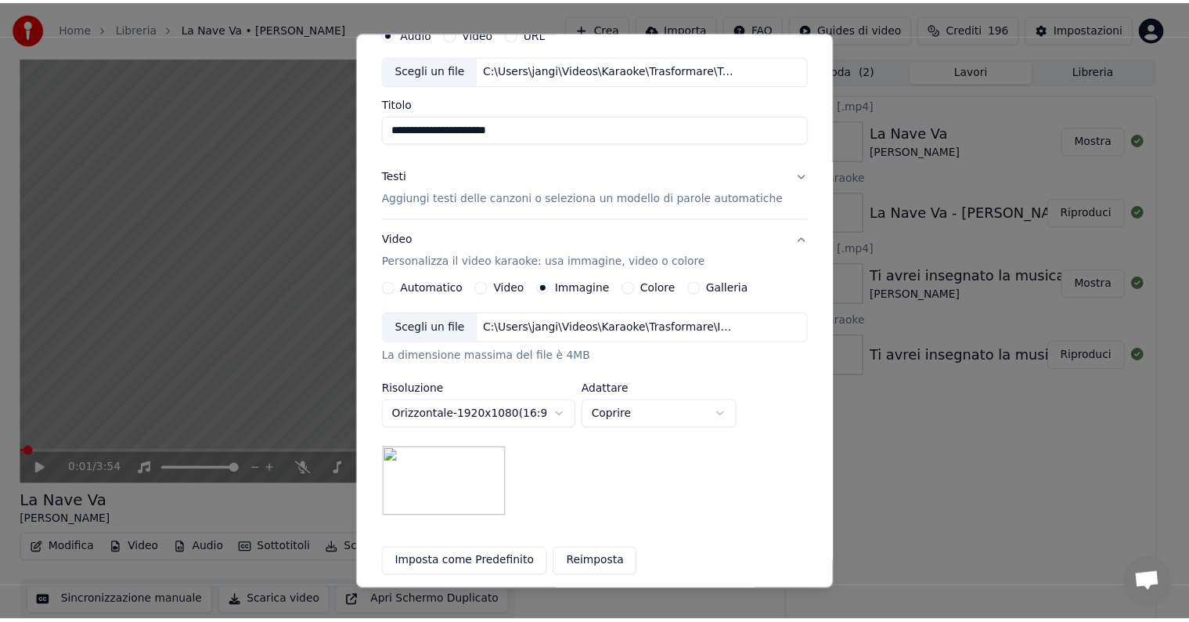
scroll to position [222, 0]
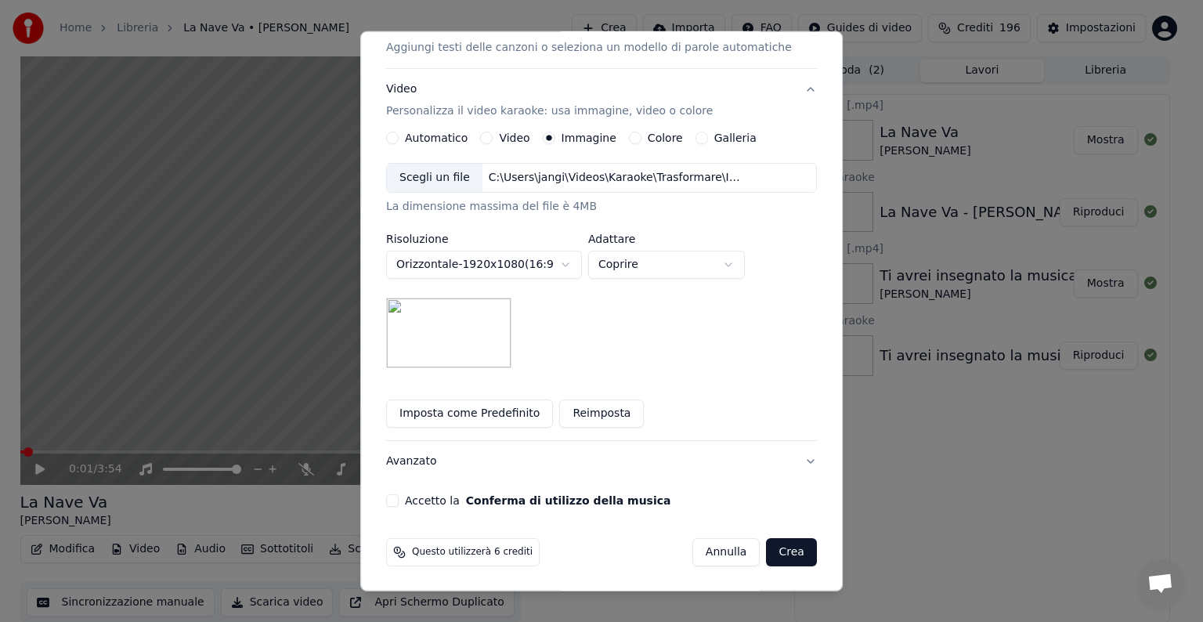
click at [398, 498] on button "Accetto la Conferma di utilizzo della musica" at bounding box center [392, 500] width 13 height 13
click at [767, 551] on button "Crea" at bounding box center [791, 552] width 50 height 28
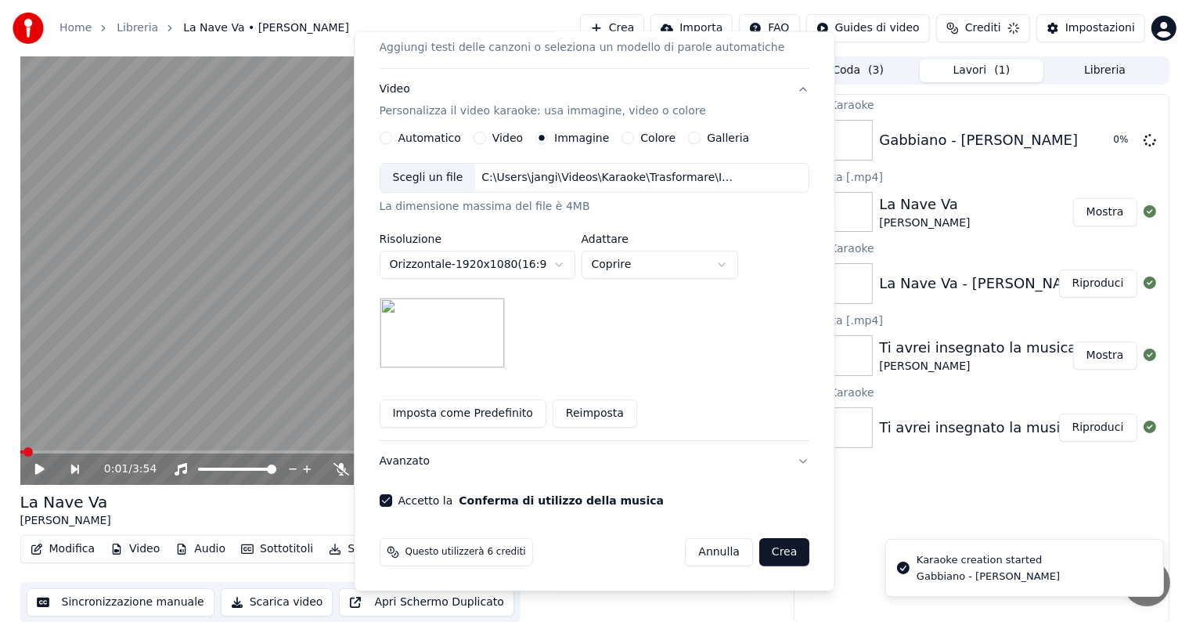
scroll to position [17, 0]
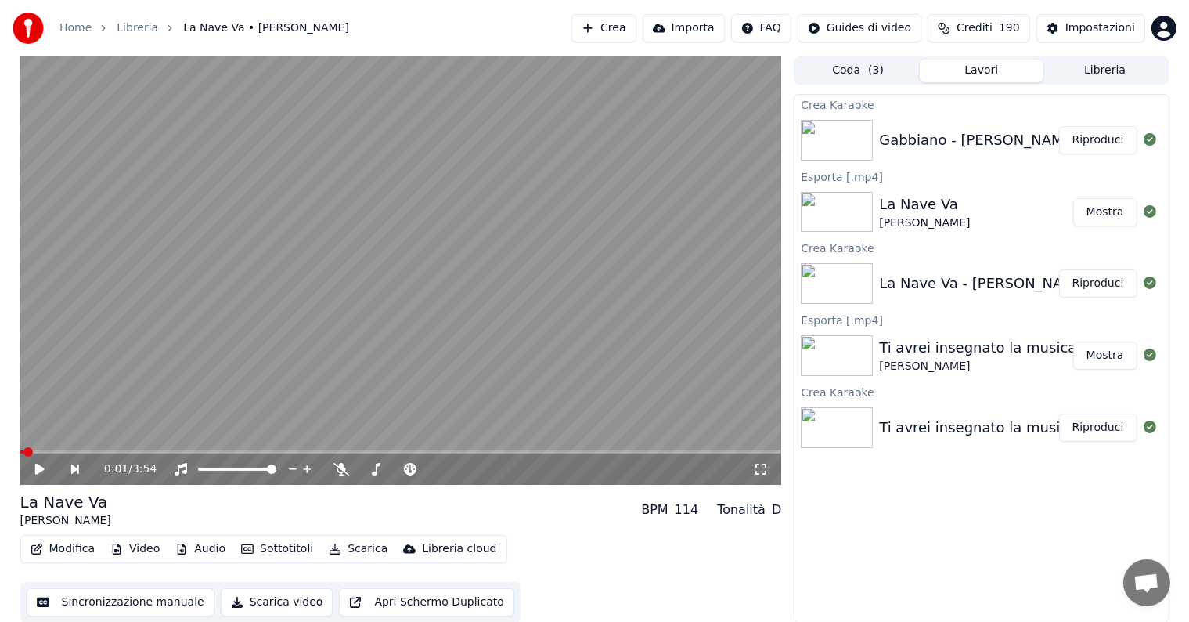
click at [1100, 142] on button "Riproduci" at bounding box center [1098, 140] width 78 height 28
click at [41, 467] on icon at bounding box center [40, 468] width 8 height 9
click at [74, 548] on button "Modifica" at bounding box center [63, 549] width 78 height 22
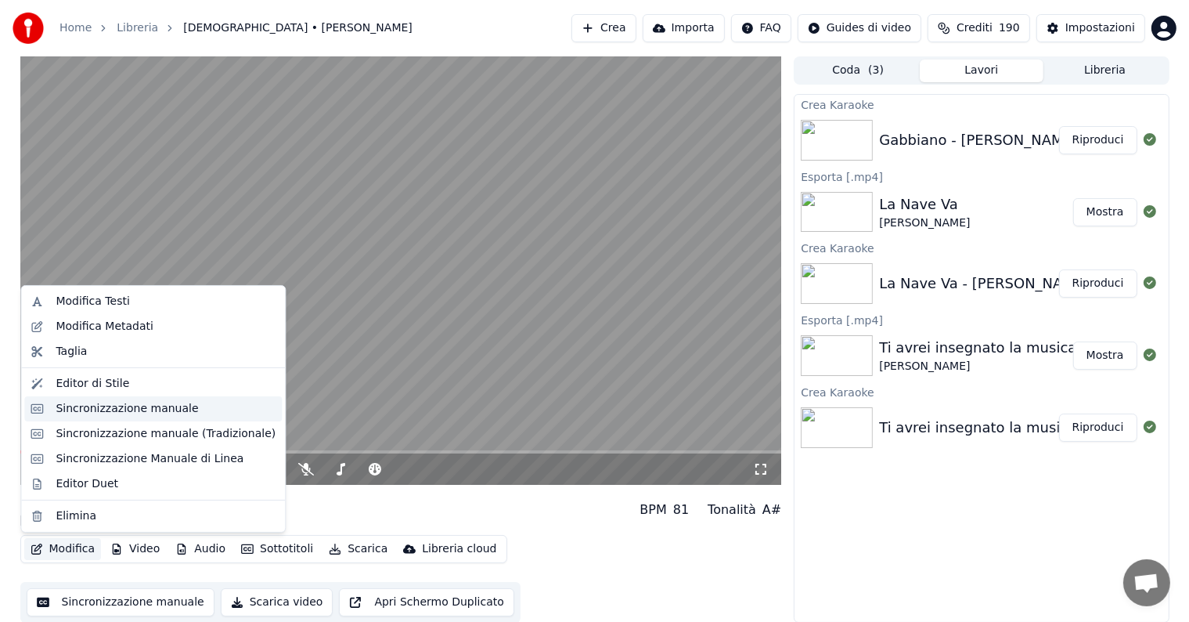
click at [76, 409] on div "Sincronizzazione manuale" at bounding box center [127, 409] width 142 height 16
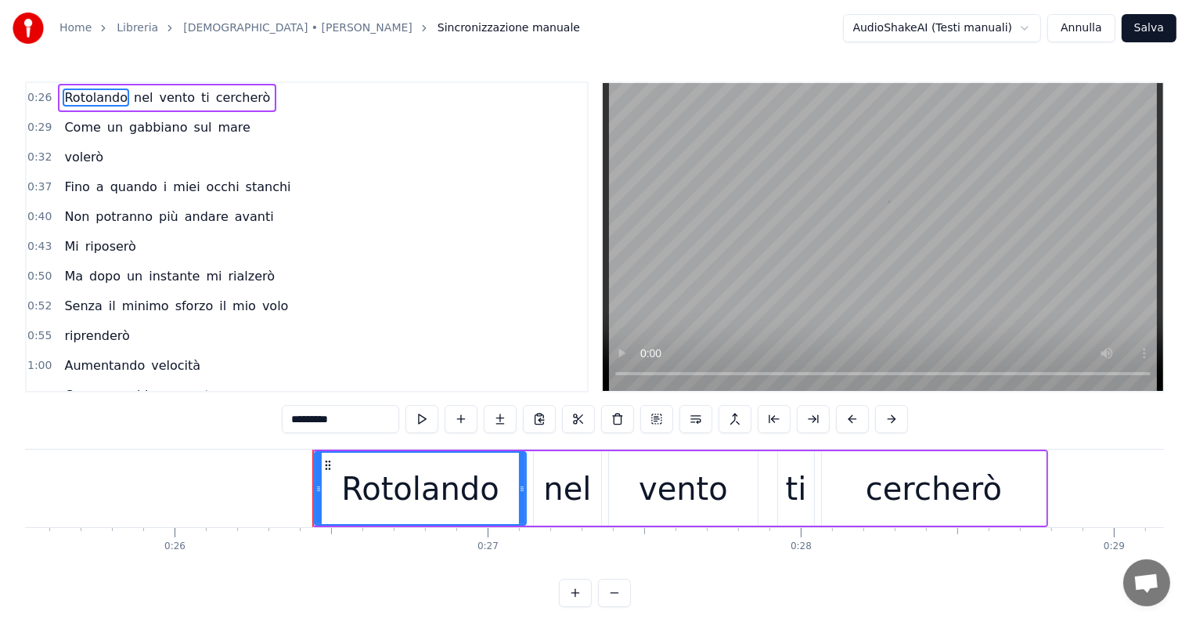
scroll to position [0, 8202]
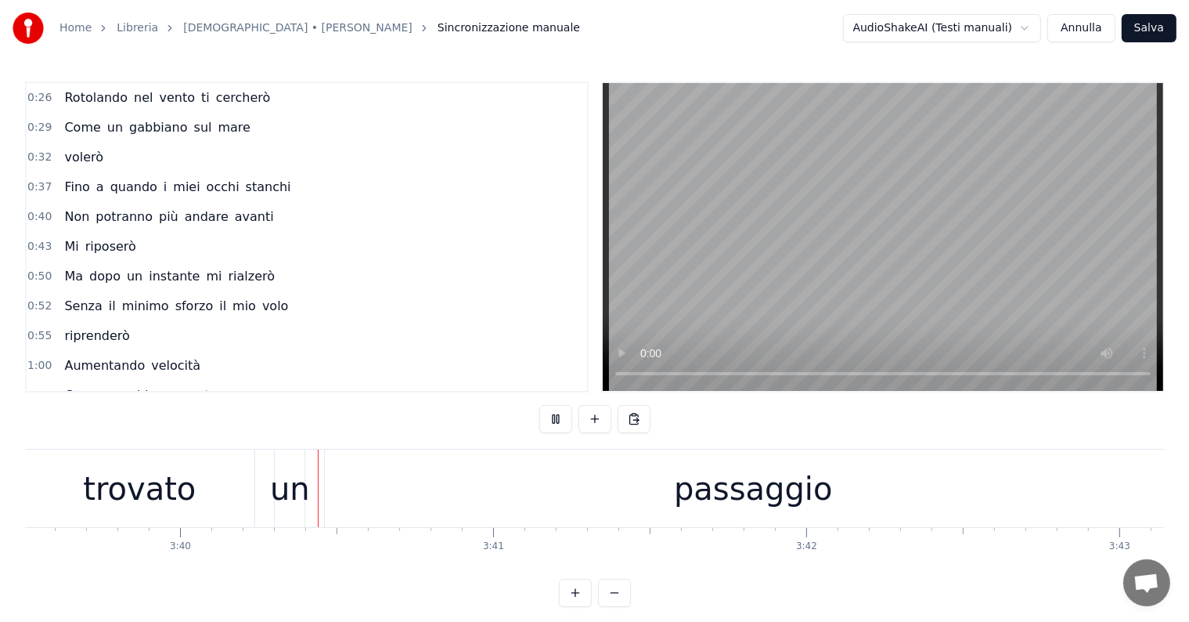
scroll to position [0, 68760]
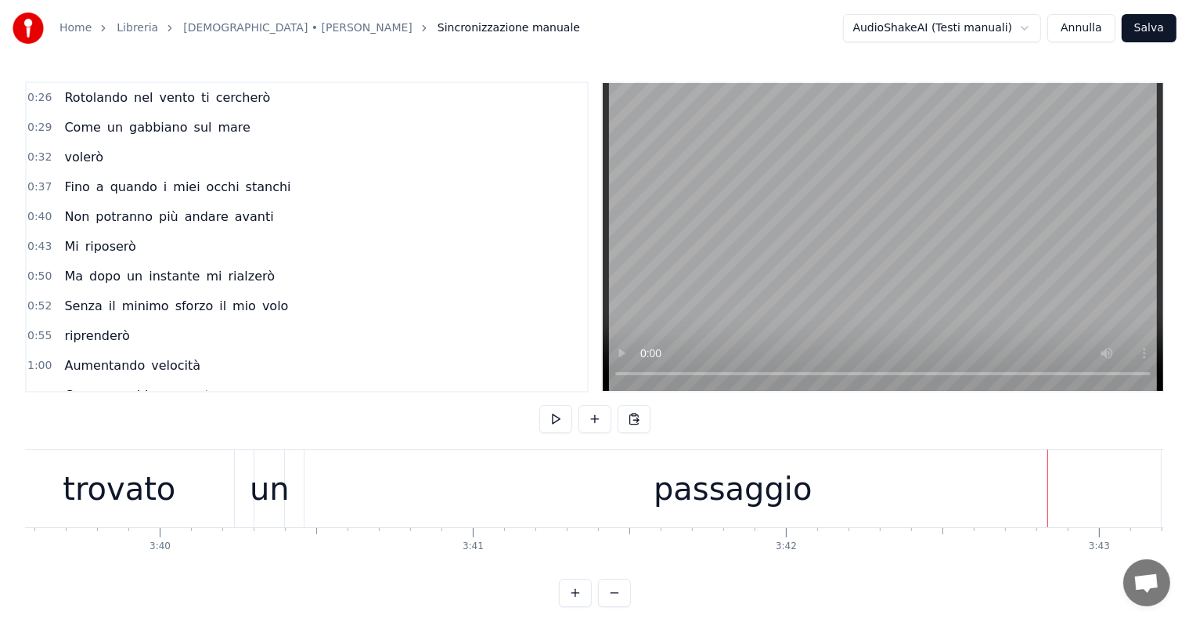
click at [647, 505] on div "passaggio" at bounding box center [733, 488] width 856 height 78
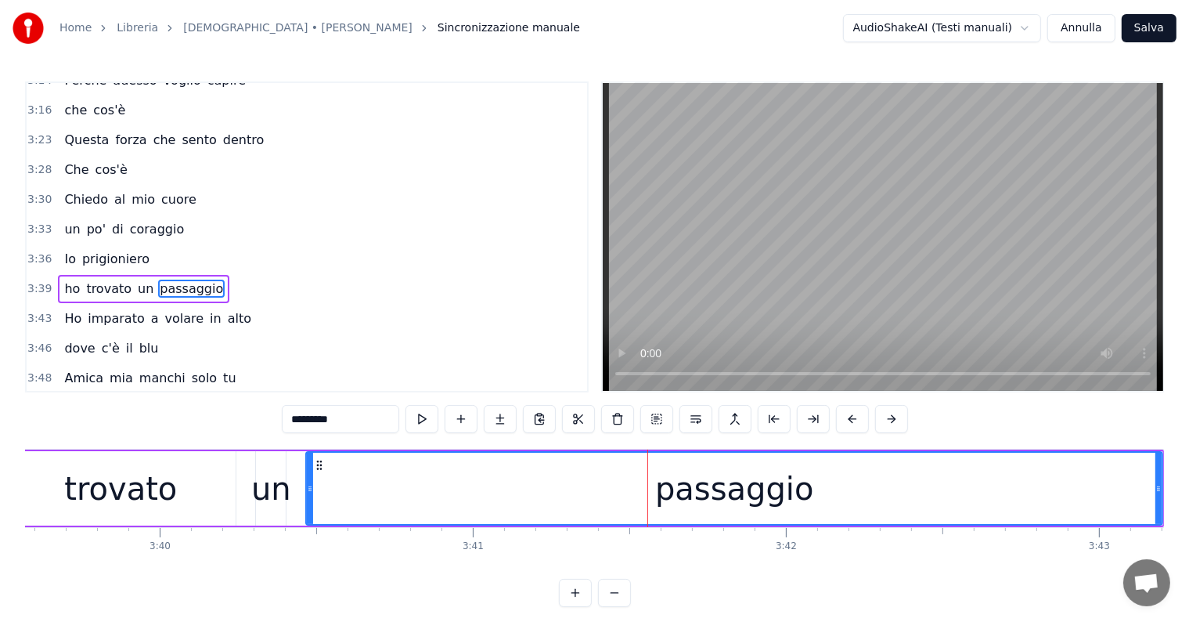
scroll to position [1243, 0]
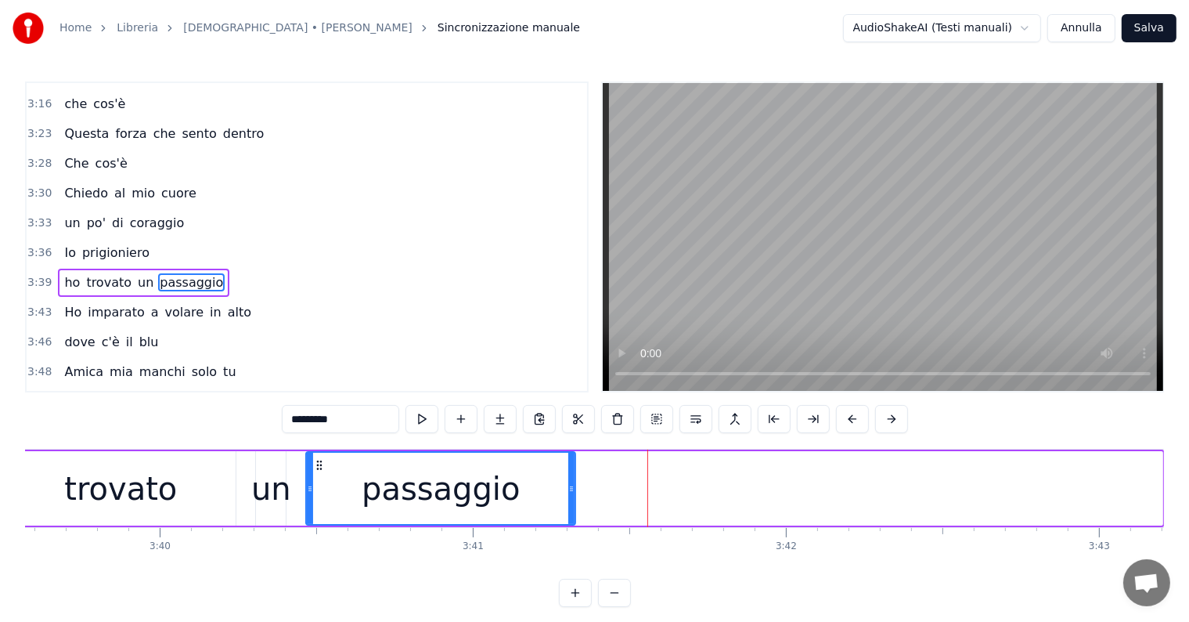
drag, startPoint x: 1157, startPoint y: 466, endPoint x: 570, endPoint y: 484, distance: 587.4
click at [570, 484] on div at bounding box center [571, 488] width 6 height 71
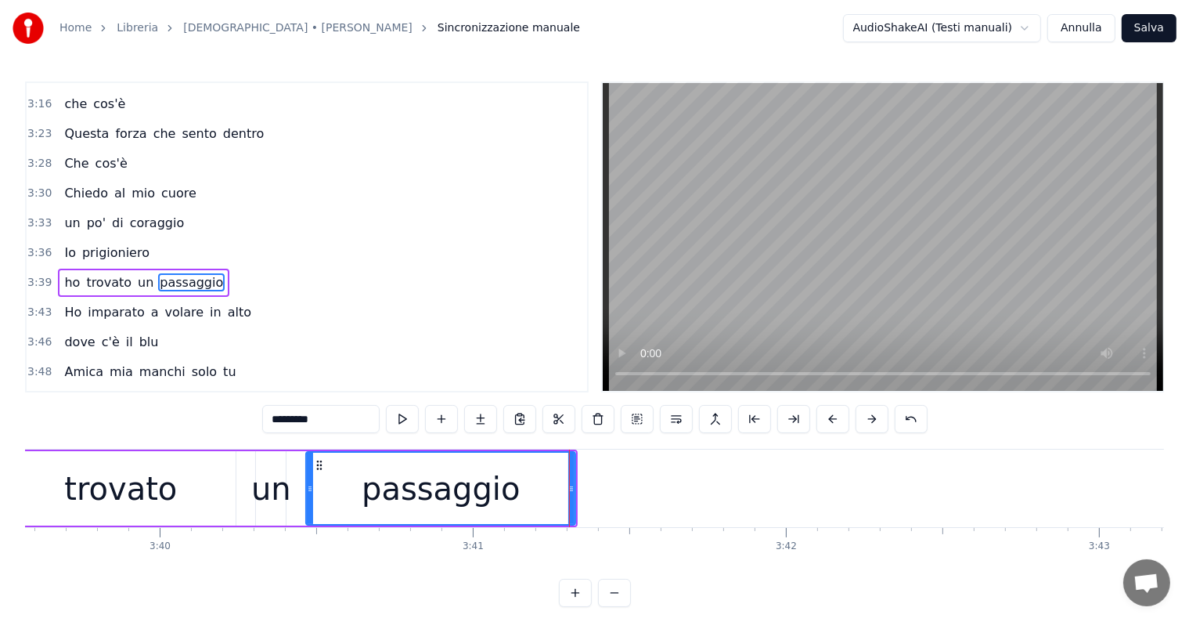
click at [74, 474] on div "trovato" at bounding box center [120, 488] width 113 height 47
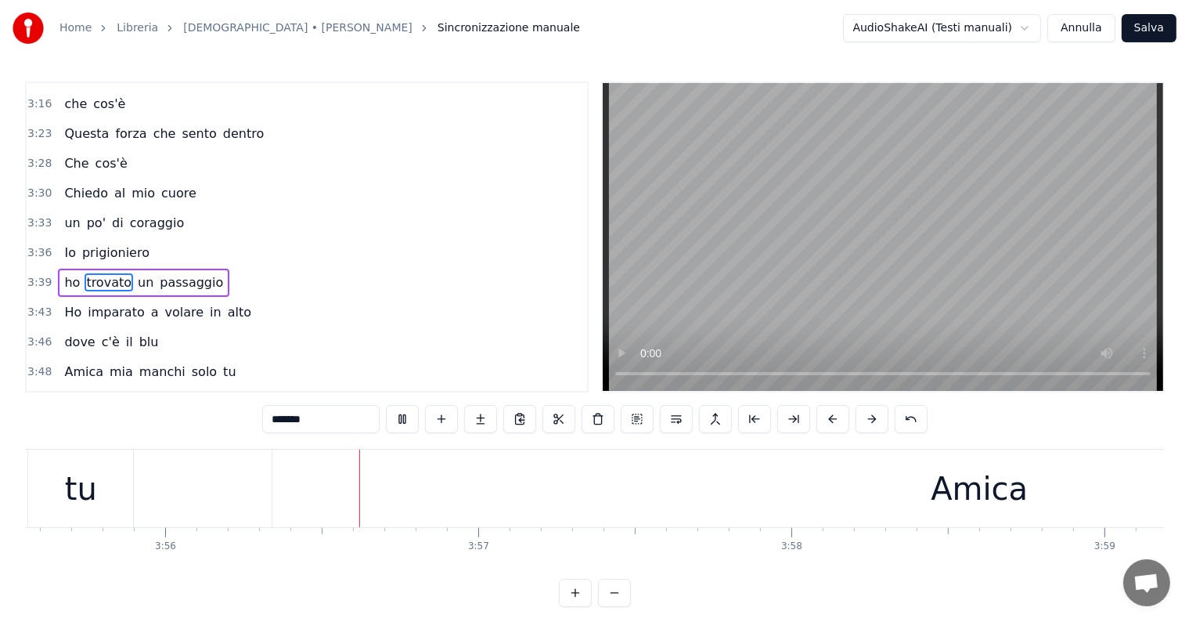
scroll to position [0, 73858]
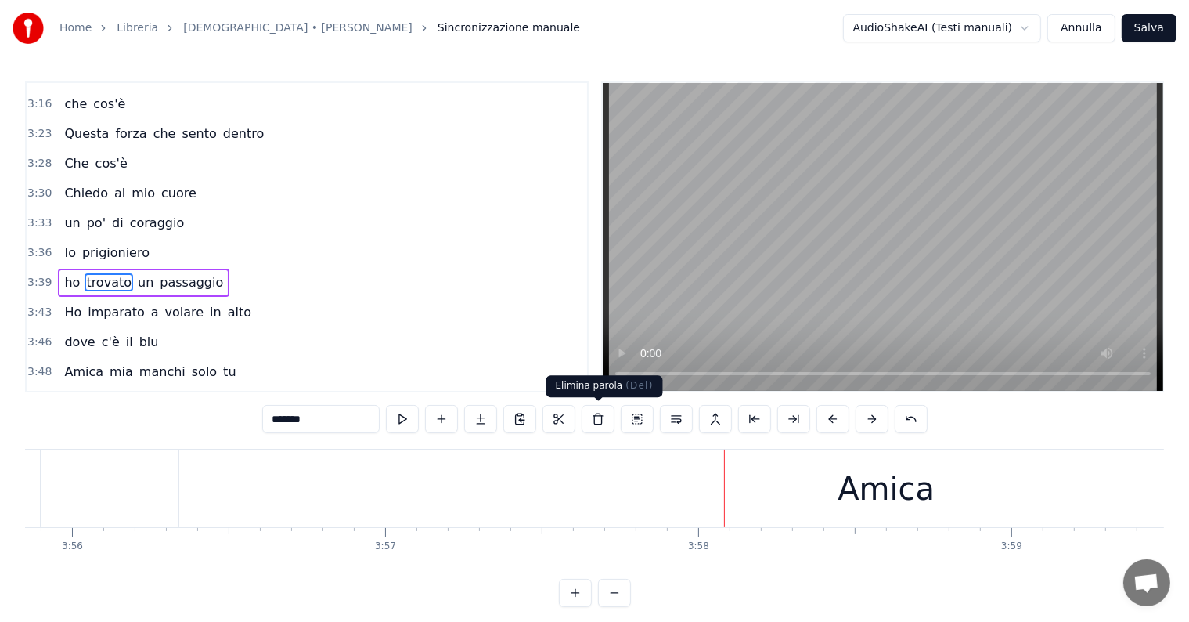
click at [568, 476] on div "Amica" at bounding box center [886, 488] width 1414 height 78
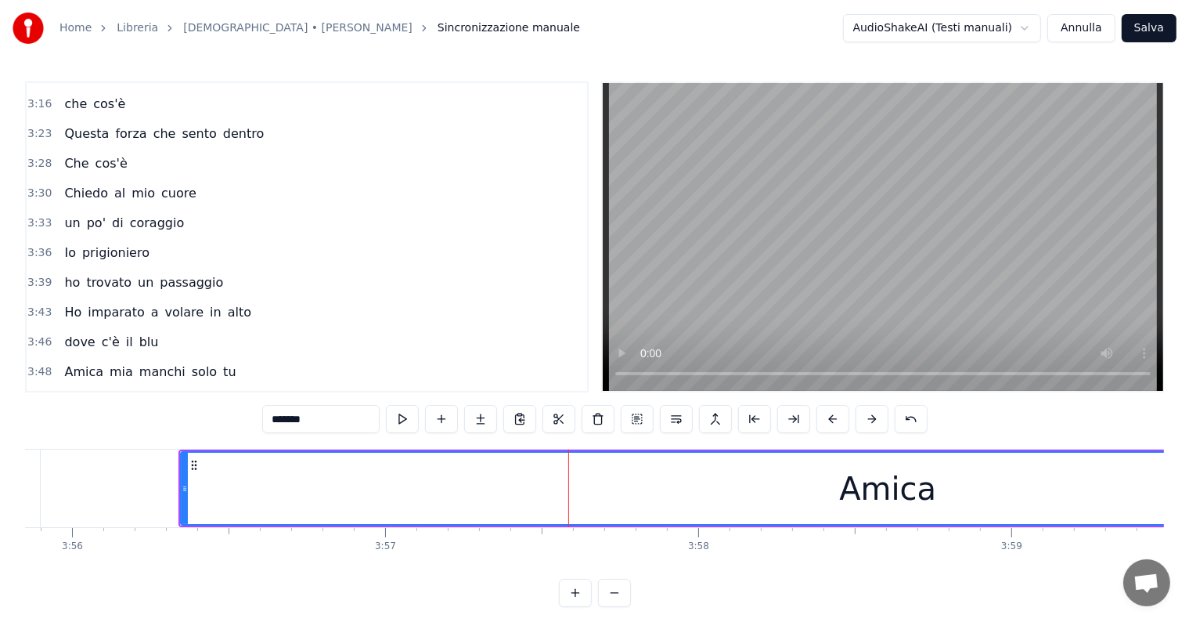
type input "*****"
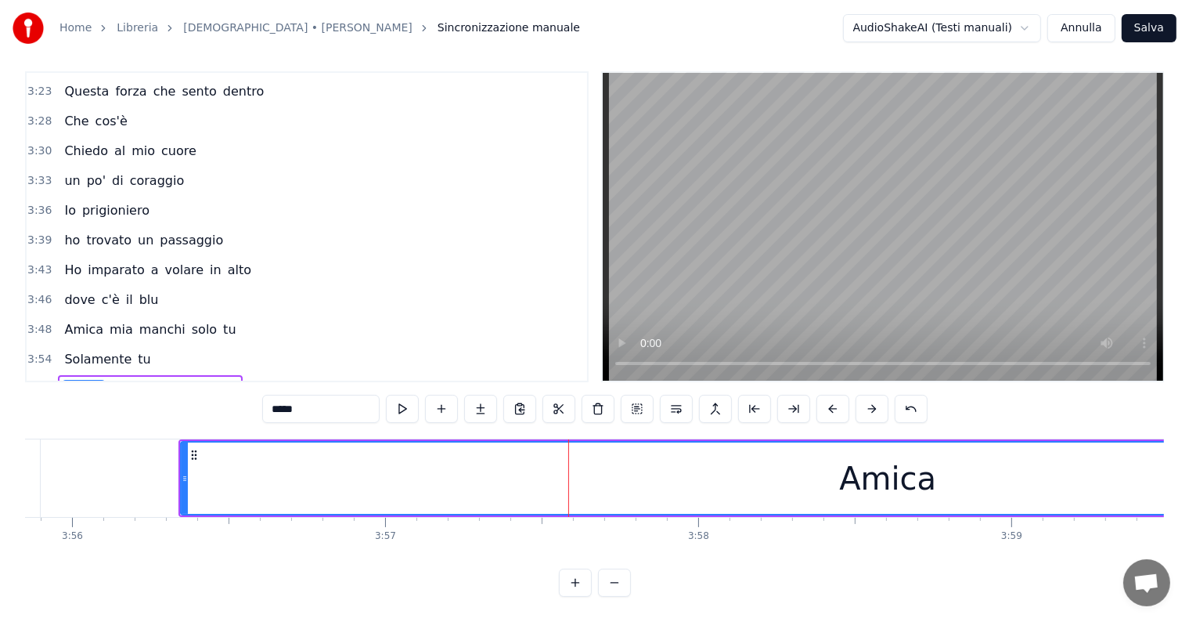
scroll to position [1276, 0]
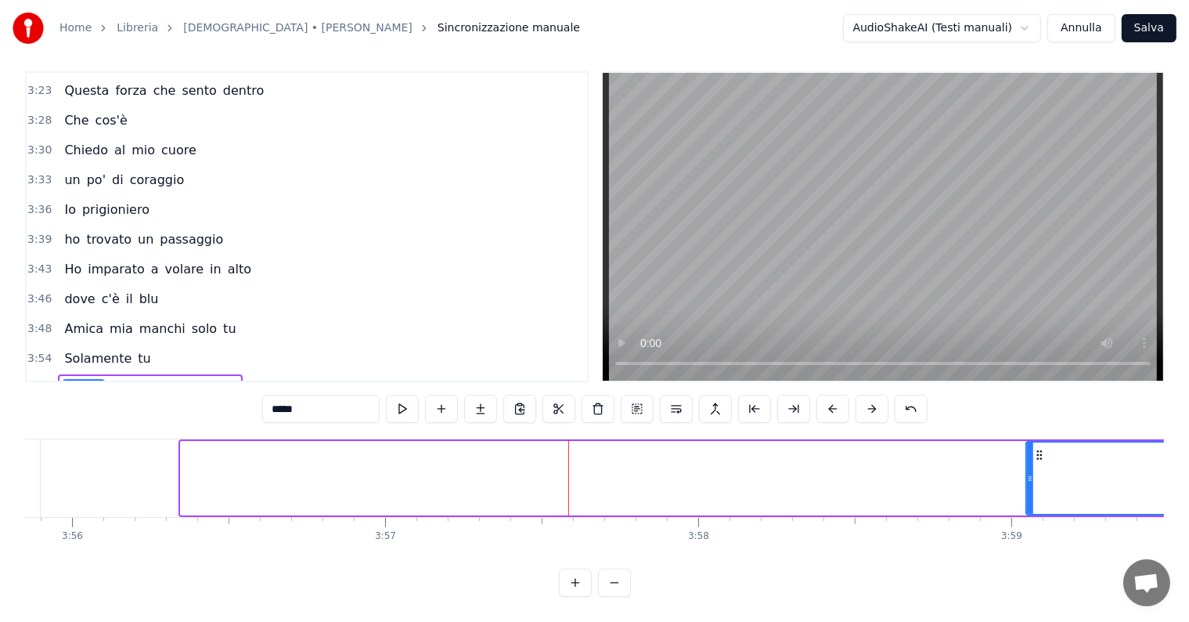
drag, startPoint x: 185, startPoint y: 460, endPoint x: 1030, endPoint y: 473, distance: 845.6
click at [1030, 473] on div at bounding box center [1030, 477] width 6 height 71
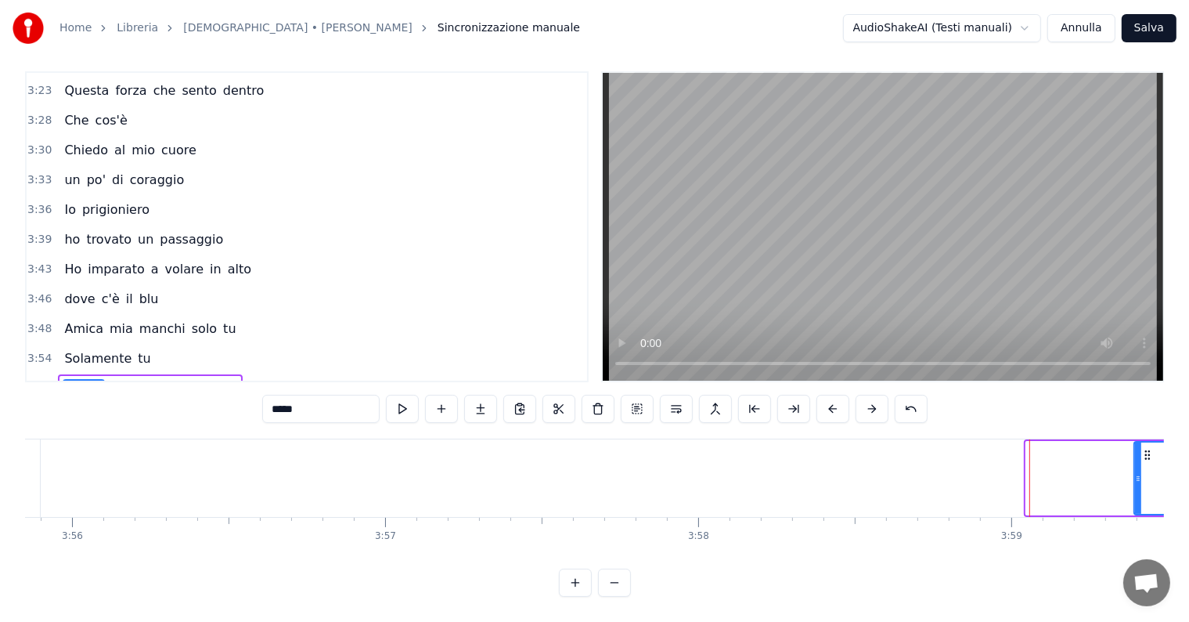
drag, startPoint x: 1028, startPoint y: 474, endPoint x: 1136, endPoint y: 478, distance: 108.1
click at [1136, 478] on div at bounding box center [1138, 477] width 6 height 71
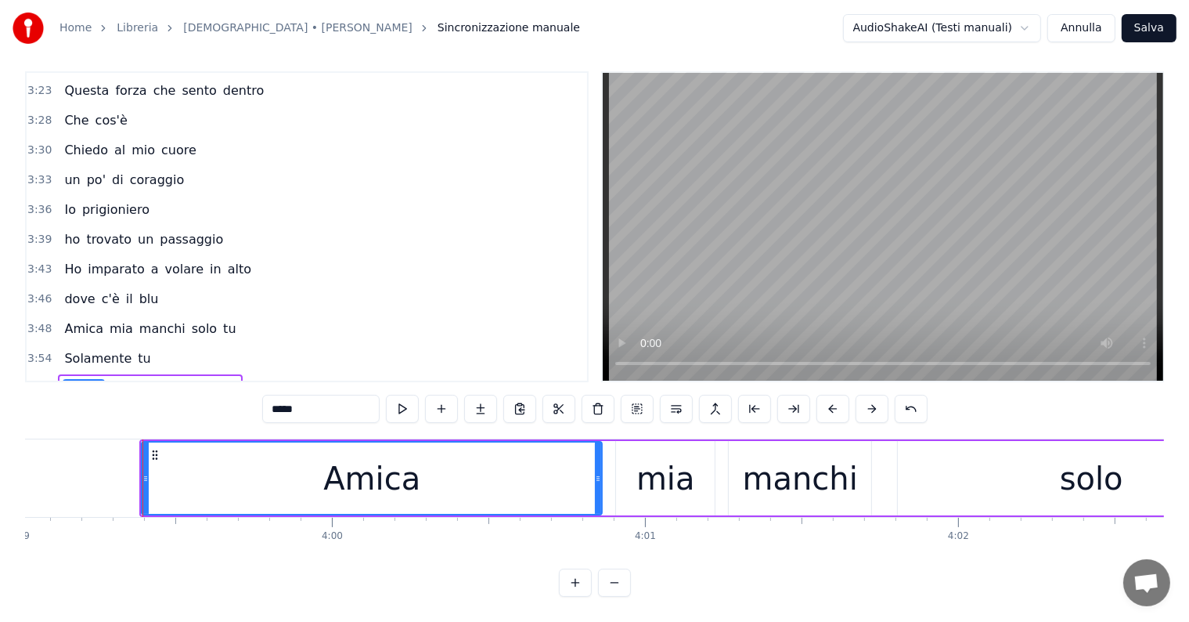
scroll to position [0, 74889]
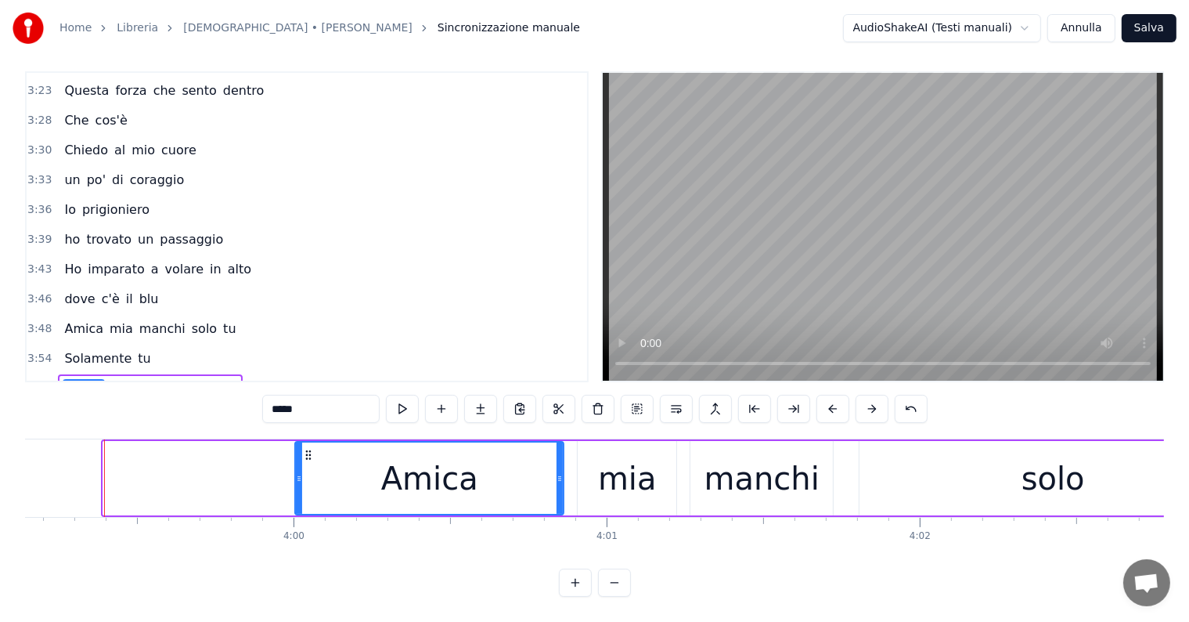
drag, startPoint x: 106, startPoint y: 462, endPoint x: 298, endPoint y: 456, distance: 191.9
click at [298, 456] on div at bounding box center [299, 477] width 6 height 71
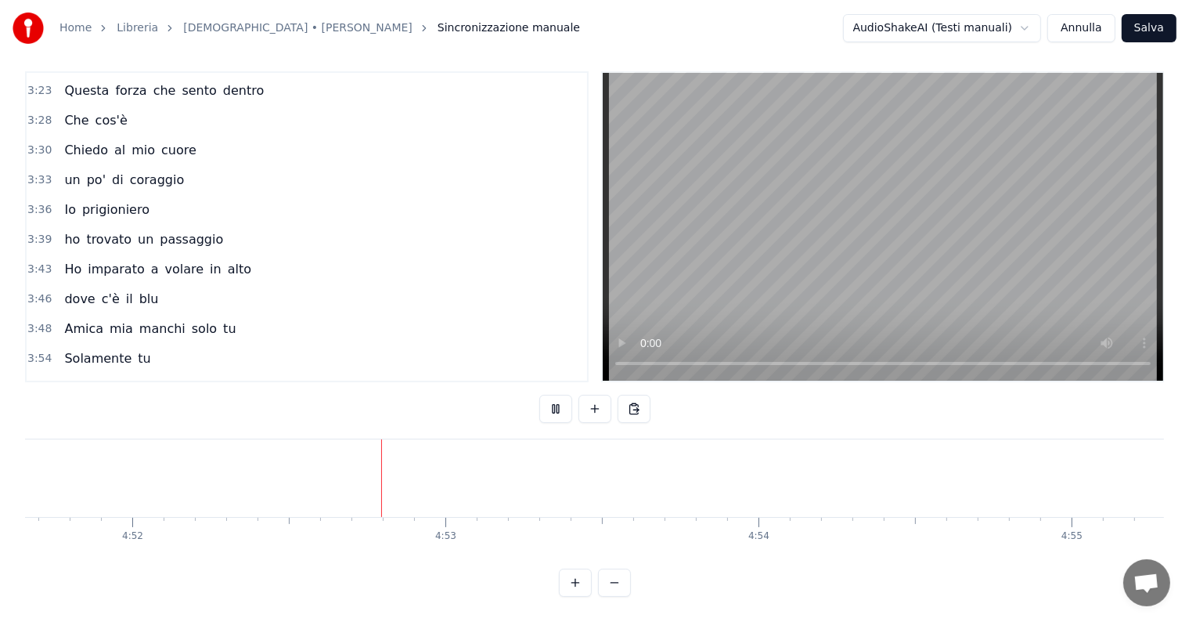
scroll to position [0, 91366]
click at [1149, 25] on button "Salva" at bounding box center [1149, 28] width 55 height 28
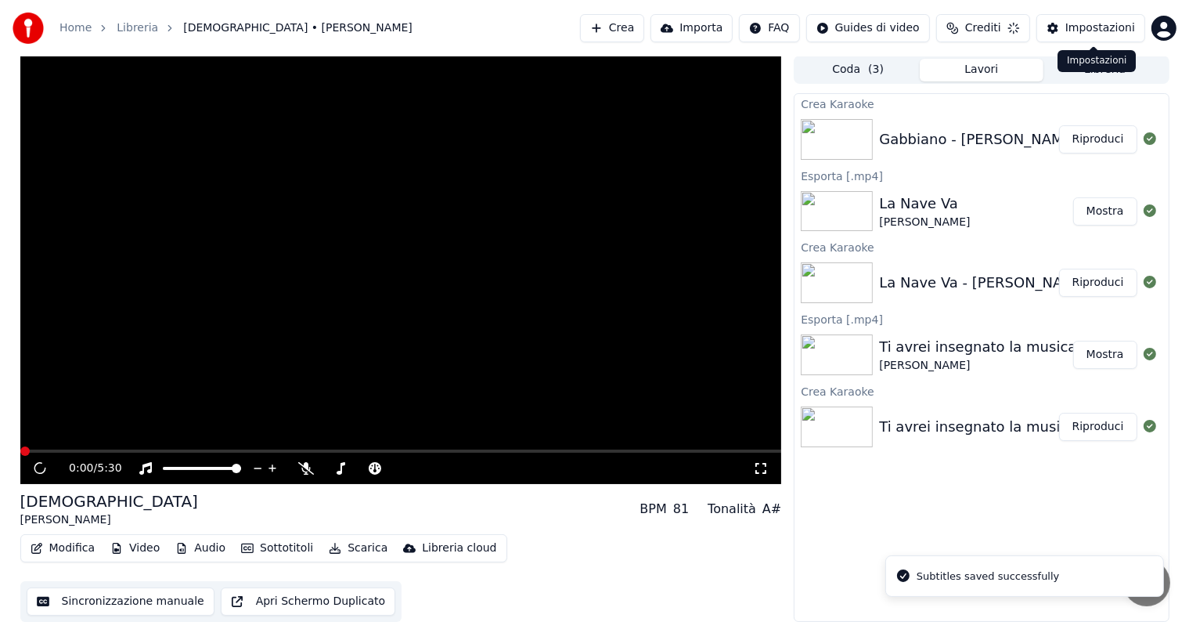
scroll to position [1, 0]
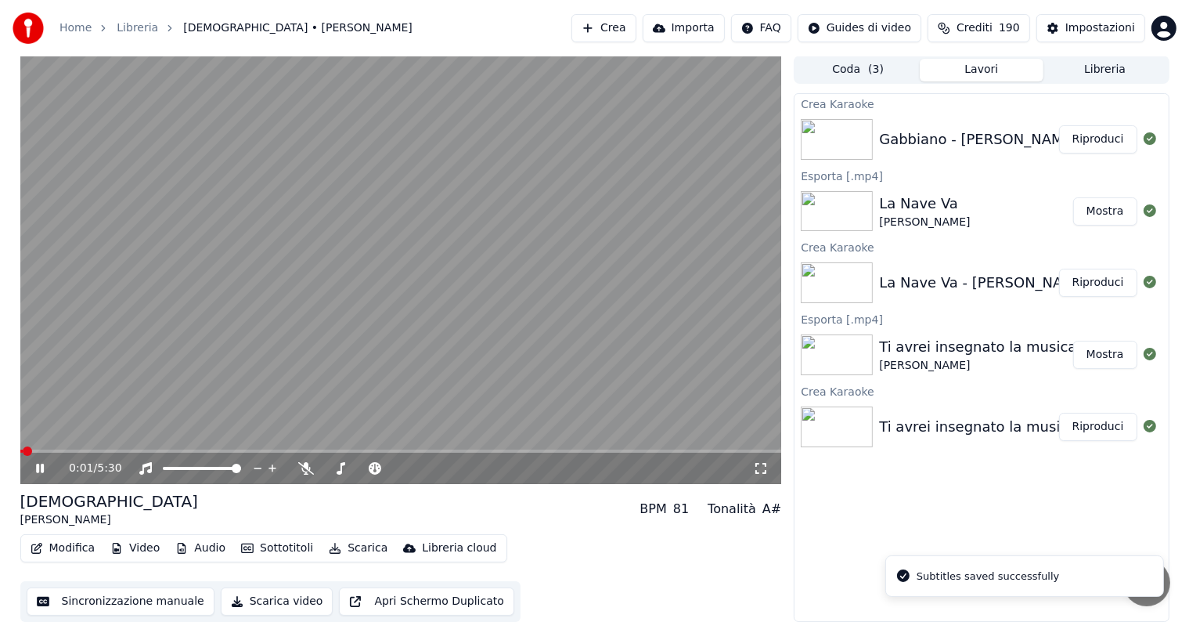
click at [1089, 135] on button "Riproduci" at bounding box center [1098, 139] width 78 height 28
click at [36, 468] on icon at bounding box center [40, 467] width 8 height 9
click at [195, 543] on button "Audio" at bounding box center [200, 548] width 63 height 22
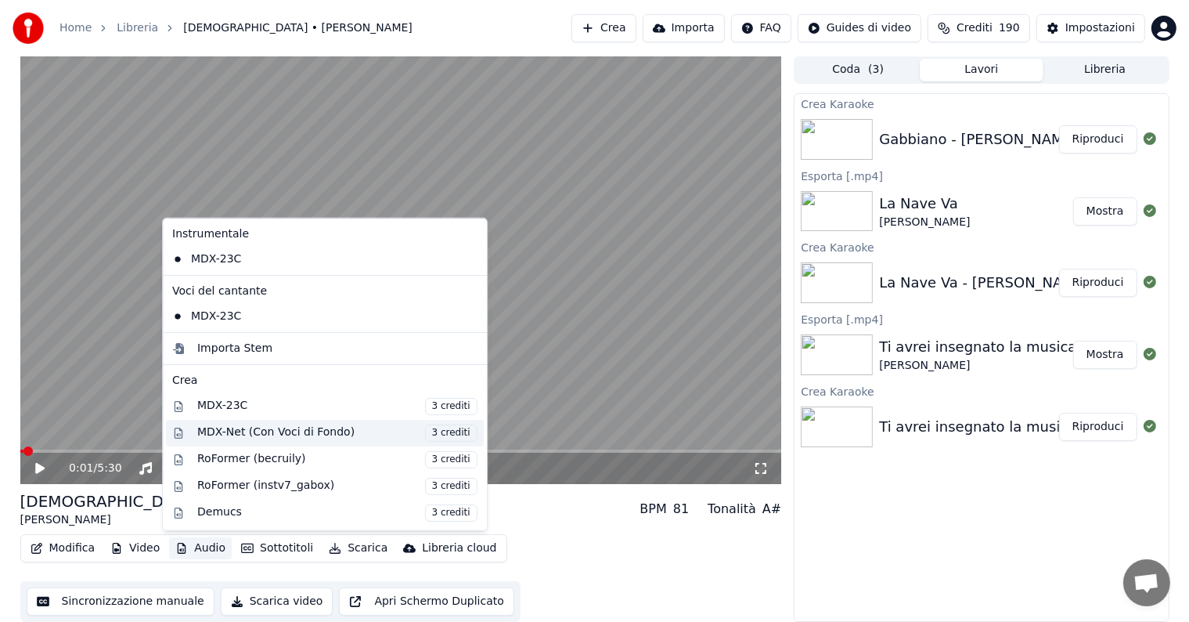
click at [243, 427] on div "MDX-Net (Con Voci di Fondo) 3 crediti" at bounding box center [337, 432] width 280 height 17
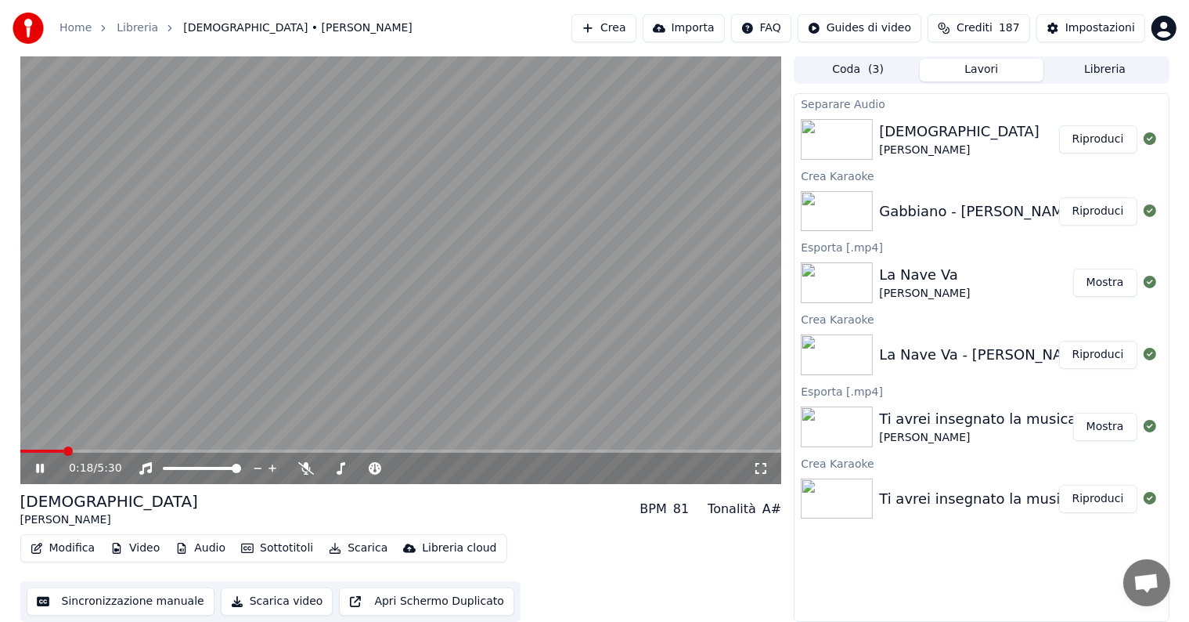
click at [1094, 133] on button "Riproduci" at bounding box center [1098, 139] width 78 height 28
click at [35, 468] on icon at bounding box center [51, 468] width 37 height 13
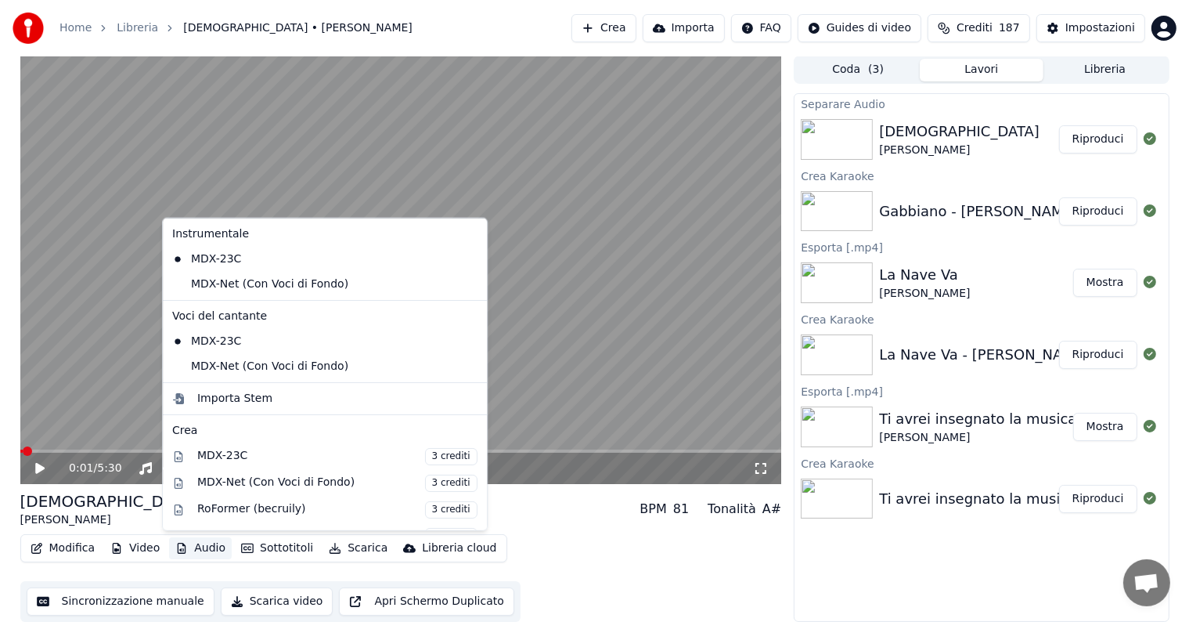
click at [213, 547] on button "Audio" at bounding box center [200, 548] width 63 height 22
click at [246, 287] on div "MDX-Net (Con Voci di Fondo)" at bounding box center [313, 284] width 294 height 25
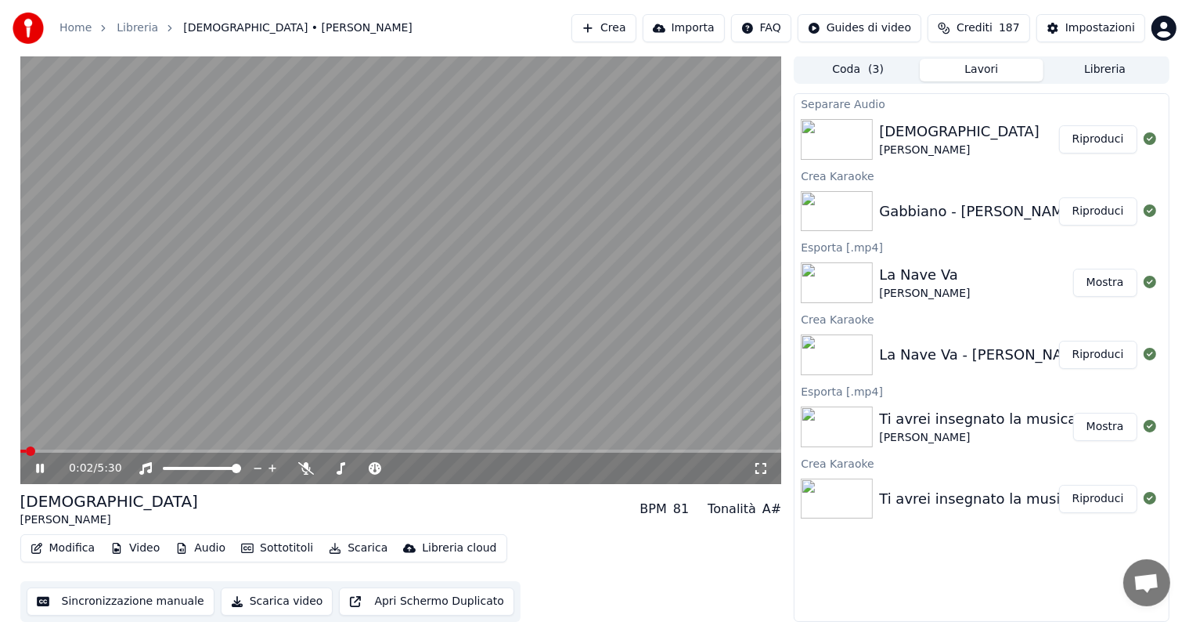
click at [37, 463] on icon at bounding box center [40, 467] width 8 height 9
click at [199, 542] on button "Audio" at bounding box center [200, 548] width 63 height 22
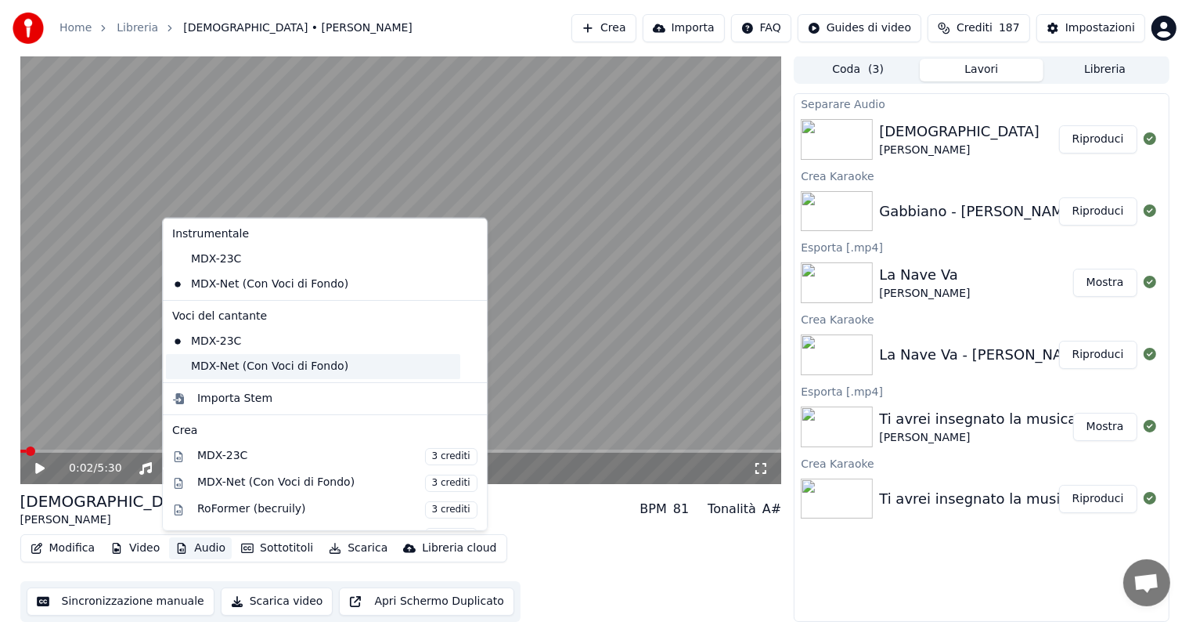
click at [216, 361] on div "MDX-Net (Con Voci di Fondo)" at bounding box center [313, 366] width 294 height 25
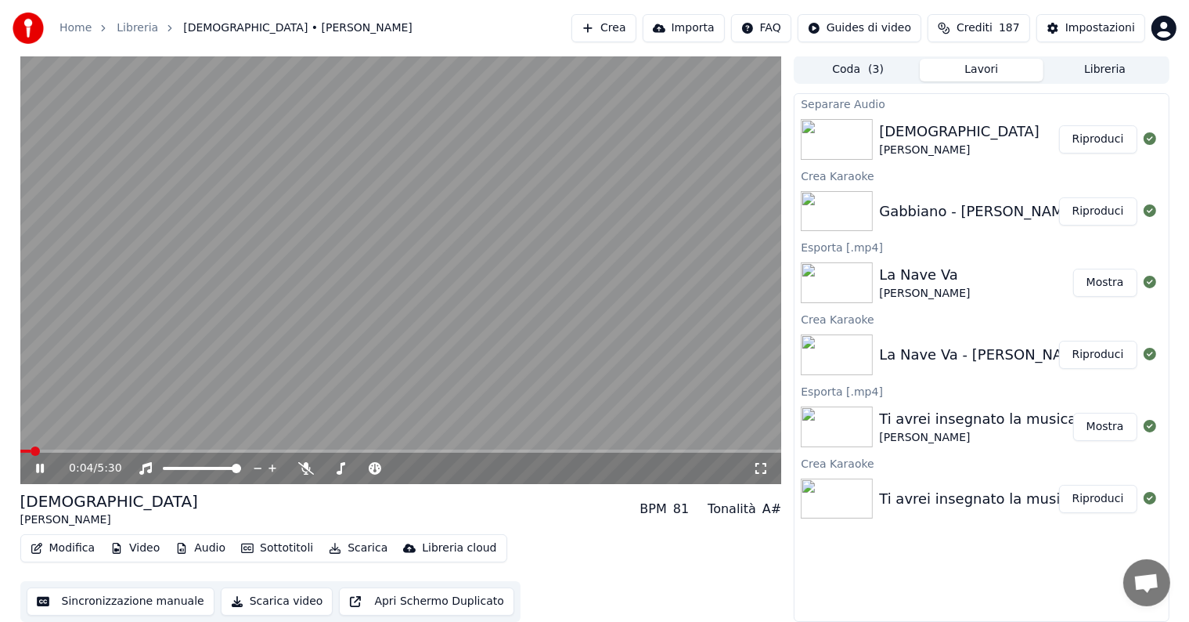
click at [557, 450] on span at bounding box center [401, 450] width 762 height 3
click at [636, 449] on span at bounding box center [401, 450] width 762 height 3
click at [37, 460] on div "4:33 / 5:30" at bounding box center [401, 468] width 749 height 16
click at [41, 467] on icon at bounding box center [40, 467] width 8 height 9
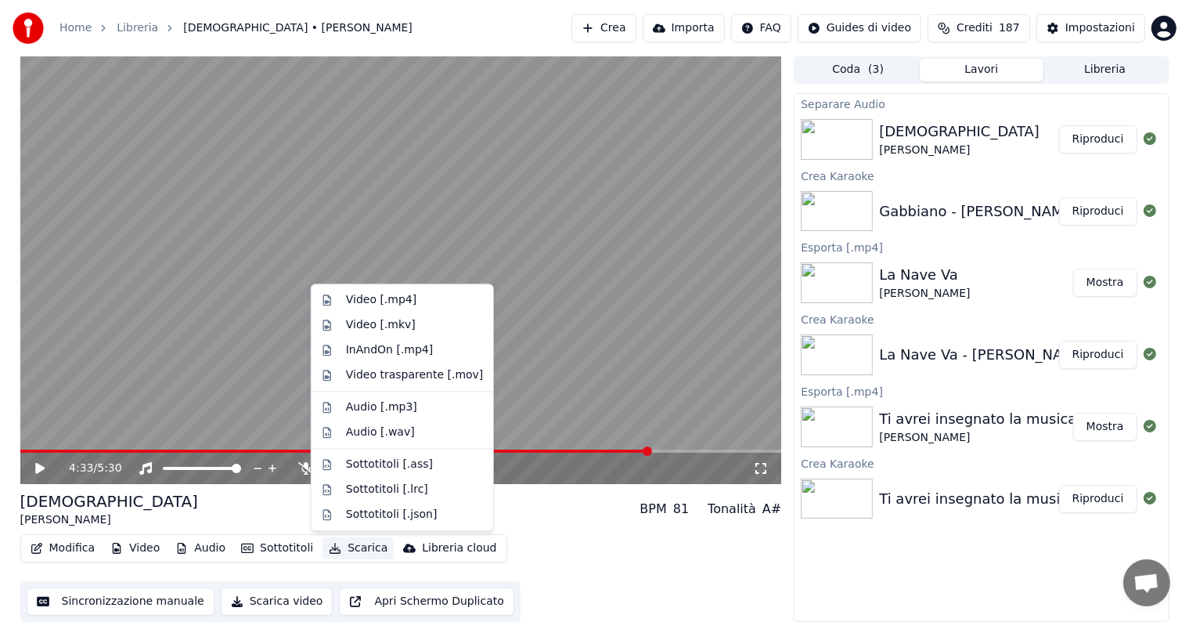
click at [350, 546] on button "Scarica" at bounding box center [358, 548] width 71 height 22
click at [409, 293] on div "Video [.mp4]" at bounding box center [415, 300] width 138 height 16
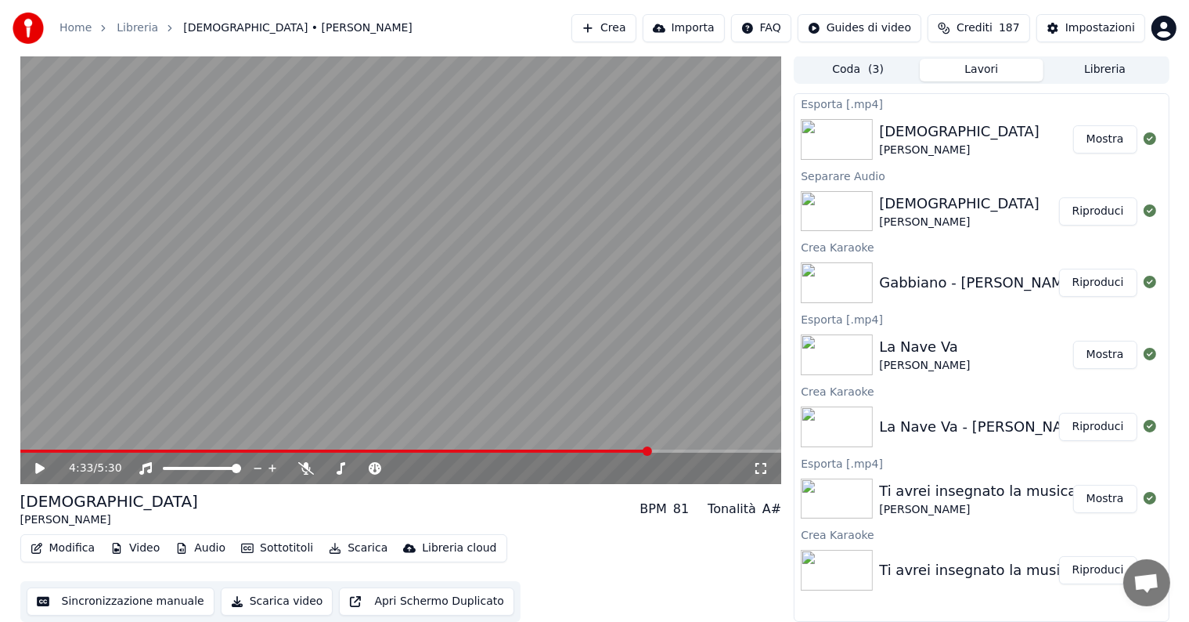
click at [1127, 138] on button "Mostra" at bounding box center [1105, 139] width 64 height 28
